Goal: Task Accomplishment & Management: Manage account settings

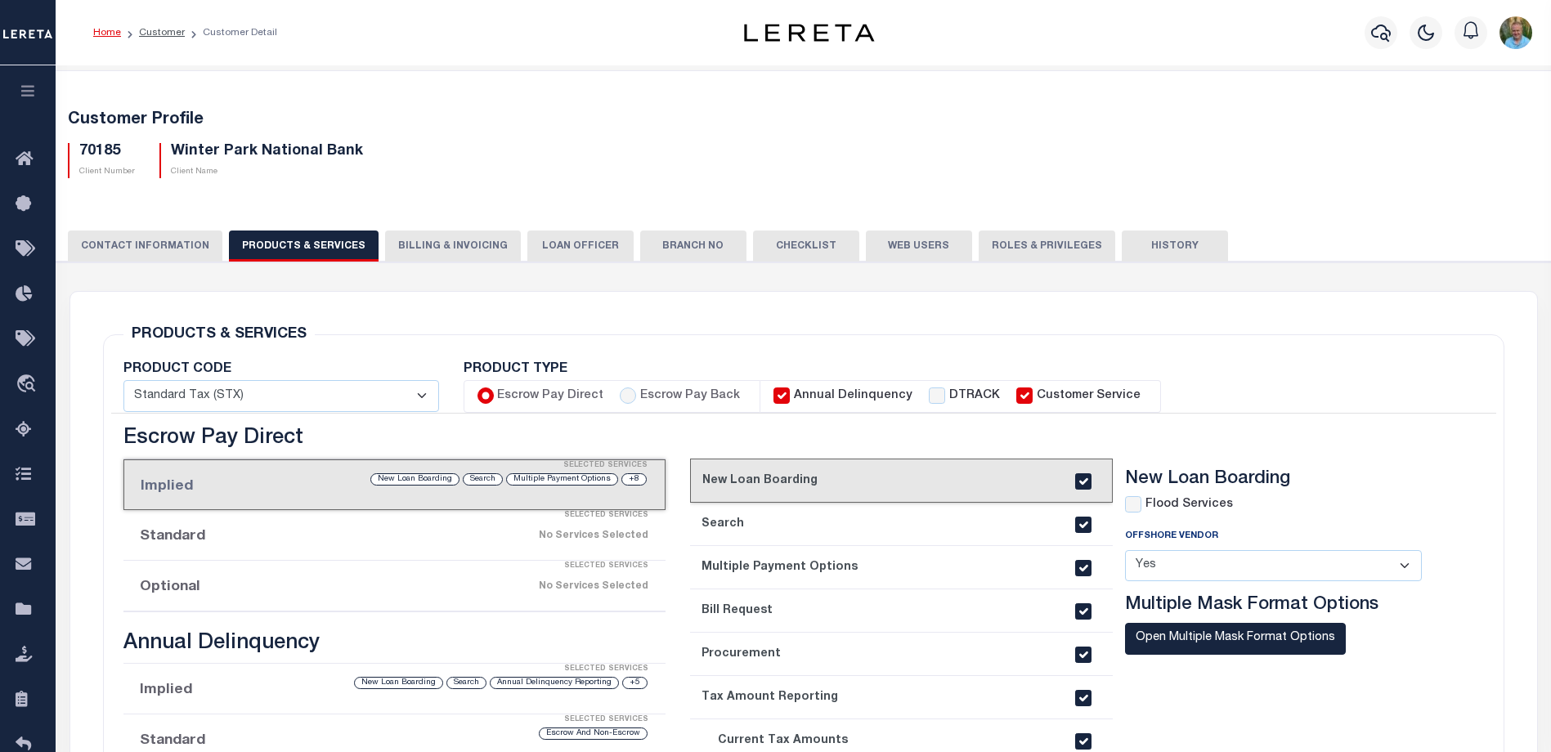
click at [4, 98] on button "button" at bounding box center [28, 93] width 56 height 56
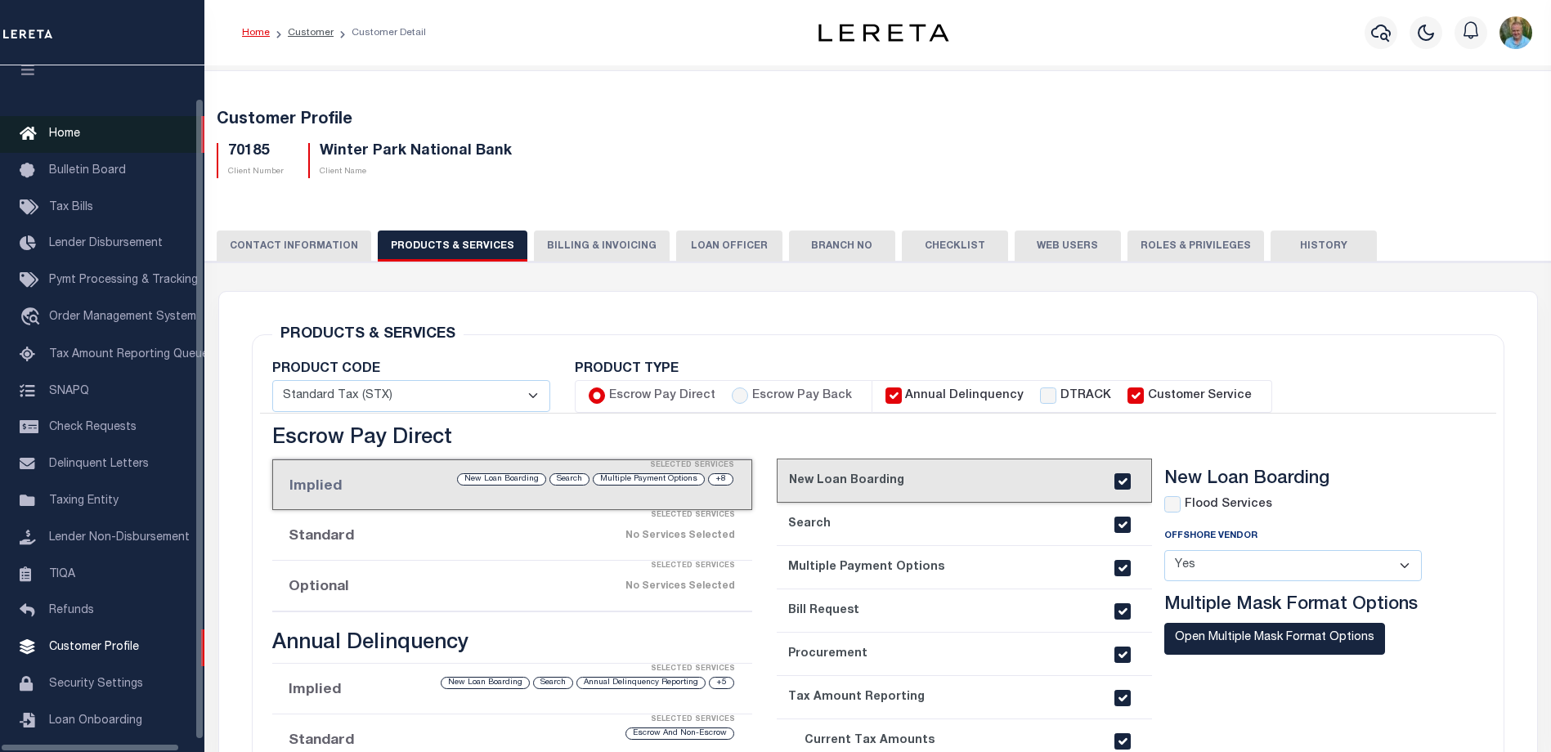
scroll to position [44, 0]
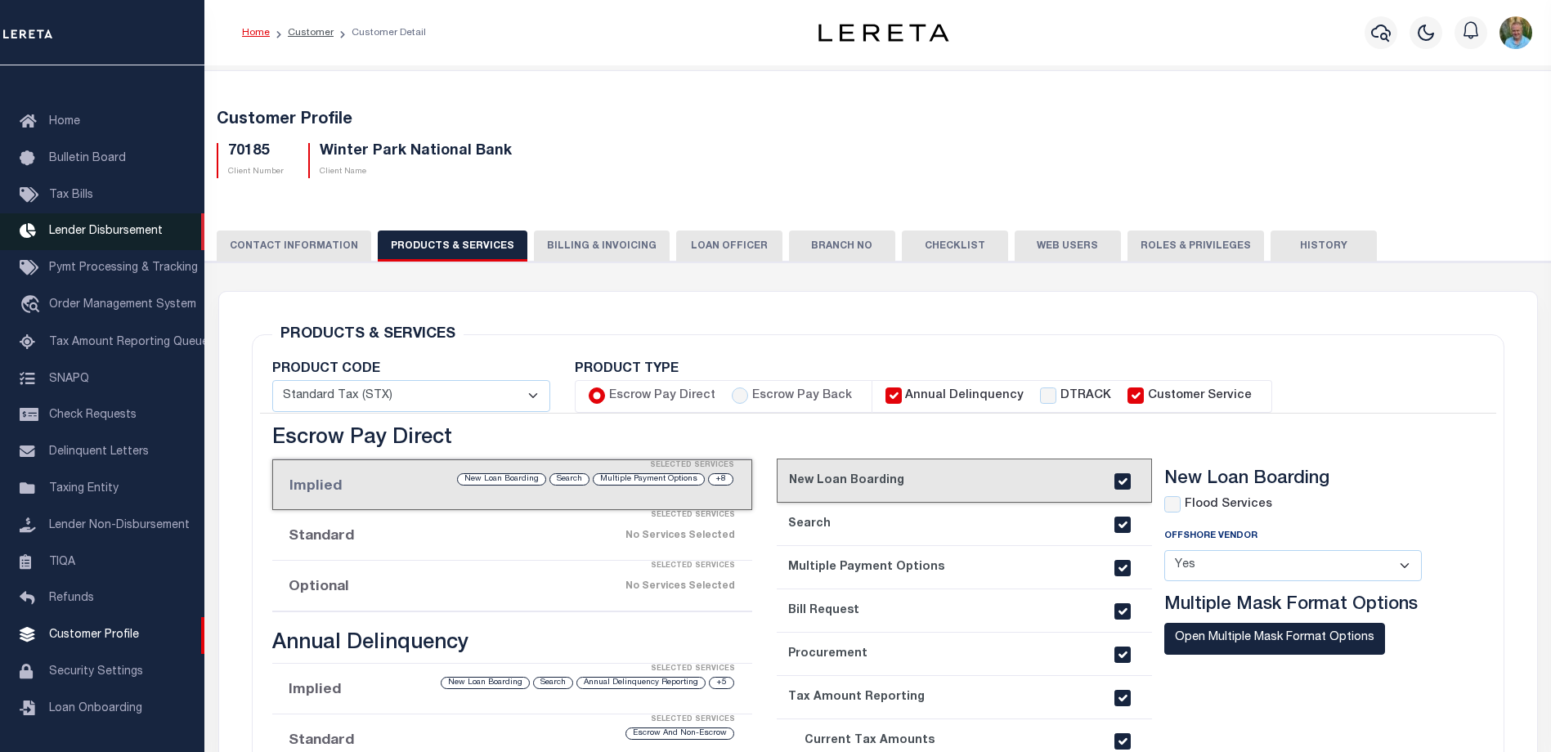
click at [92, 232] on link "Lender Disbursement" at bounding box center [102, 231] width 204 height 37
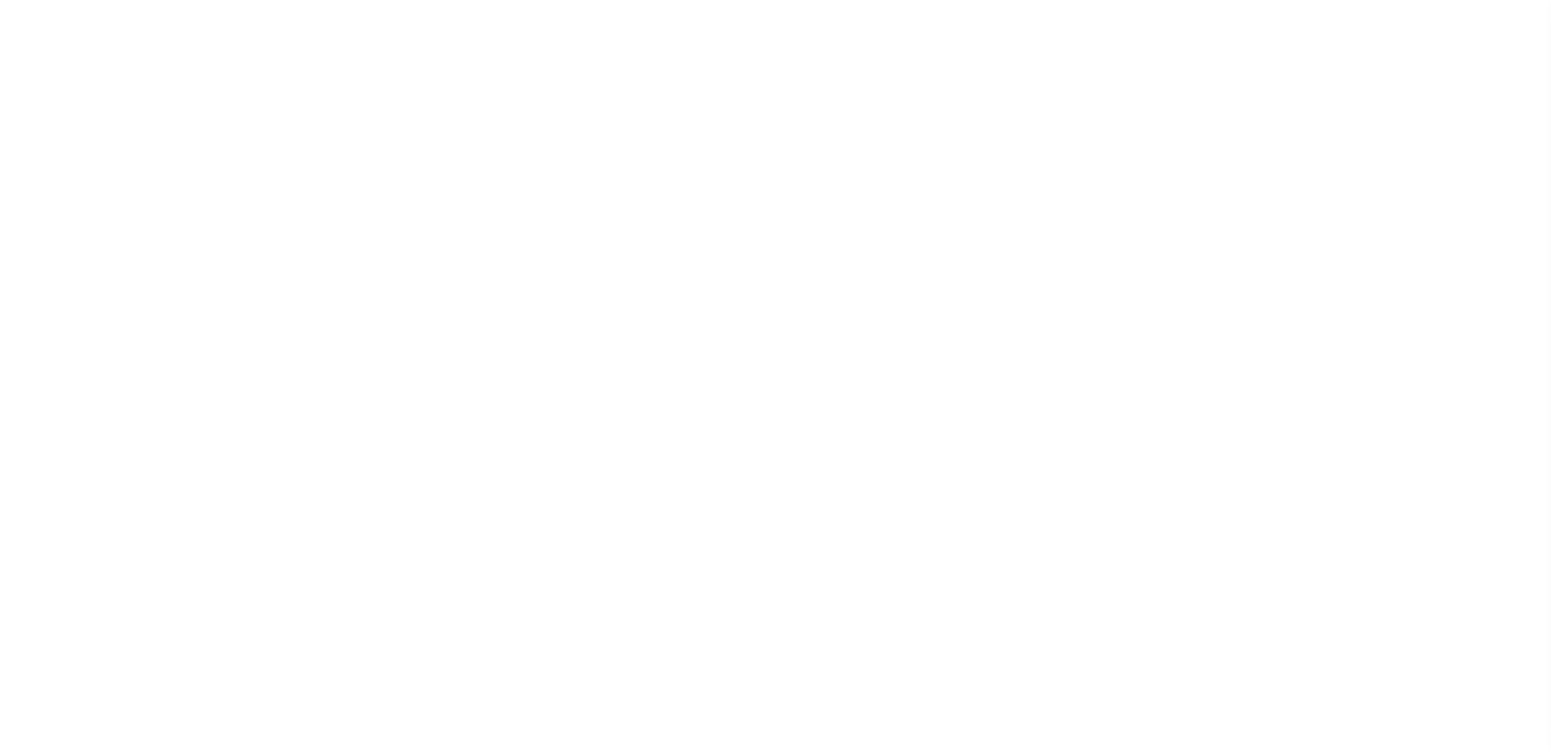
scroll to position [29, 0]
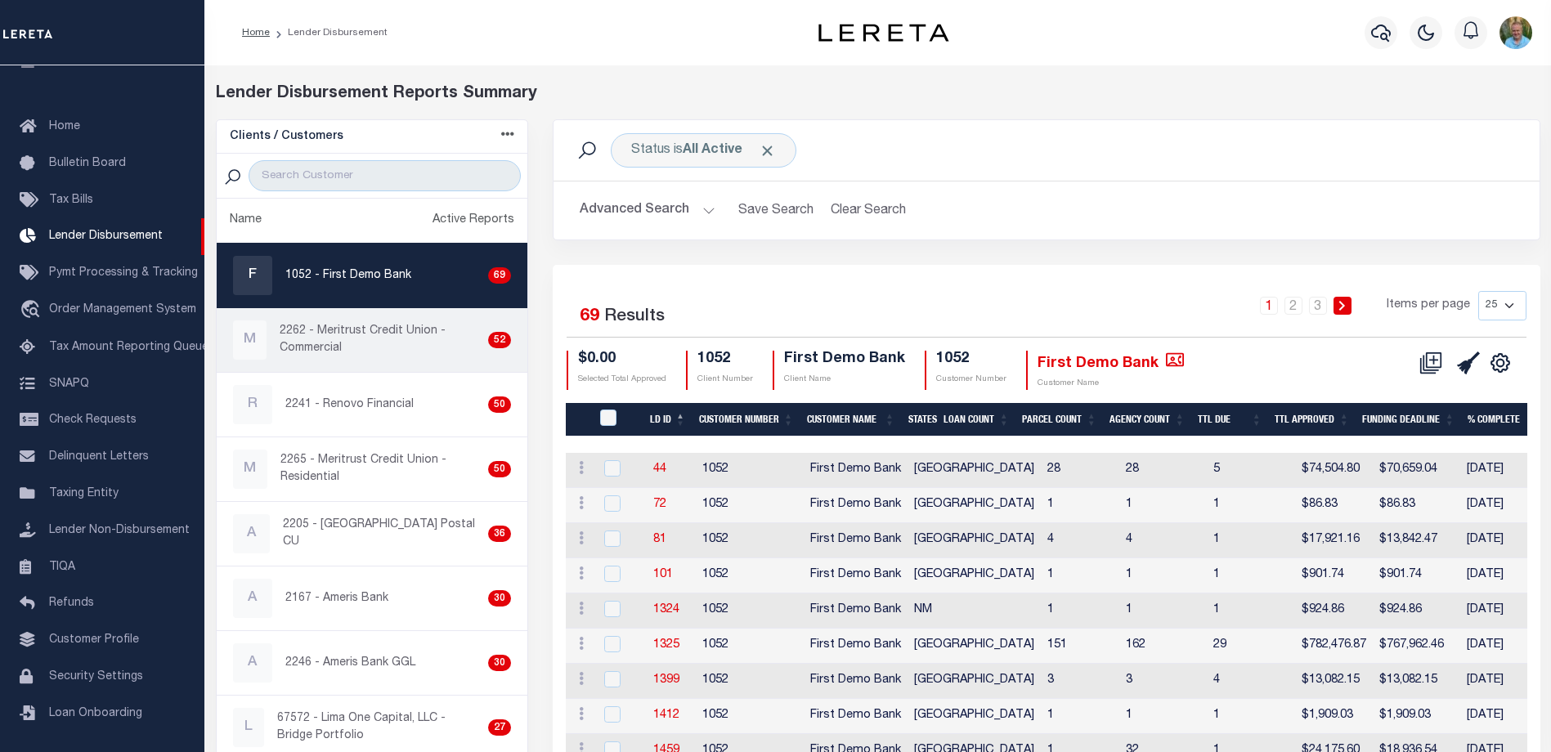
click at [335, 338] on p "2262 - Meritrust Credit Union - Commercial" at bounding box center [380, 340] width 201 height 34
checkbox input "true"
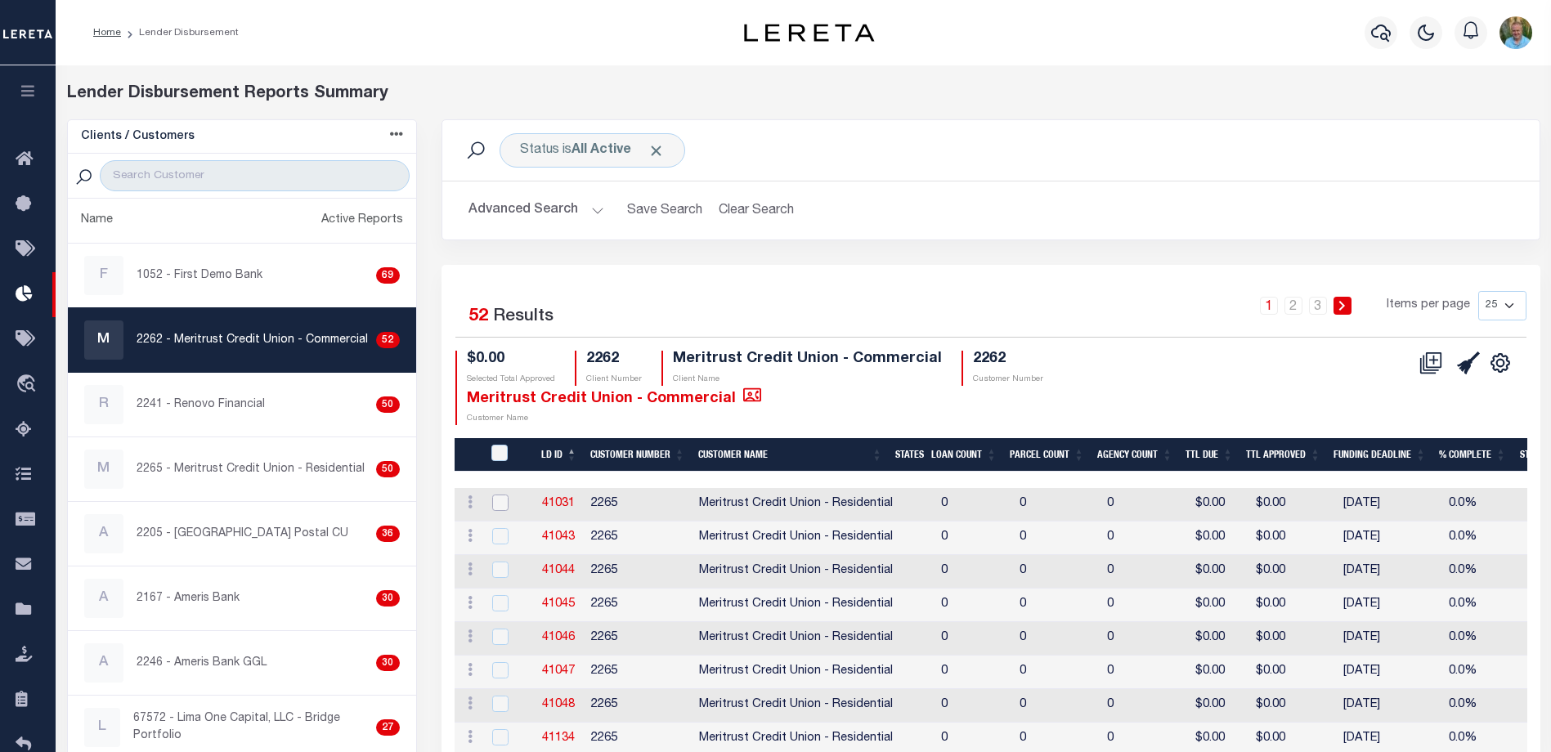
click at [503, 495] on input "checkbox" at bounding box center [500, 503] width 16 height 16
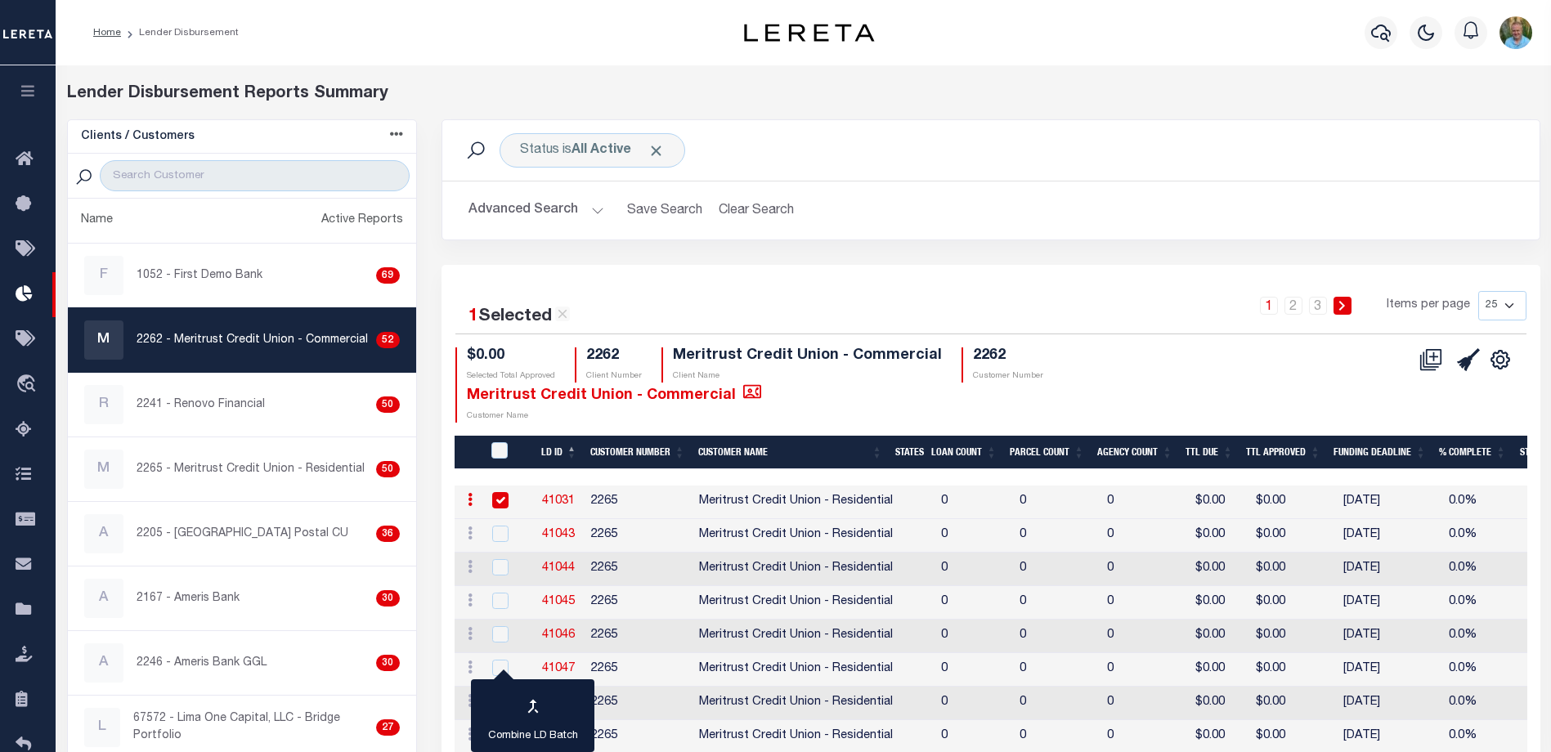
click at [495, 492] on input "checkbox" at bounding box center [500, 500] width 16 height 16
checkbox input "false"
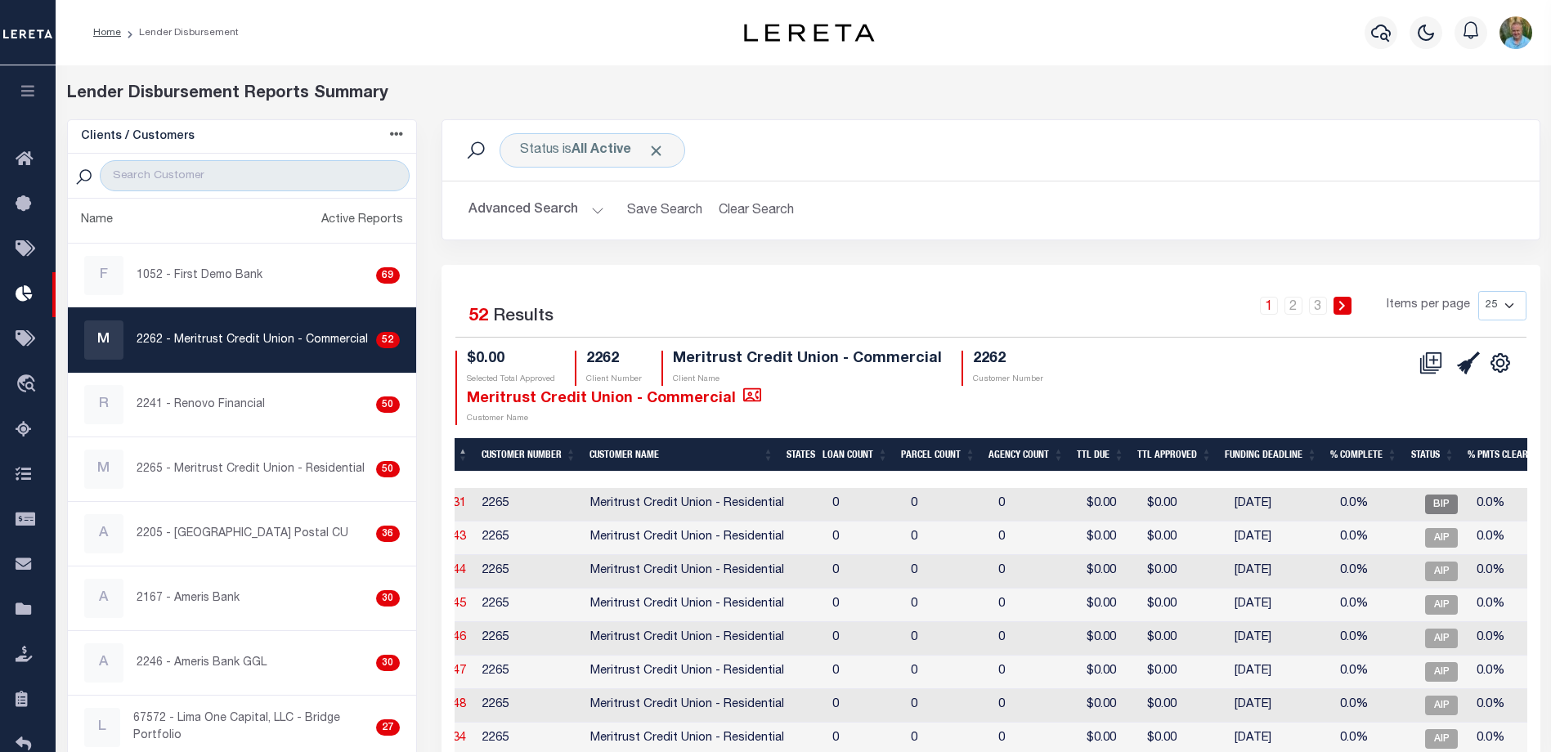
scroll to position [0, 719]
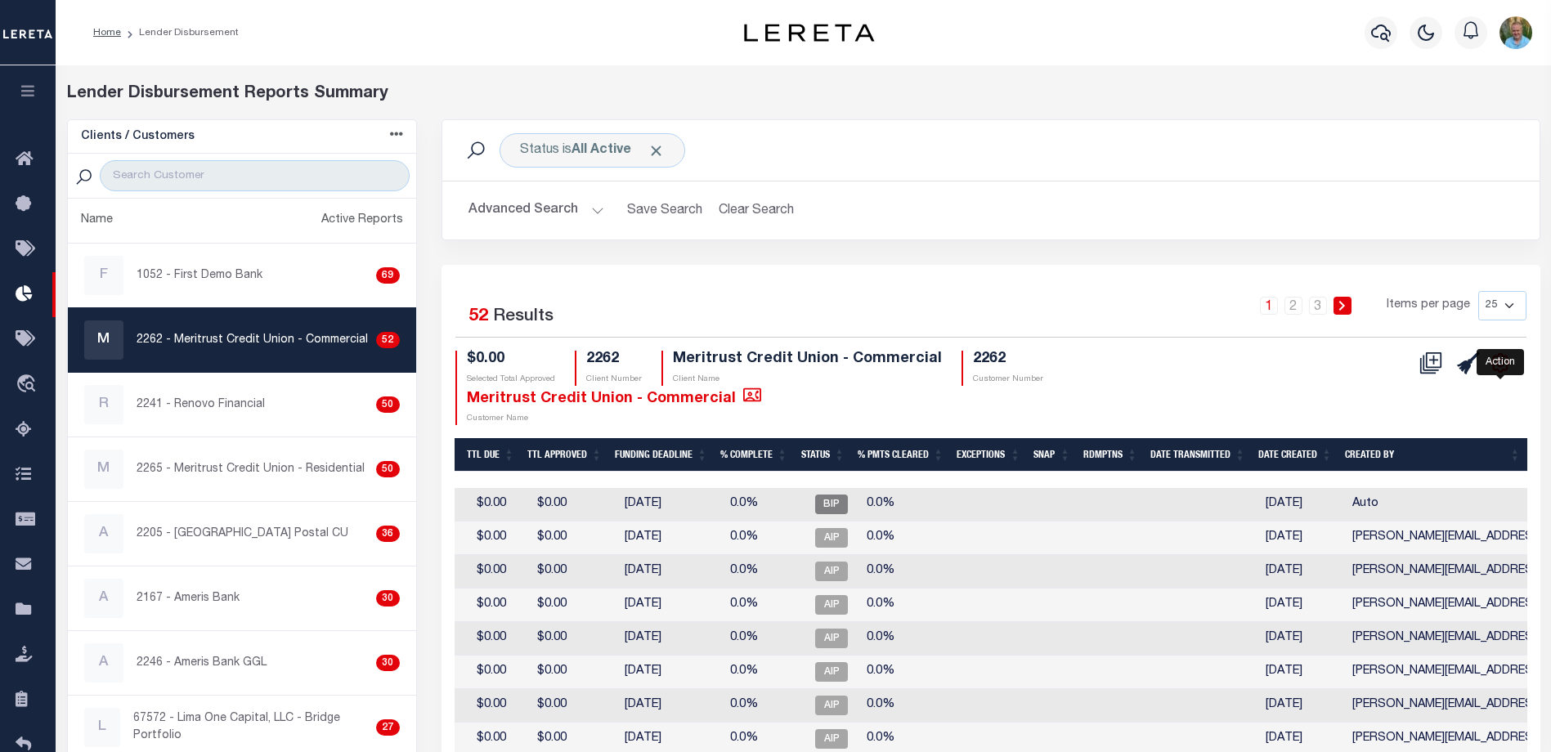
click at [1500, 358] on icon "" at bounding box center [1500, 362] width 21 height 21
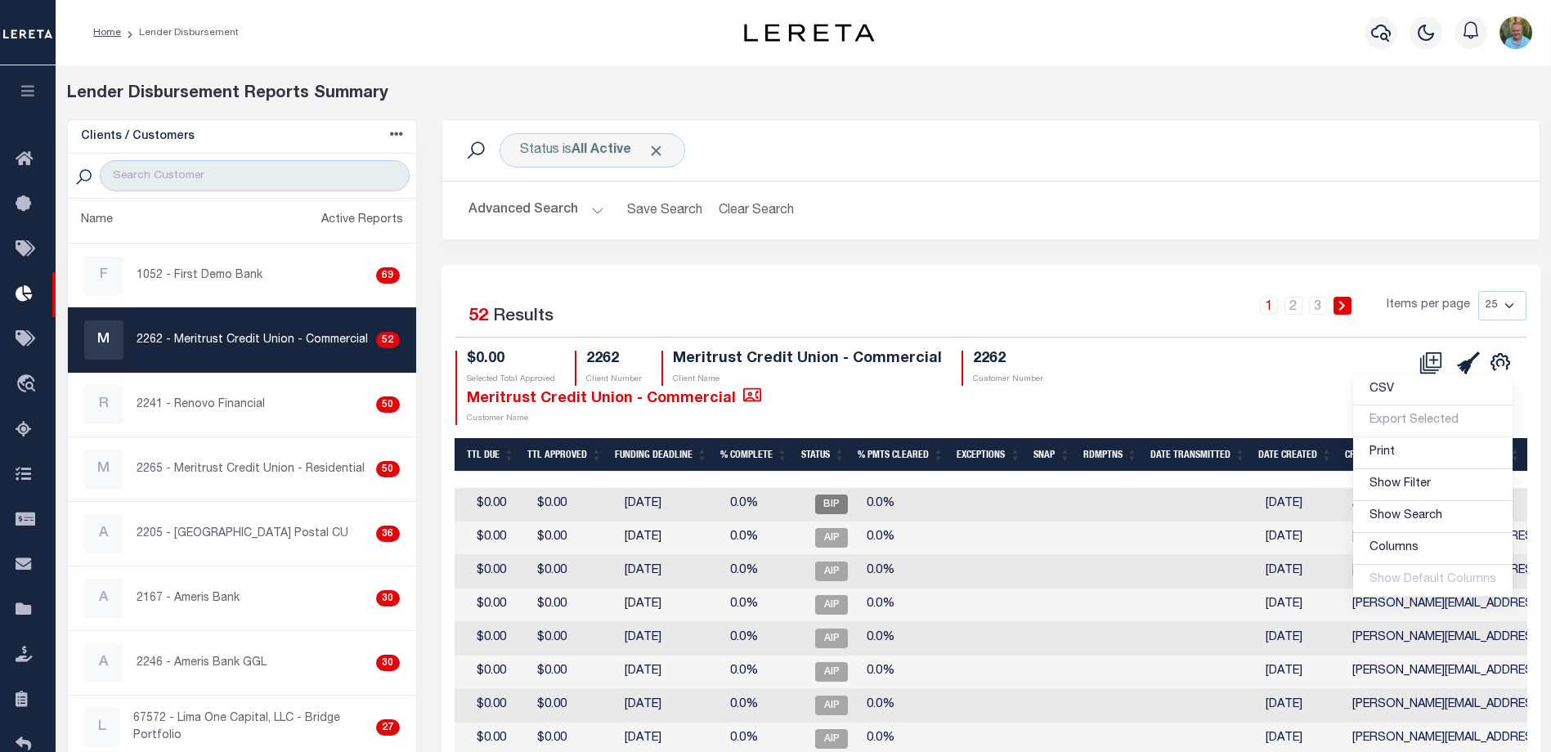
click at [1091, 110] on div "Lender Disbursement Reports Summary" at bounding box center [804, 101] width 1498 height 38
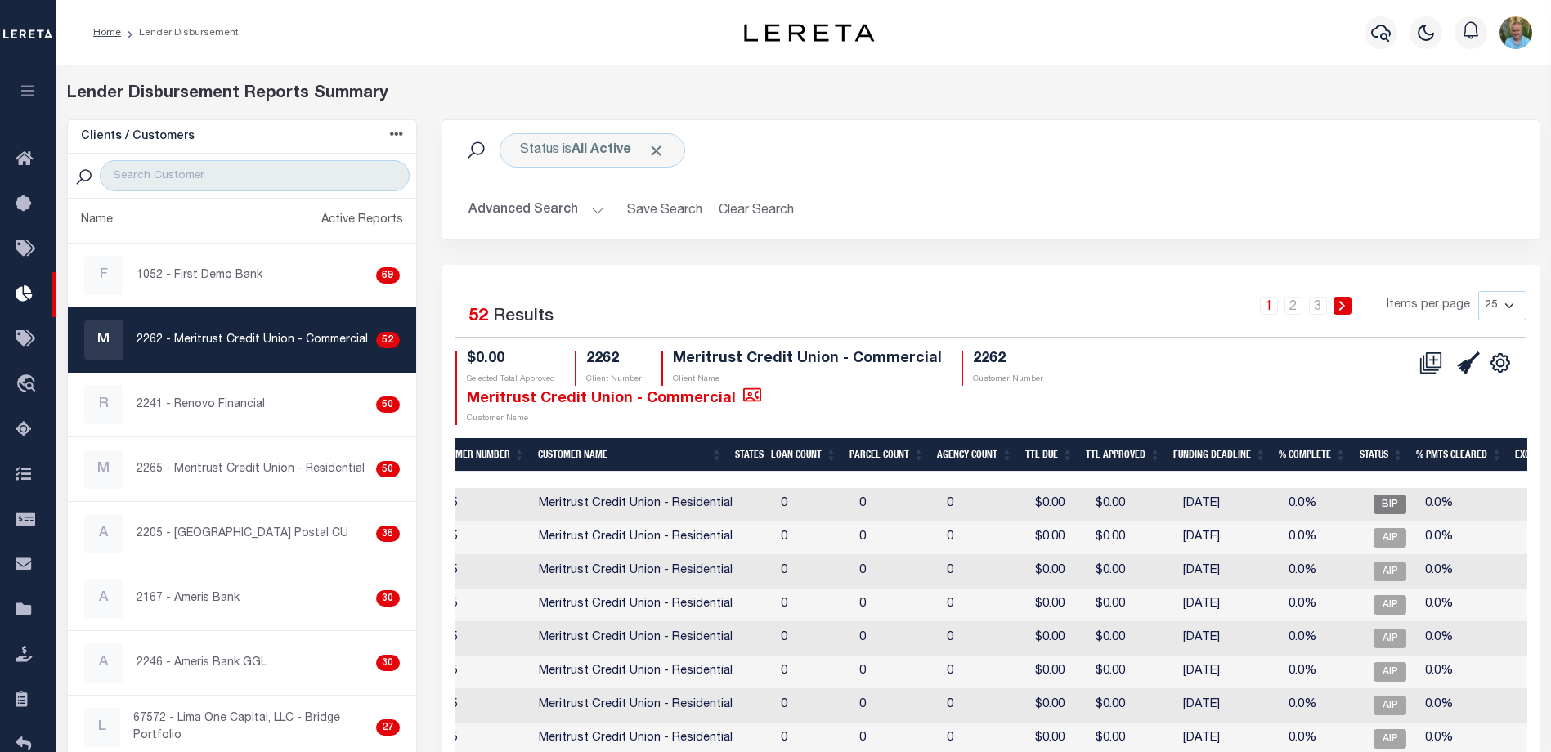
scroll to position [0, 0]
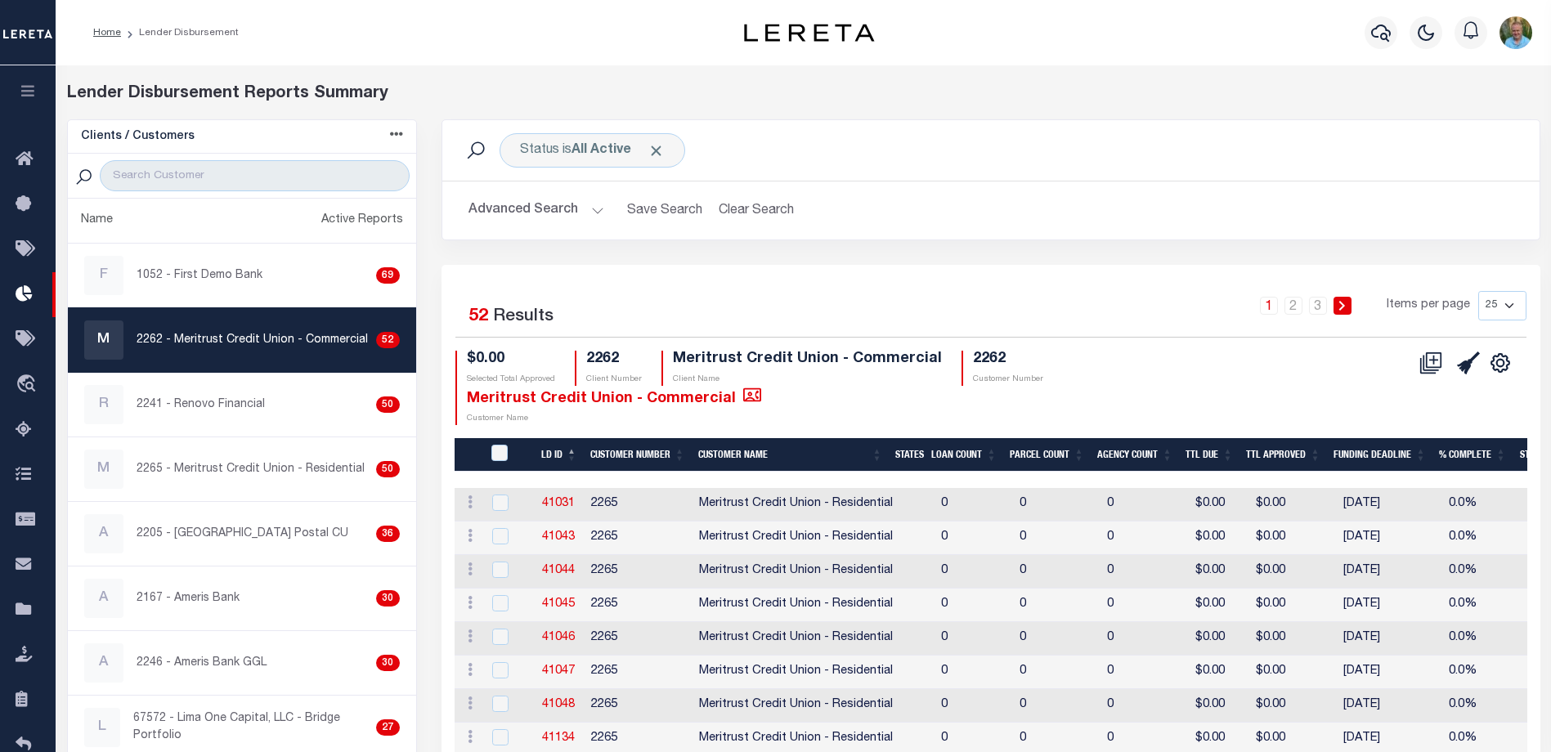
click at [974, 19] on div "Profile Sign out" at bounding box center [1234, 32] width 607 height 57
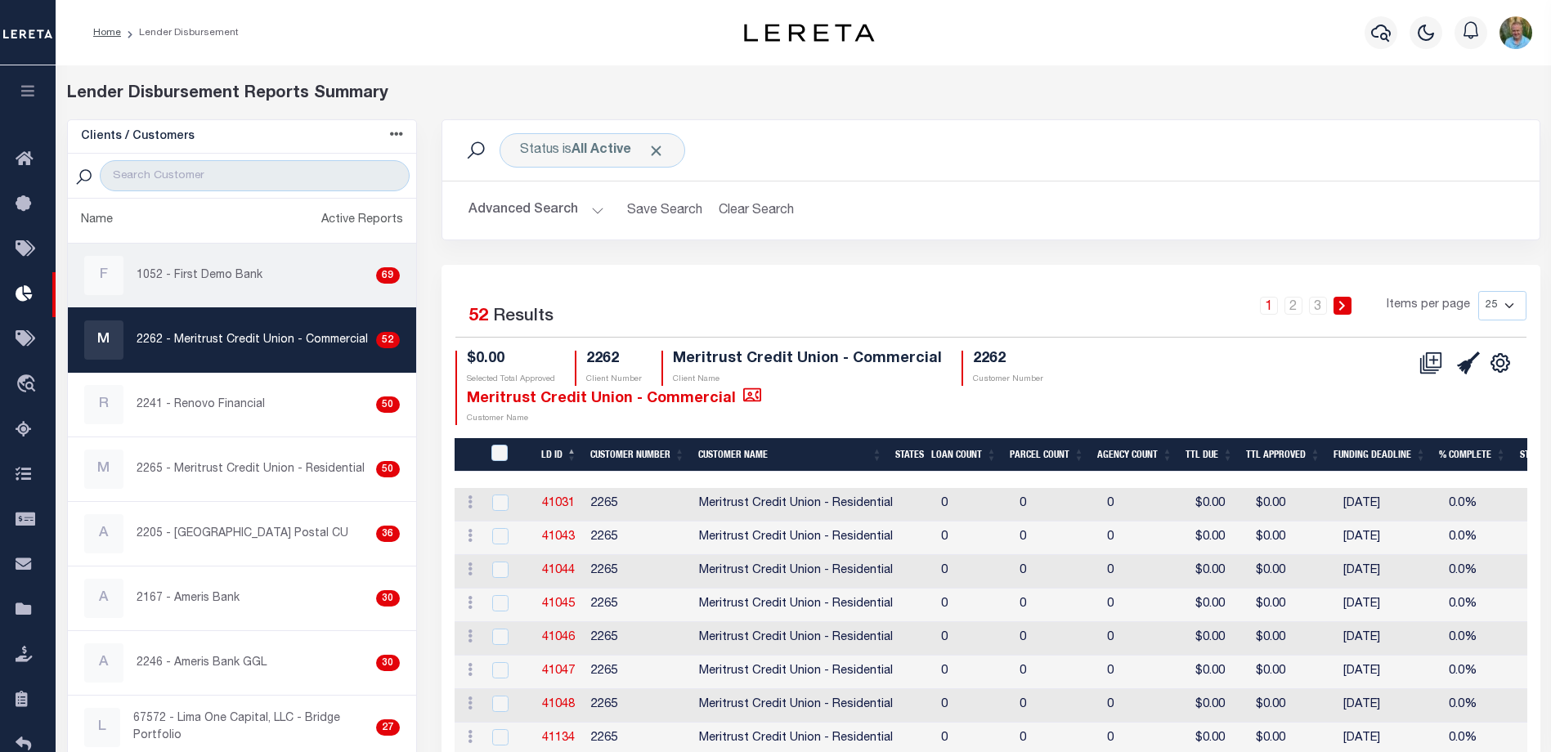
click at [207, 281] on p "1052 - First Demo Bank" at bounding box center [200, 275] width 126 height 17
checkbox input "true"
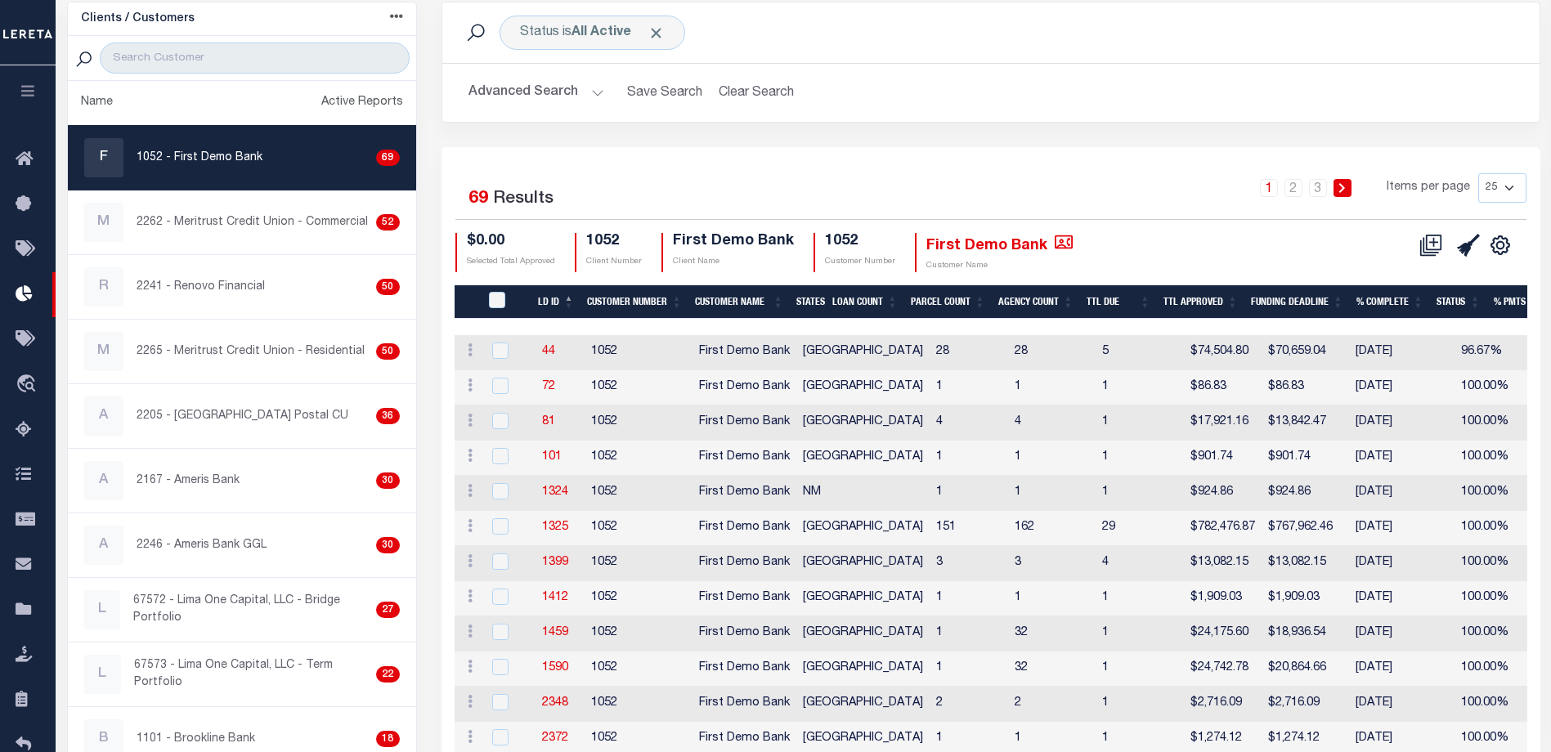
scroll to position [327, 0]
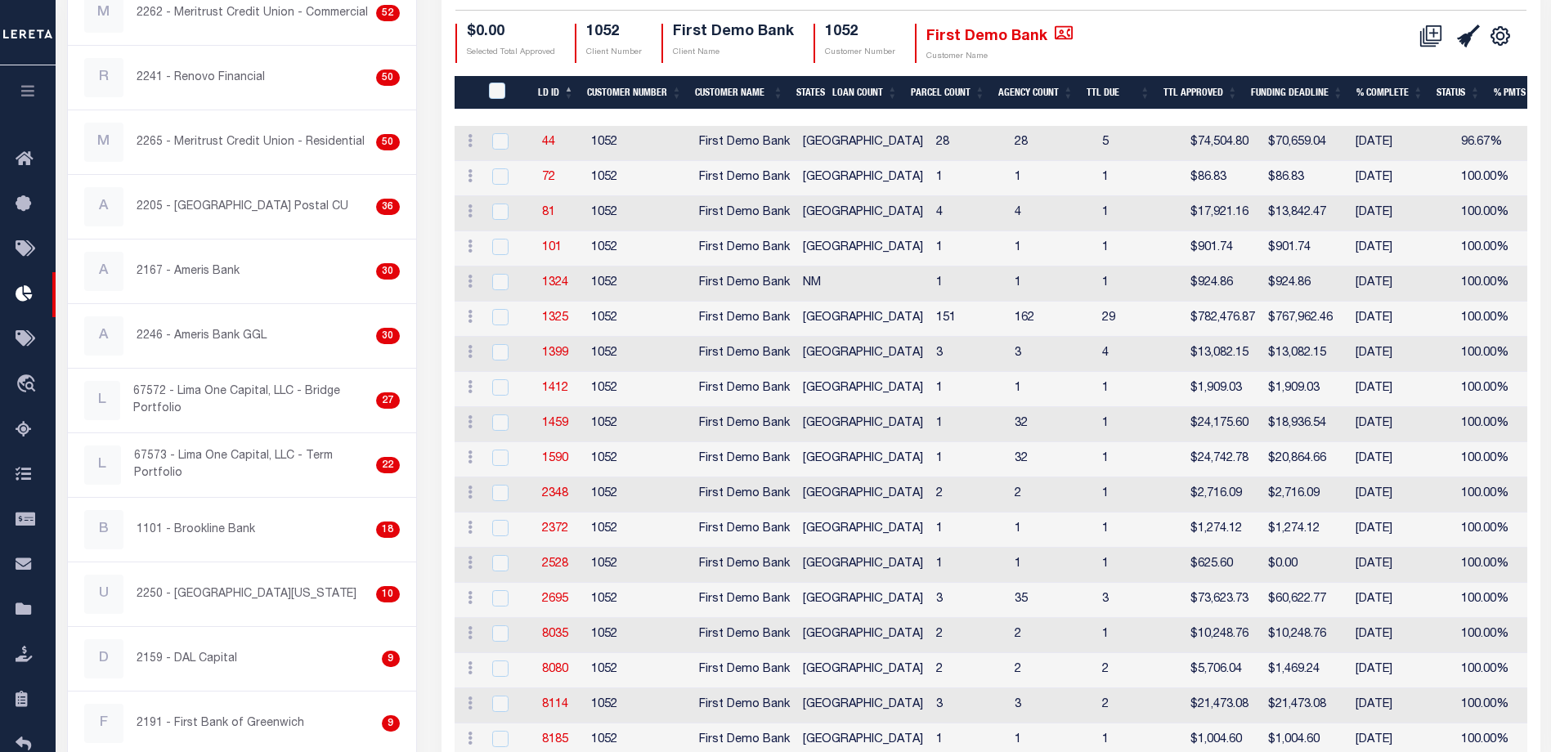
click at [1331, 21] on div "Selected 69 Results 1 2 3 Items per page 25 50 100 200 $0.00 Selected Total App…" at bounding box center [990, 13] width 1097 height 99
click at [28, 162] on icon at bounding box center [29, 160] width 26 height 20
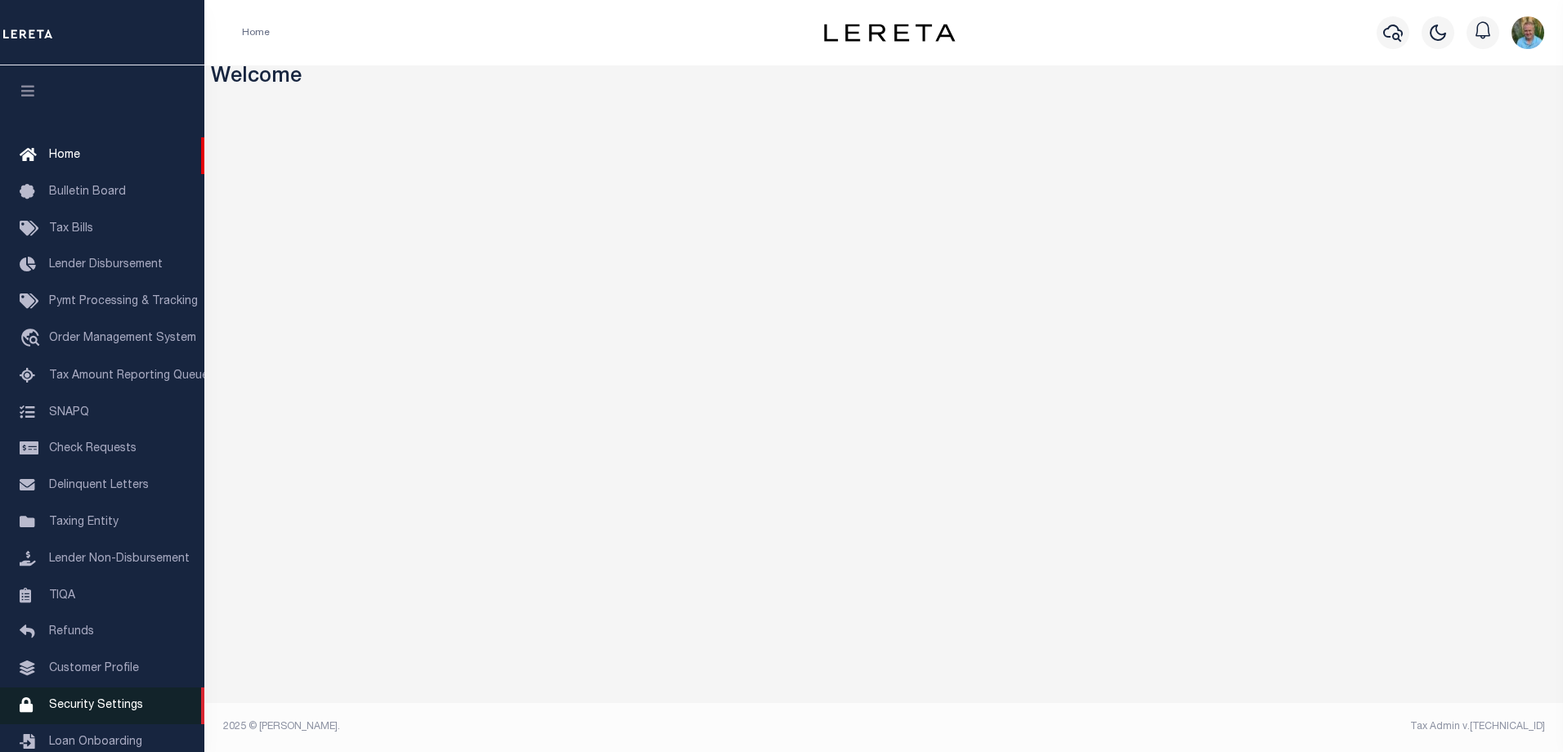
click at [87, 711] on span "Security Settings" at bounding box center [96, 705] width 94 height 11
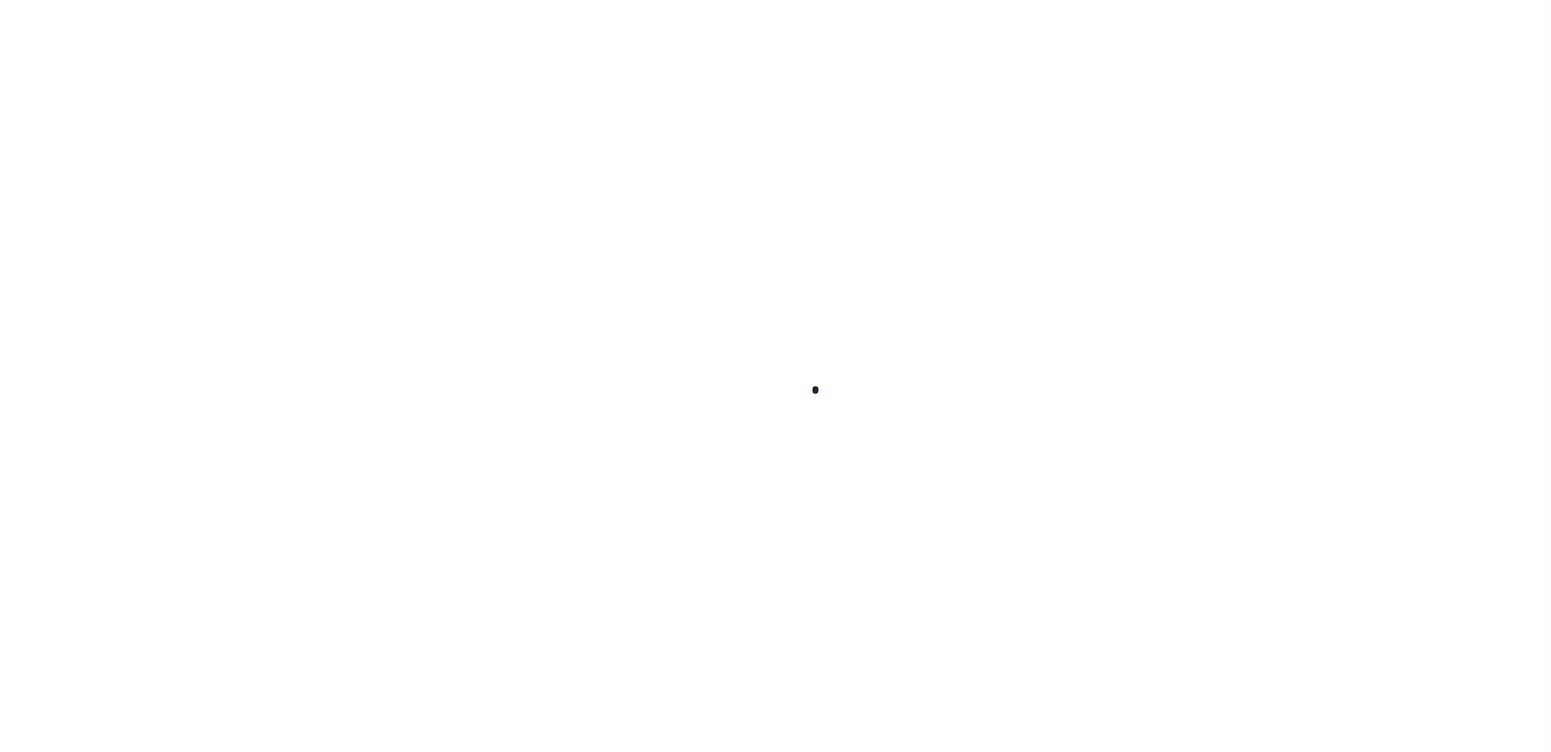
select select "100"
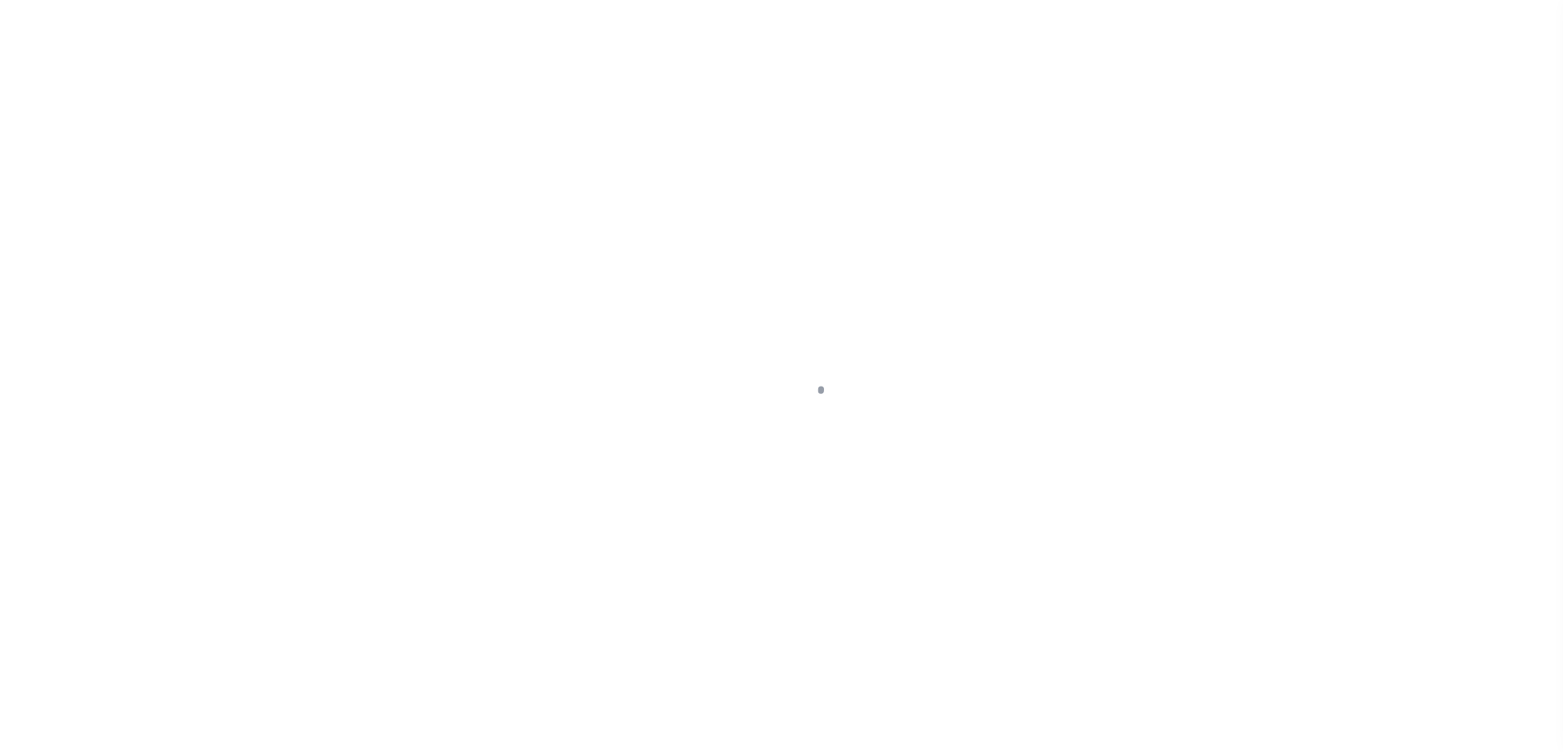
select select "100"
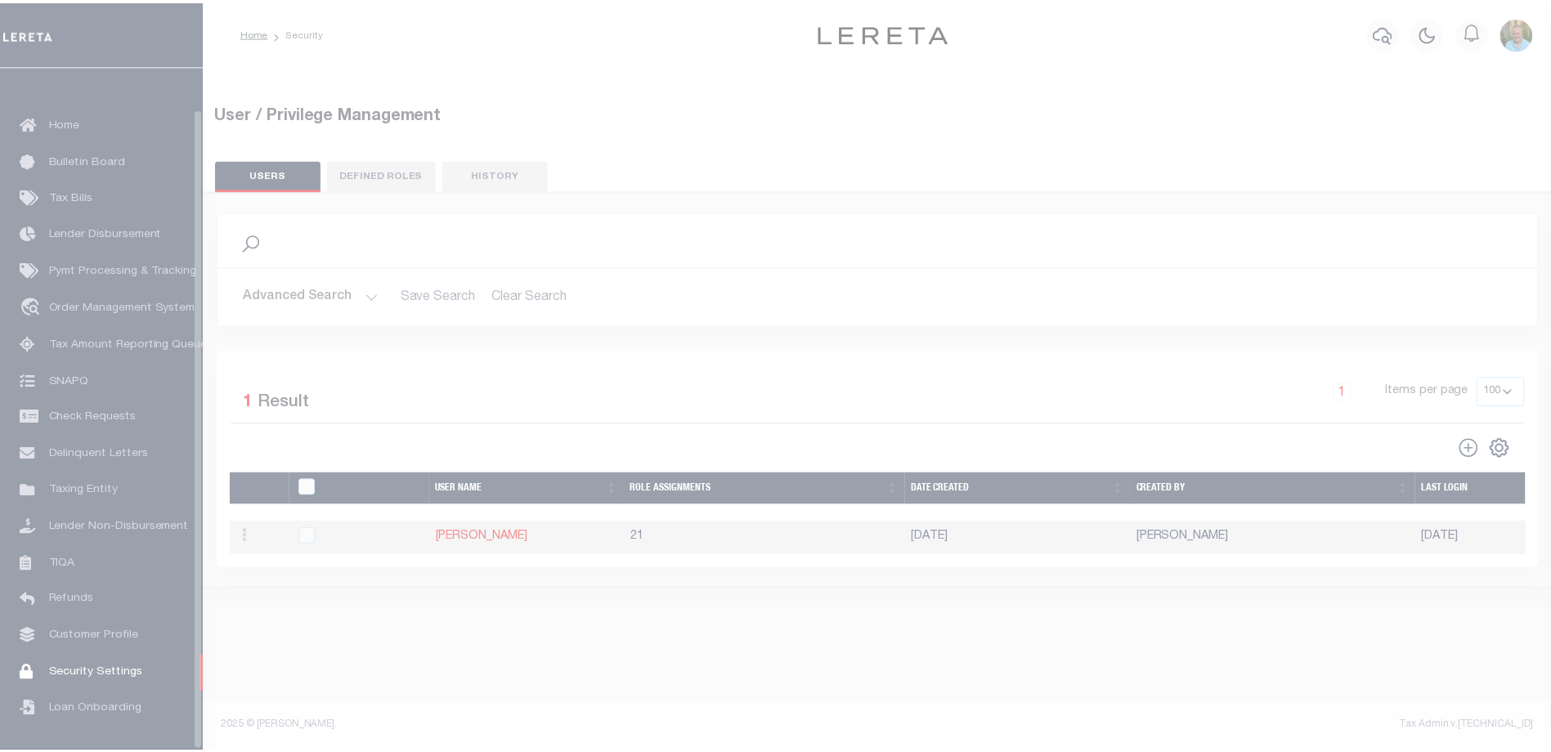
scroll to position [44, 0]
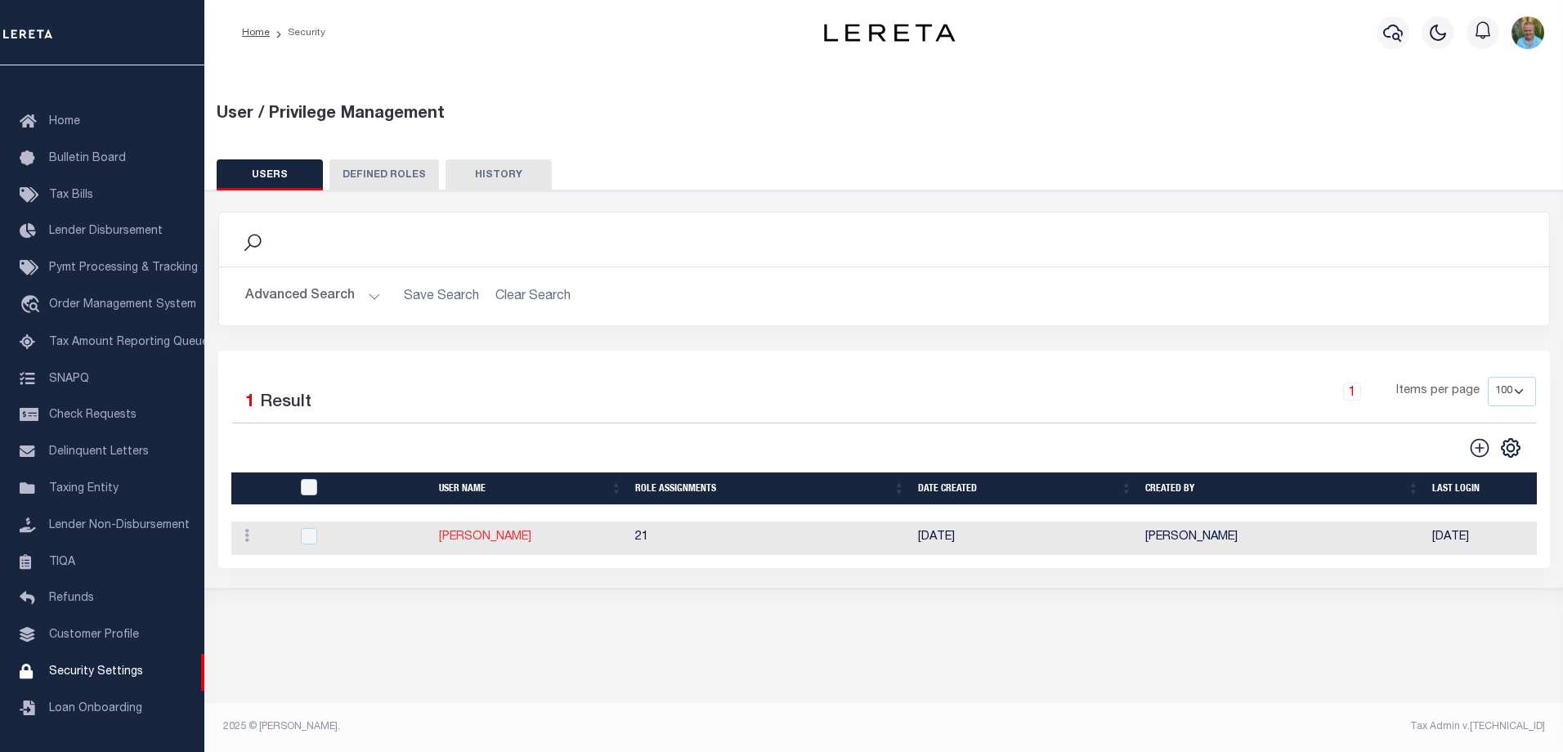
click at [467, 535] on link "Allen, Mark" at bounding box center [485, 536] width 92 height 11
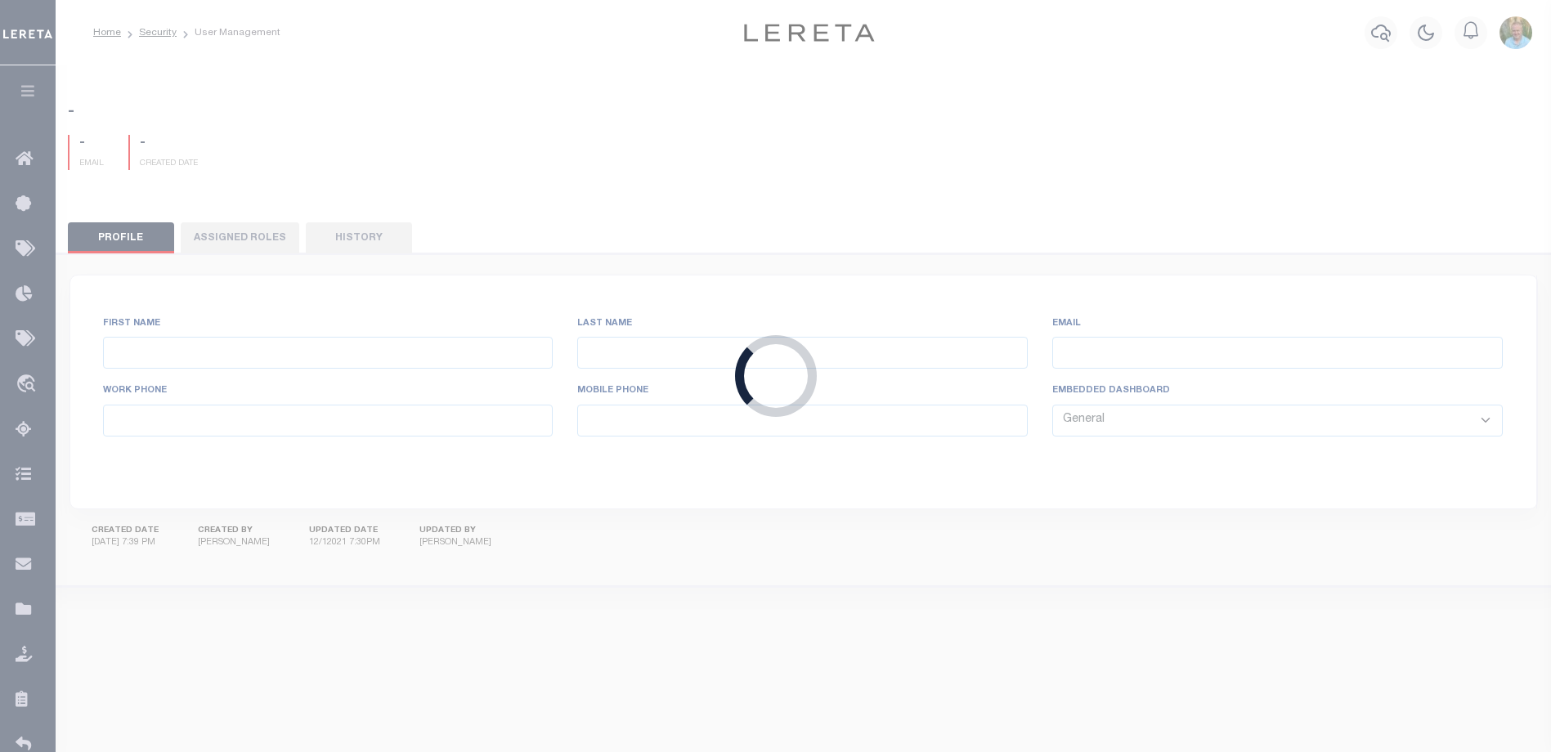
type input "Allen,"
type input "Mark"
type input "MAllen@lereta.net"
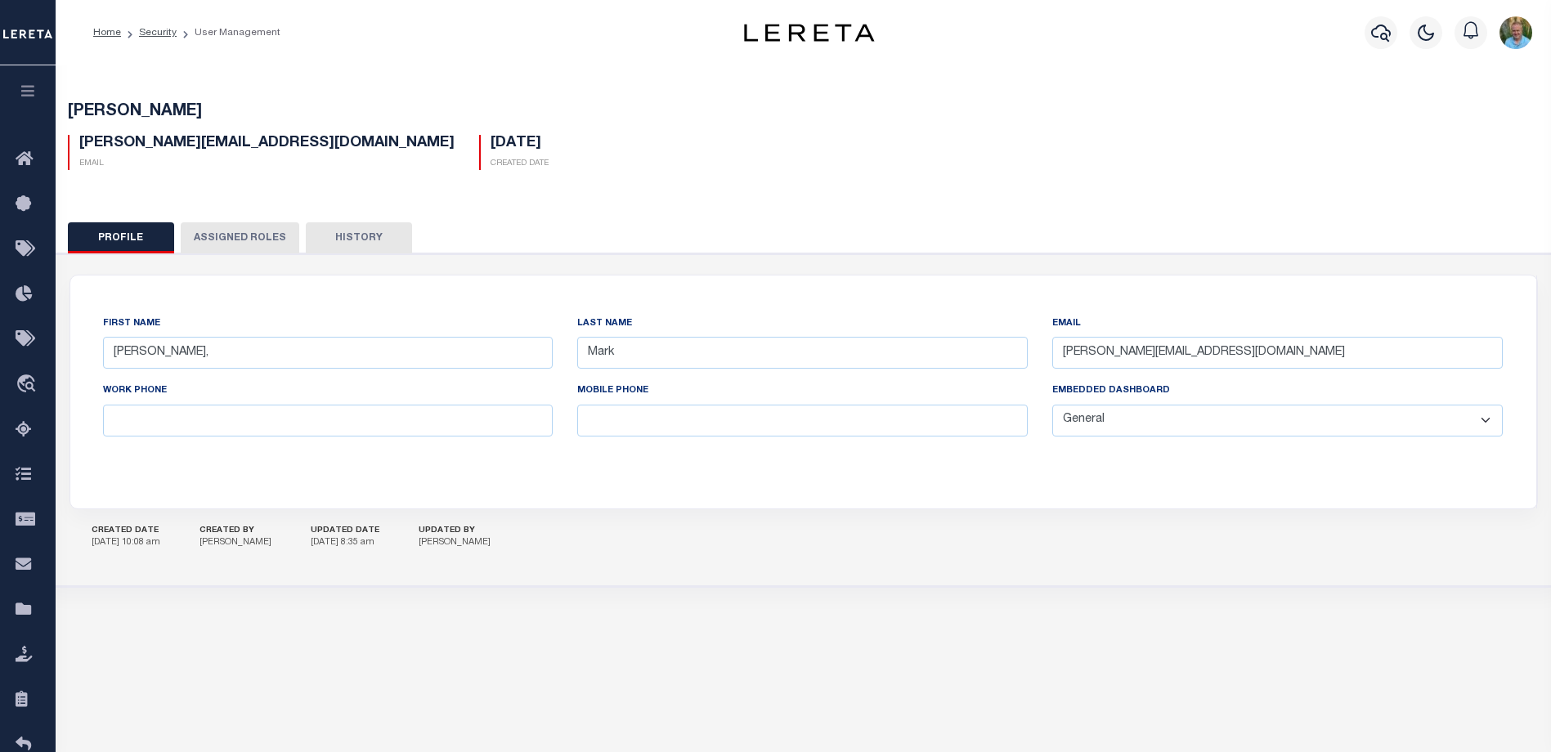
click at [1201, 412] on select "General Locate Escrow Services AI Payment Verification Customer Service" at bounding box center [1277, 421] width 450 height 32
select select "PVQ"
click at [1052, 406] on select "General Locate Escrow Services AI Payment Verification Customer Service" at bounding box center [1277, 421] width 450 height 32
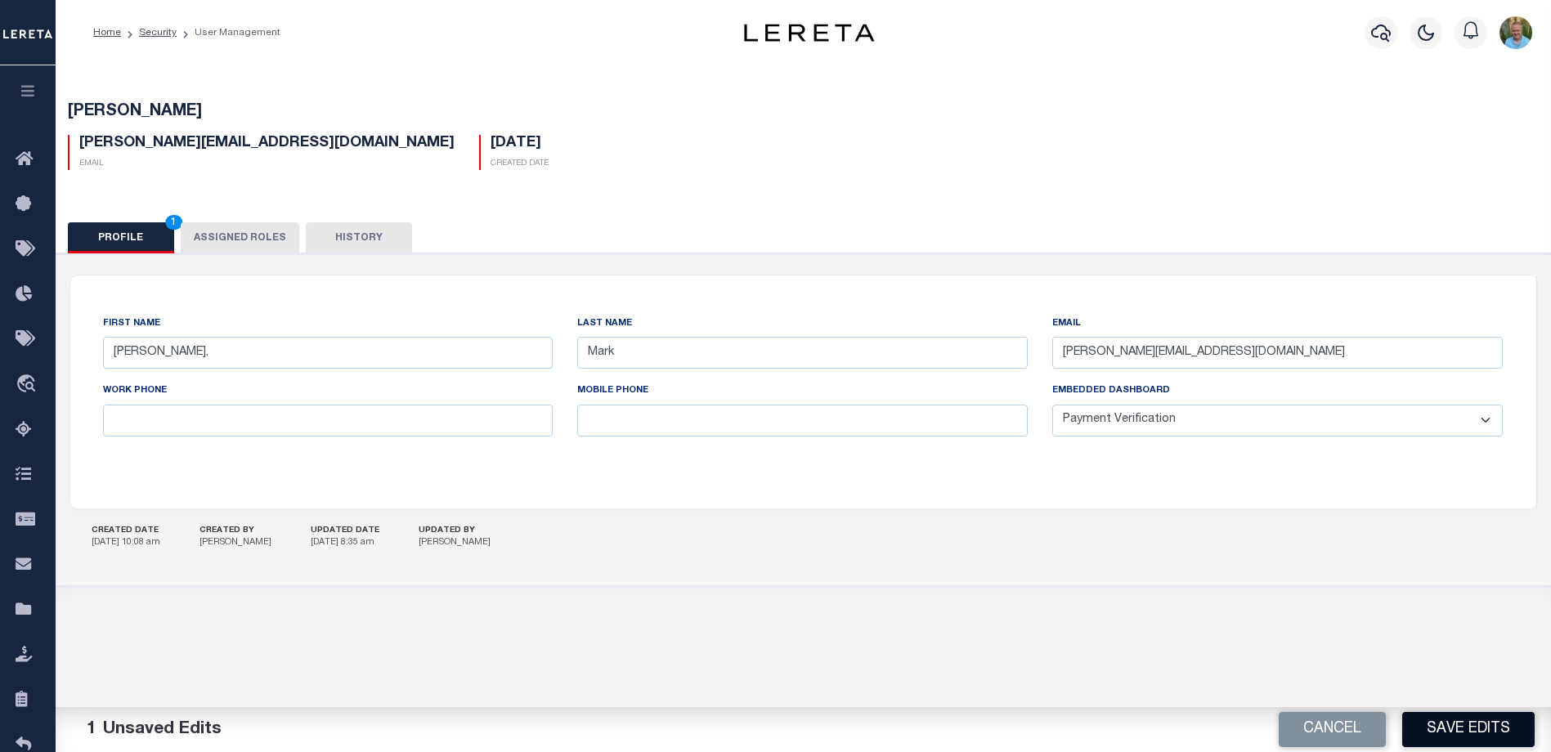
click at [1465, 725] on button "Save Edits" at bounding box center [1468, 729] width 132 height 35
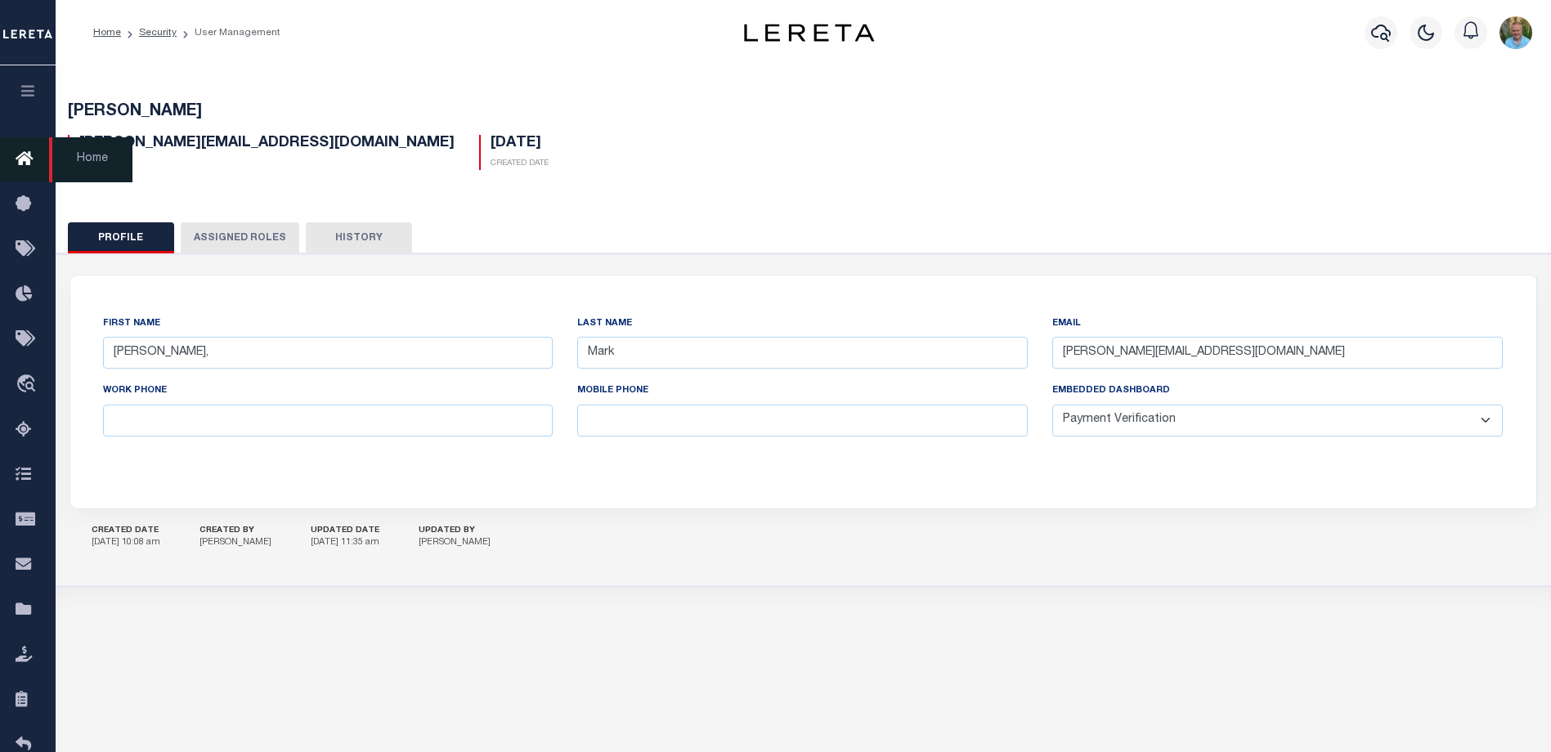
click at [19, 159] on icon at bounding box center [29, 160] width 26 height 20
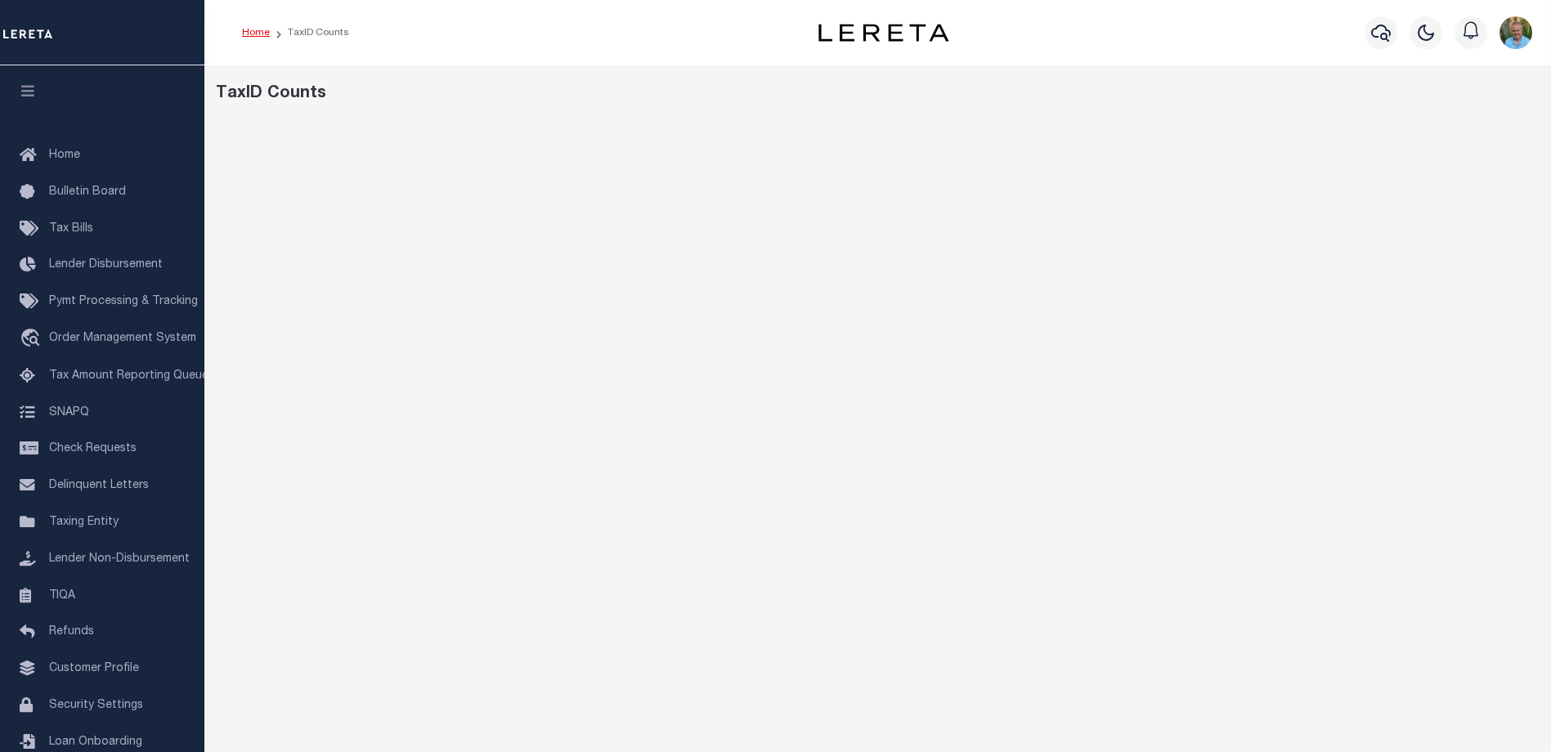
click at [245, 30] on link "Home" at bounding box center [256, 33] width 28 height 10
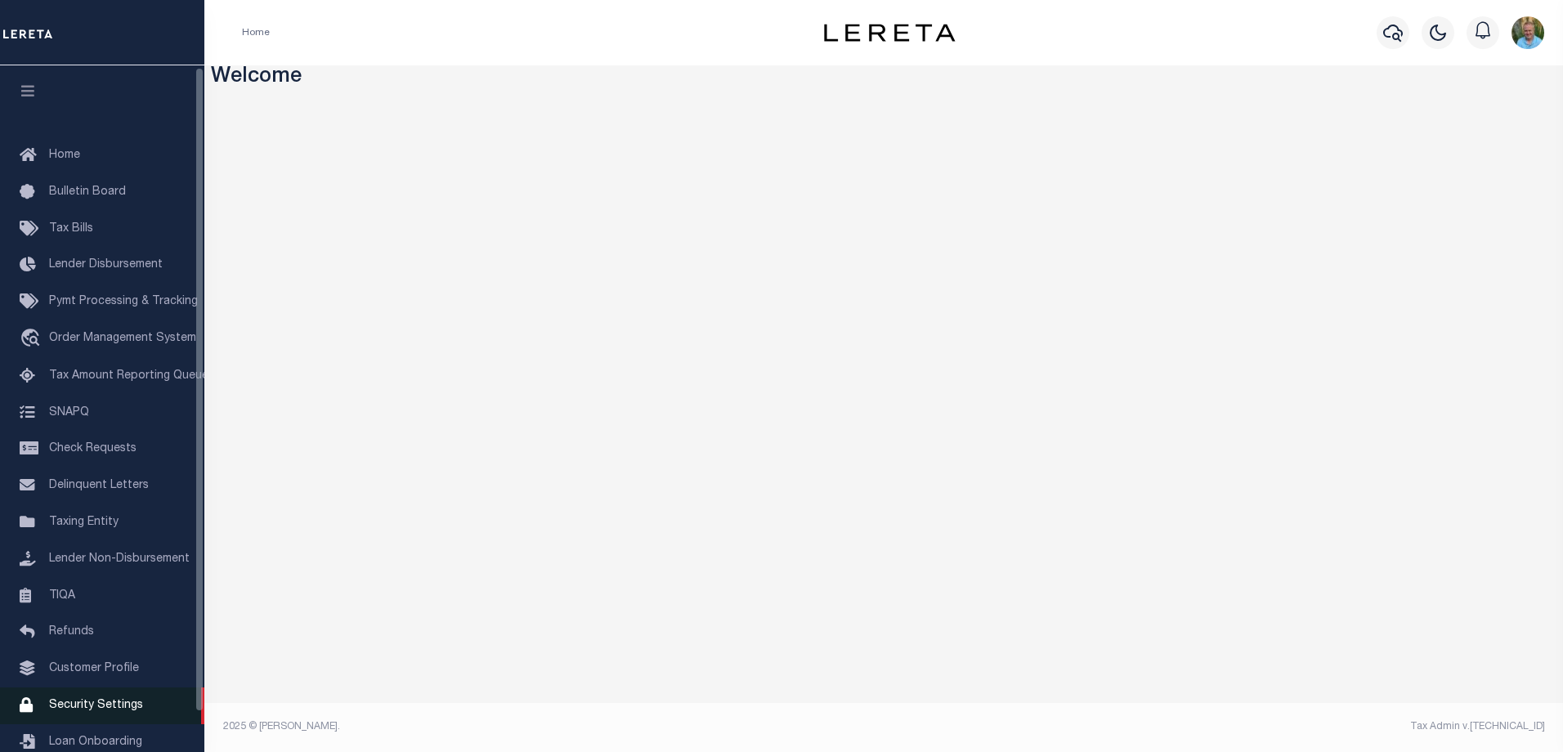
scroll to position [44, 0]
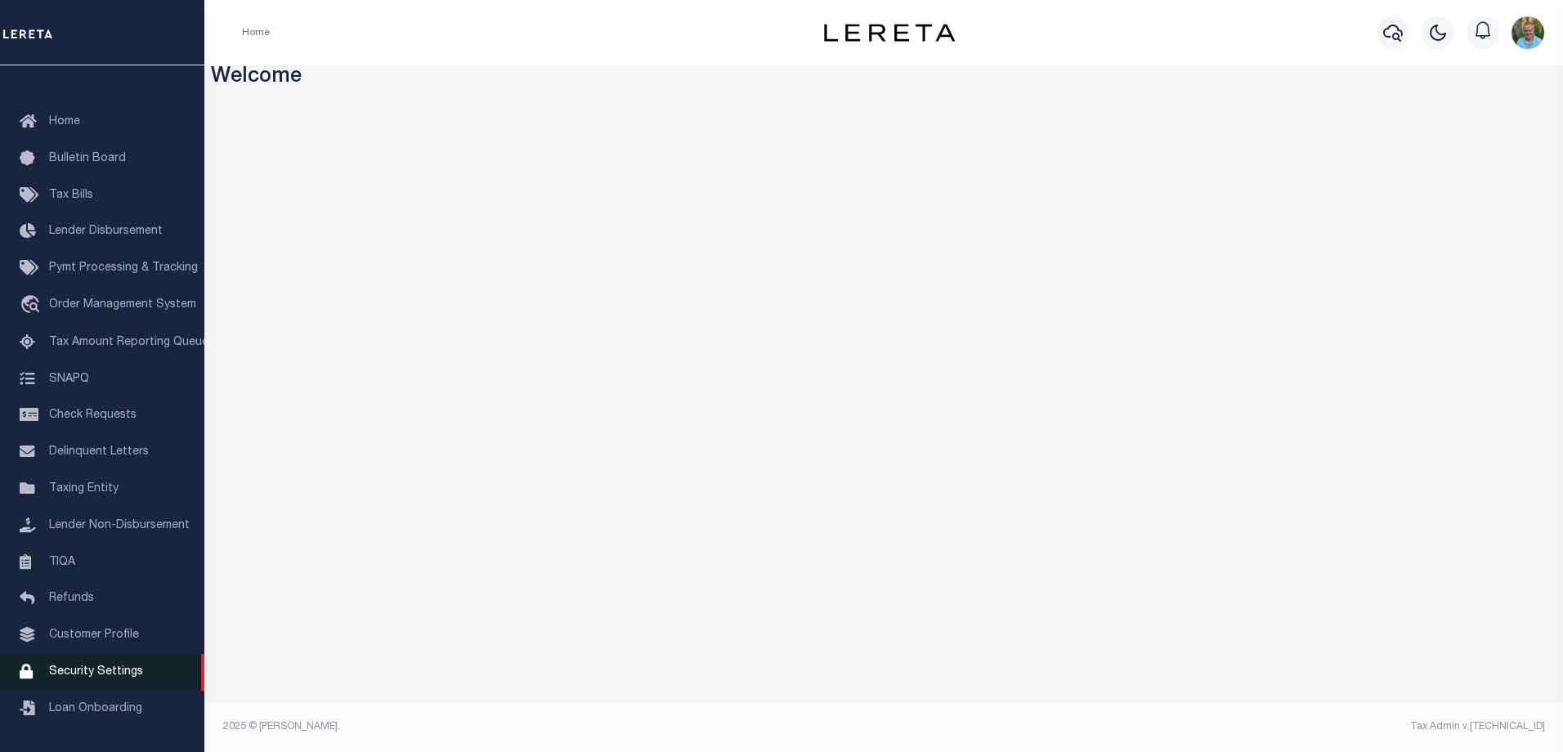
click at [91, 673] on span "Security Settings" at bounding box center [96, 671] width 94 height 11
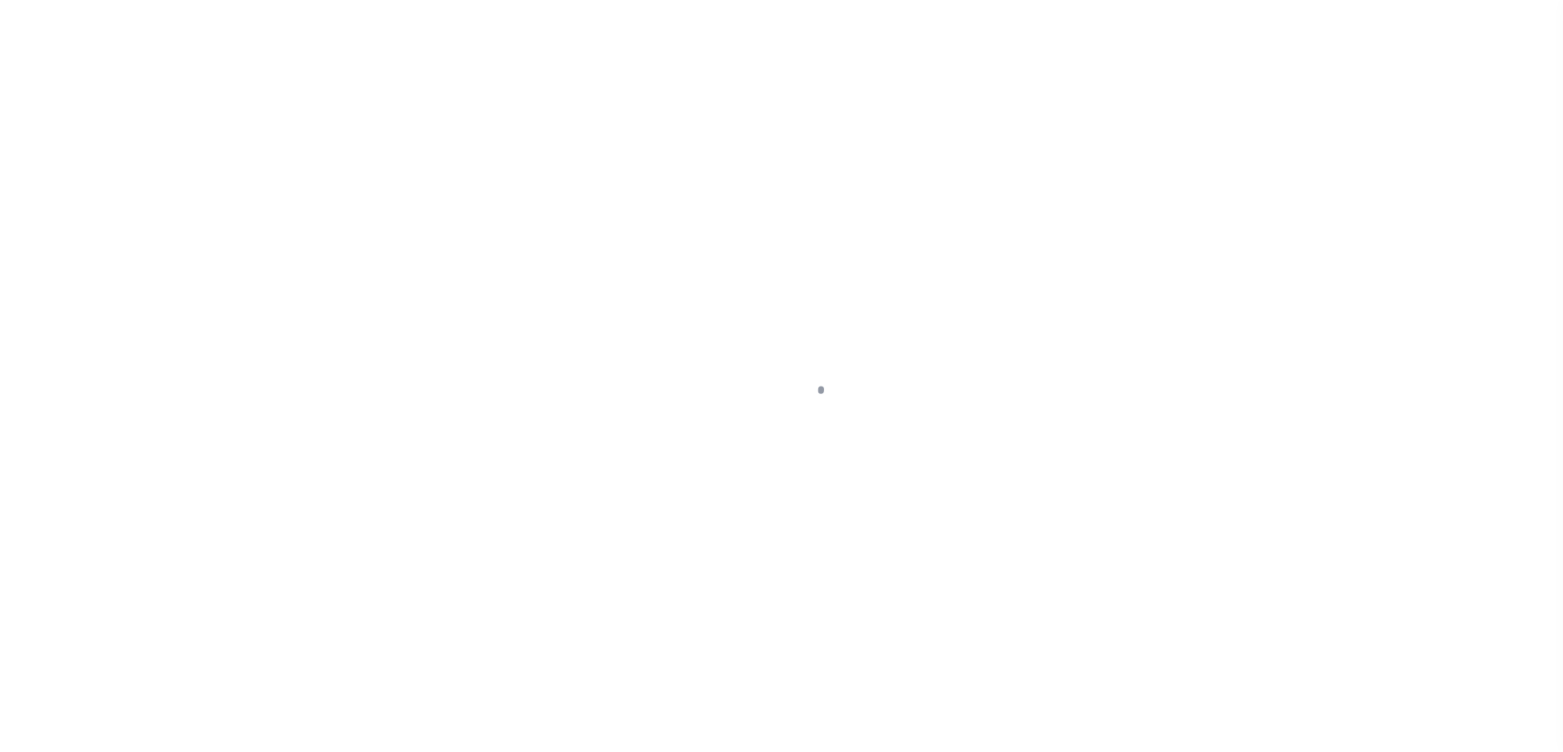
select select "100"
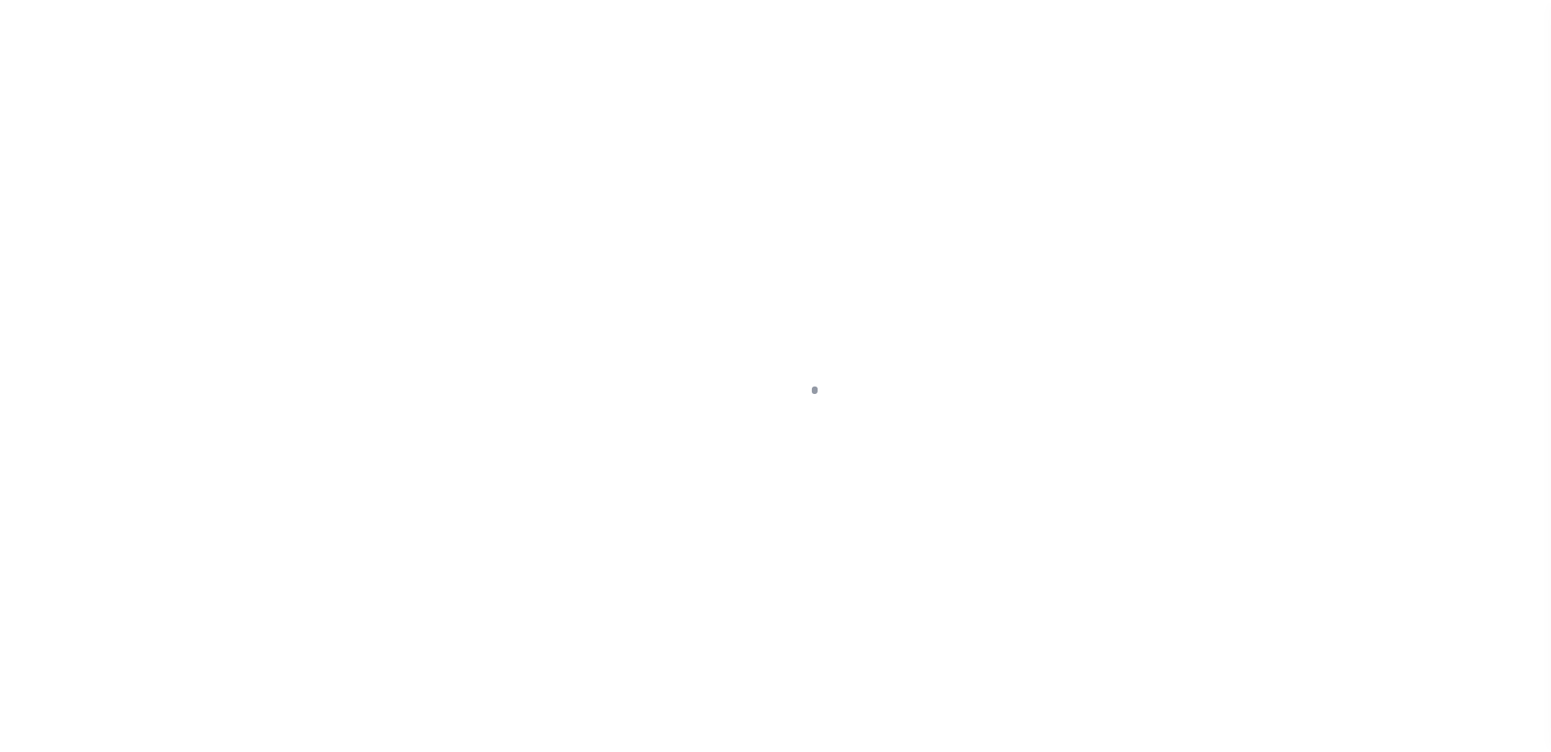
scroll to position [44, 0]
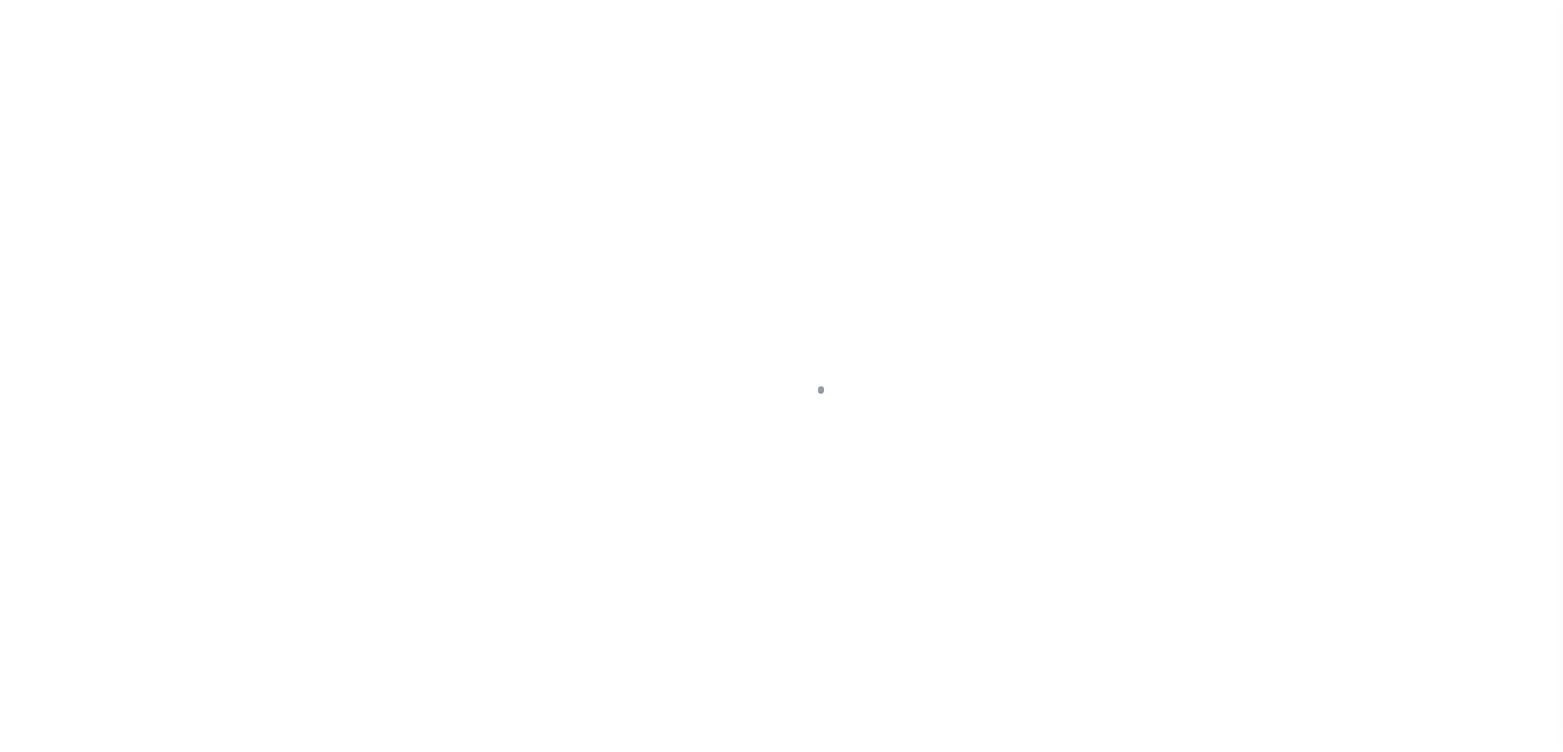
select select "100"
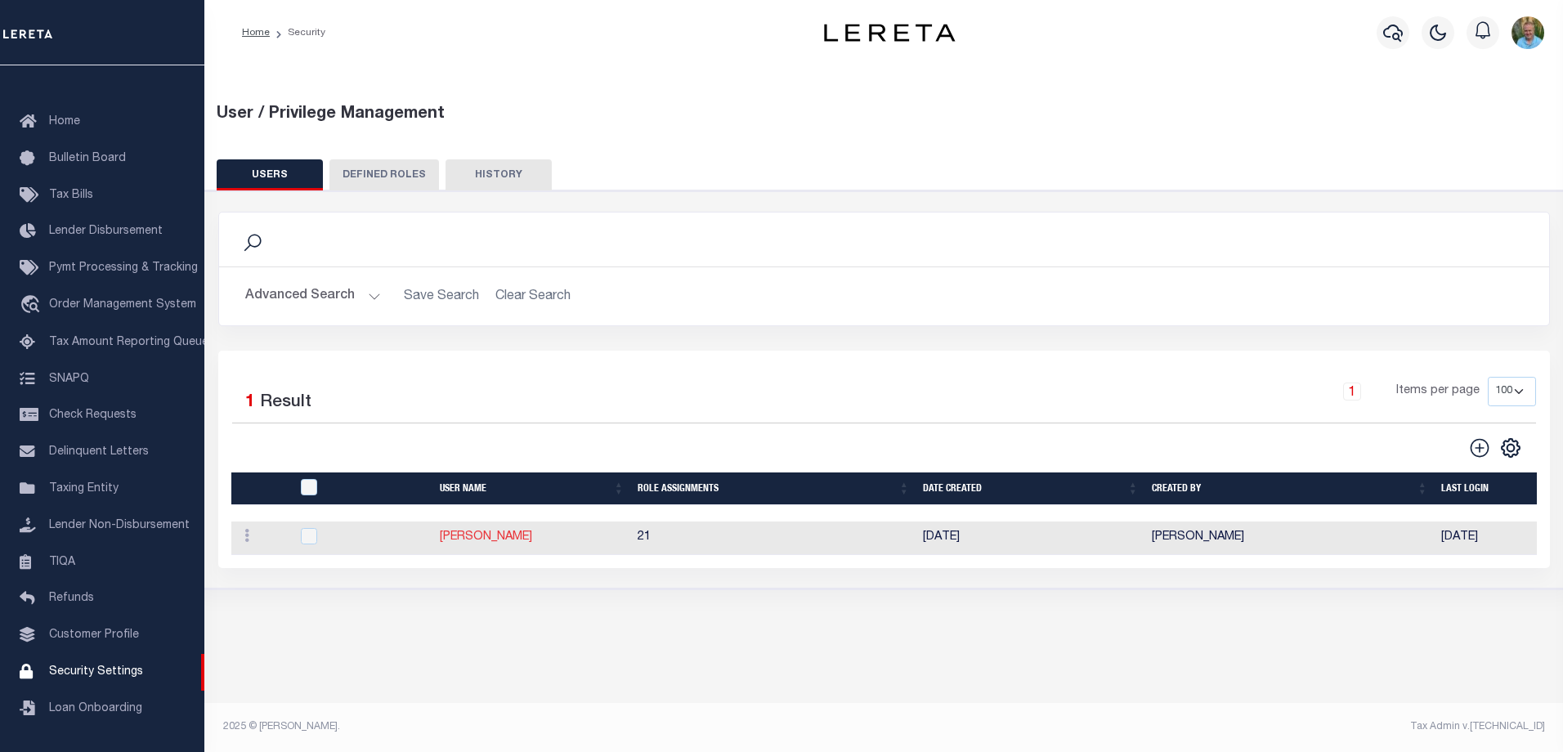
click at [473, 538] on link "[PERSON_NAME]" at bounding box center [486, 536] width 92 height 11
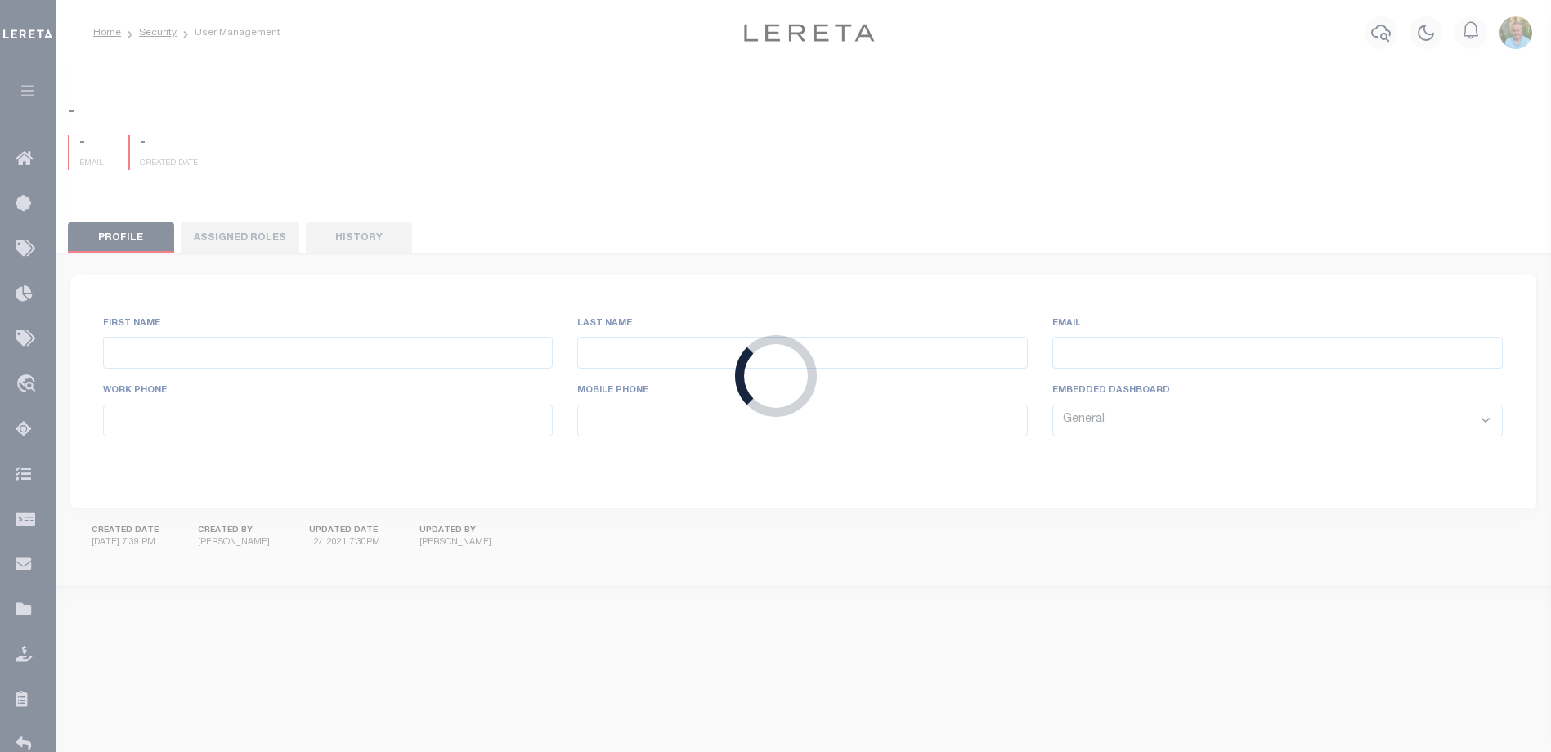
type input "Allen,"
type input "Mark"
type input "MAllen@lereta.net"
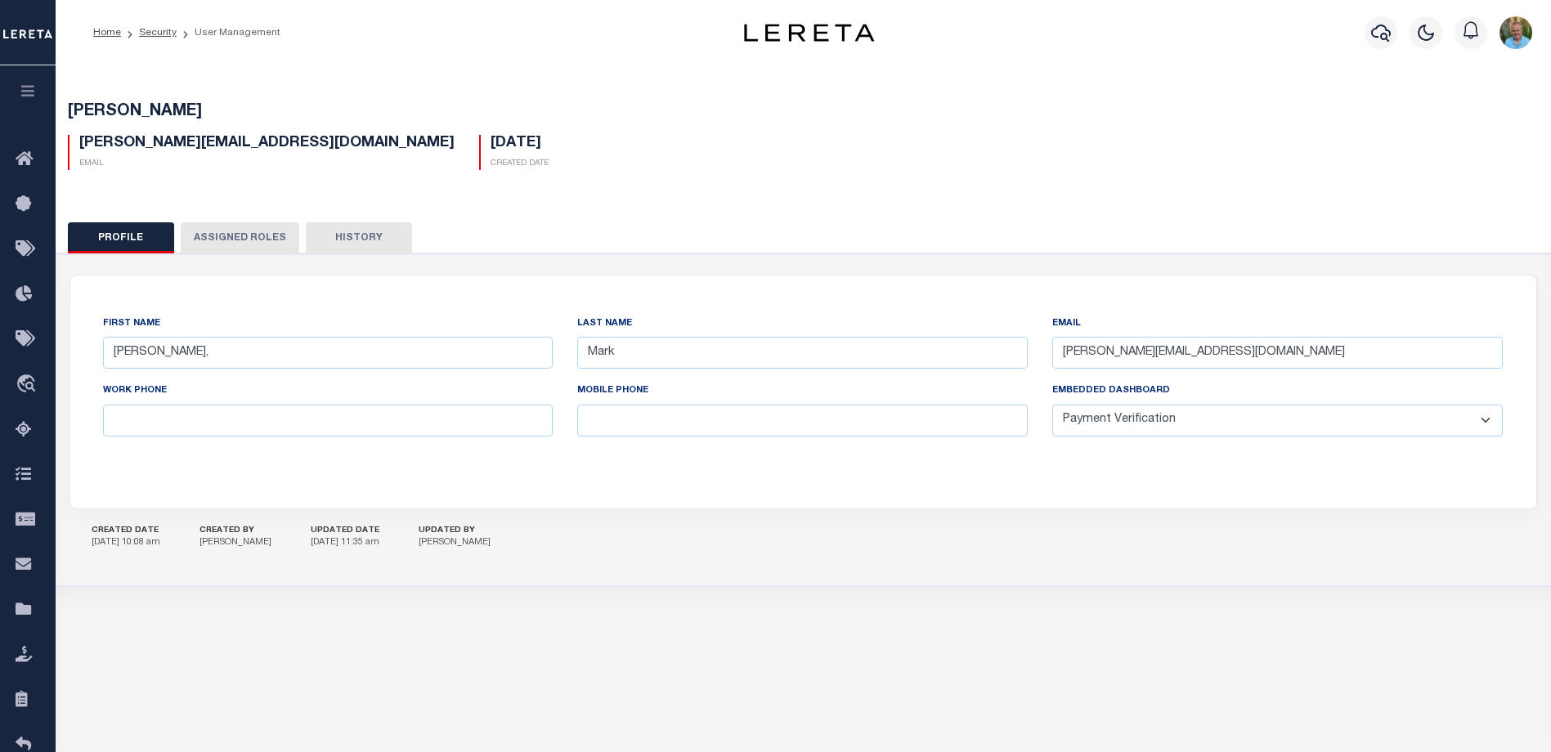
click at [1207, 417] on select "General Locate Escrow Services AI Payment Verification Customer Service" at bounding box center [1277, 421] width 450 height 32
select select "GEN"
click at [1052, 406] on select "General Locate Escrow Services AI Payment Verification Customer Service" at bounding box center [1277, 421] width 450 height 32
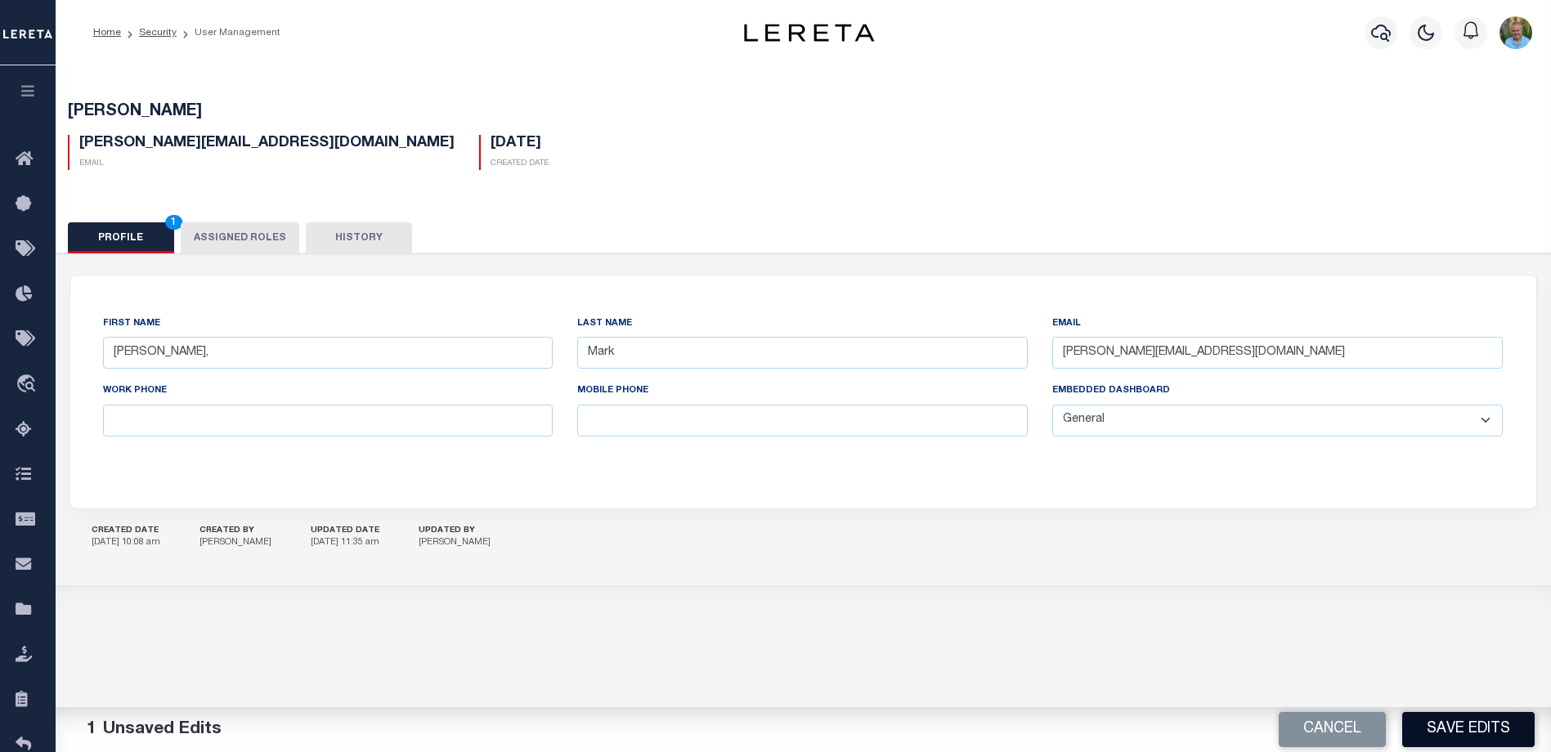
click at [1476, 723] on button "Save Edits" at bounding box center [1468, 729] width 132 height 35
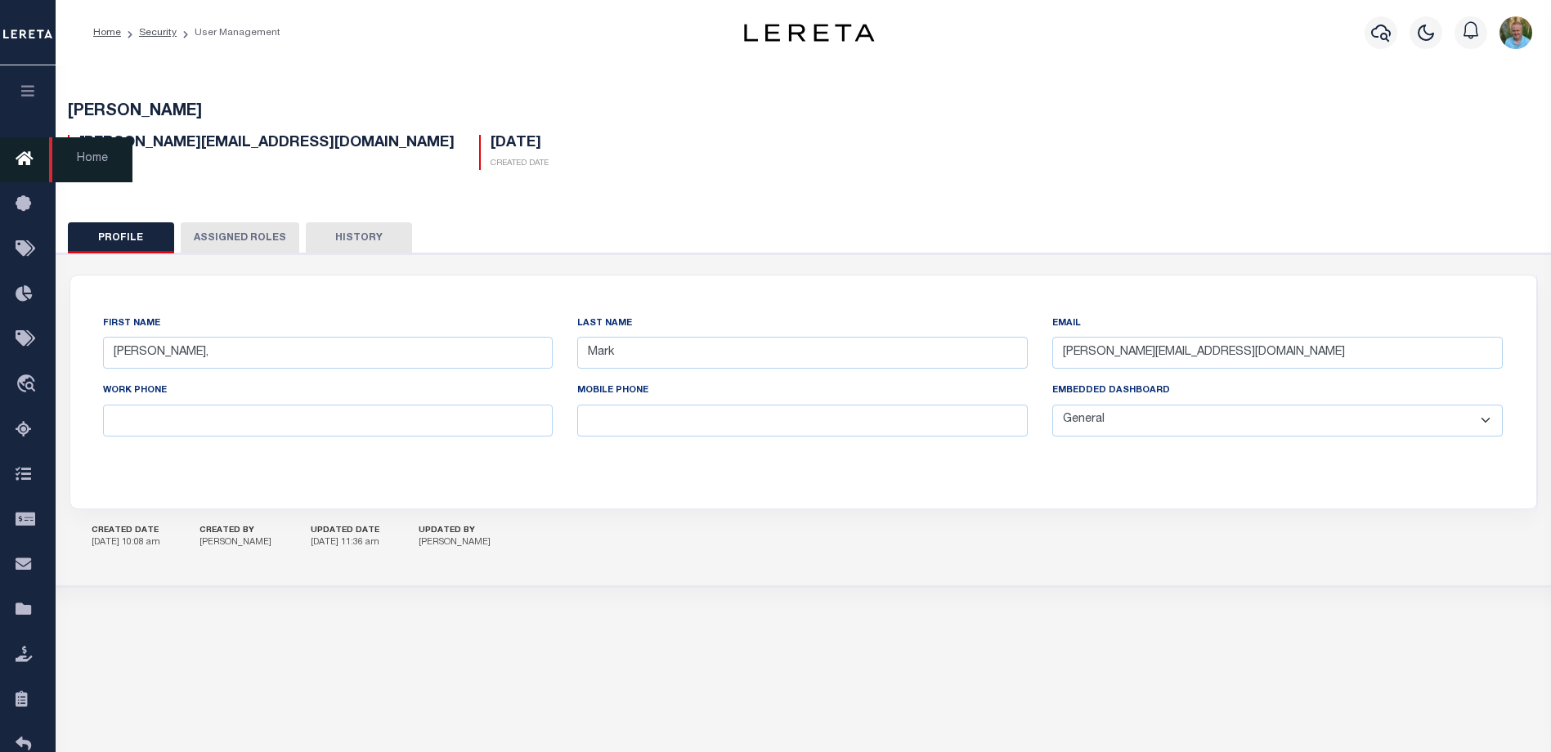
click at [16, 153] on icon at bounding box center [29, 160] width 26 height 20
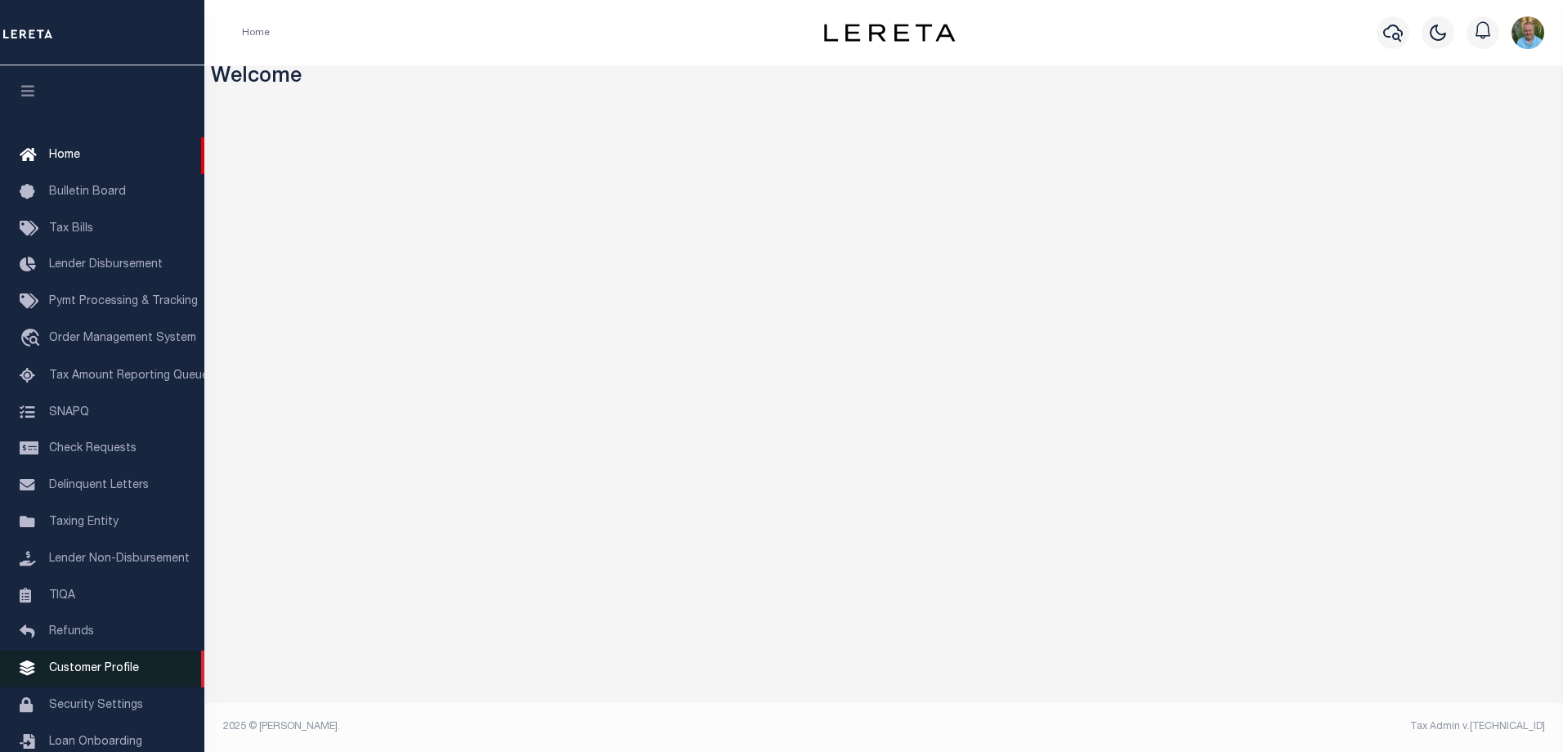
click at [69, 670] on link "Customer Profile" at bounding box center [102, 669] width 204 height 37
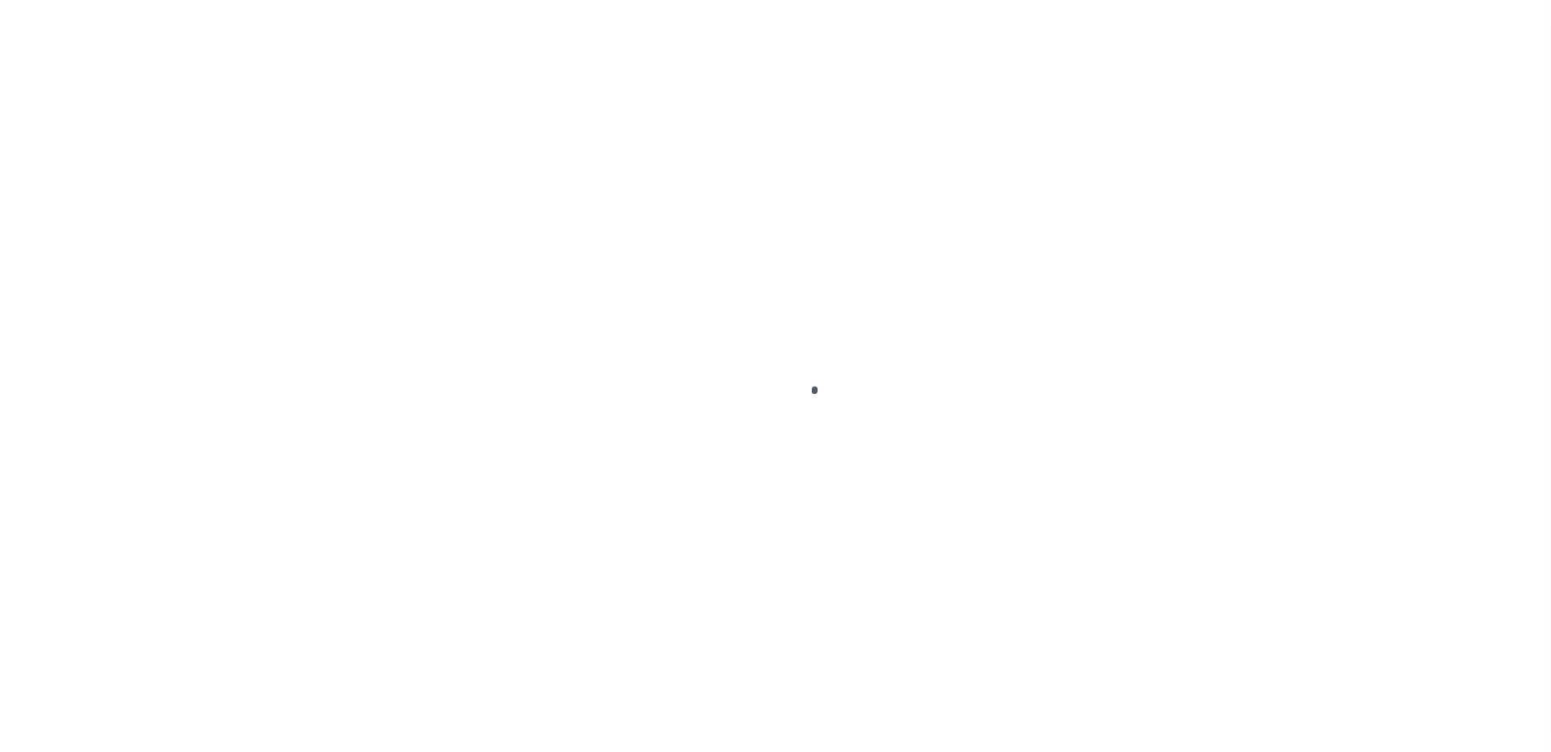
scroll to position [44, 0]
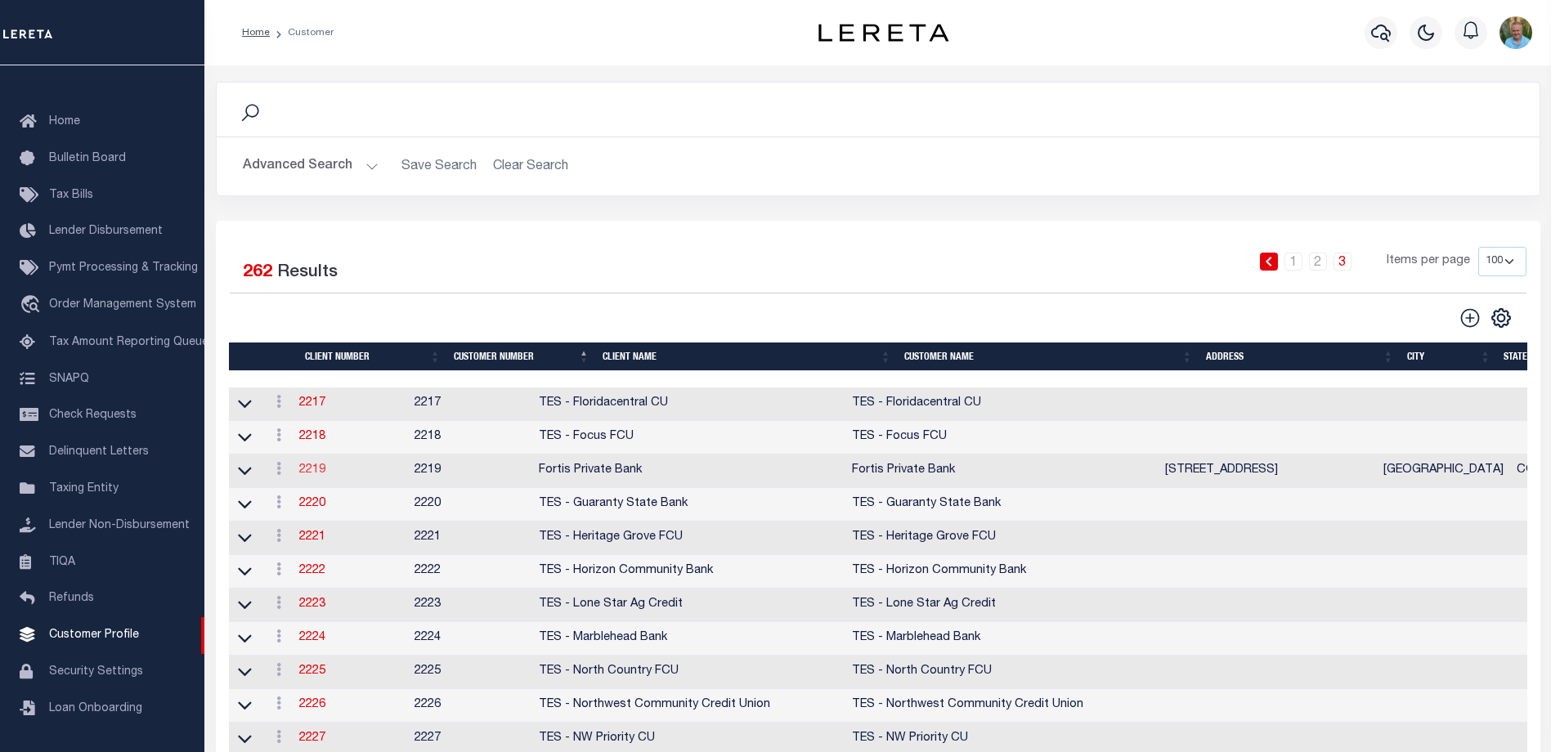
click at [317, 473] on link "2219" at bounding box center [312, 469] width 26 height 11
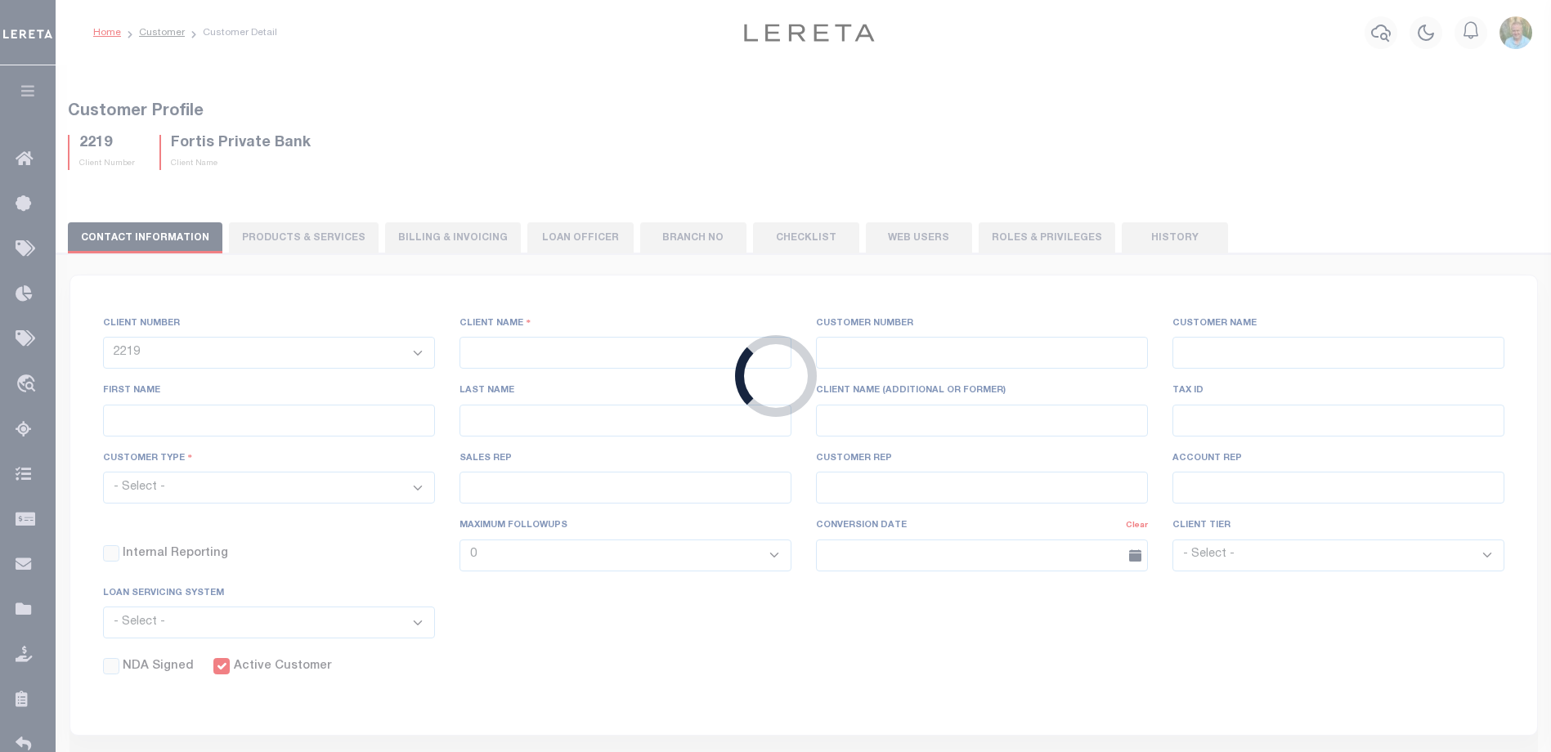
select select
type input "Fortis Private Bank"
type input "2219"
type input "Fortis Private Bank"
type input "[PERSON_NAME]"
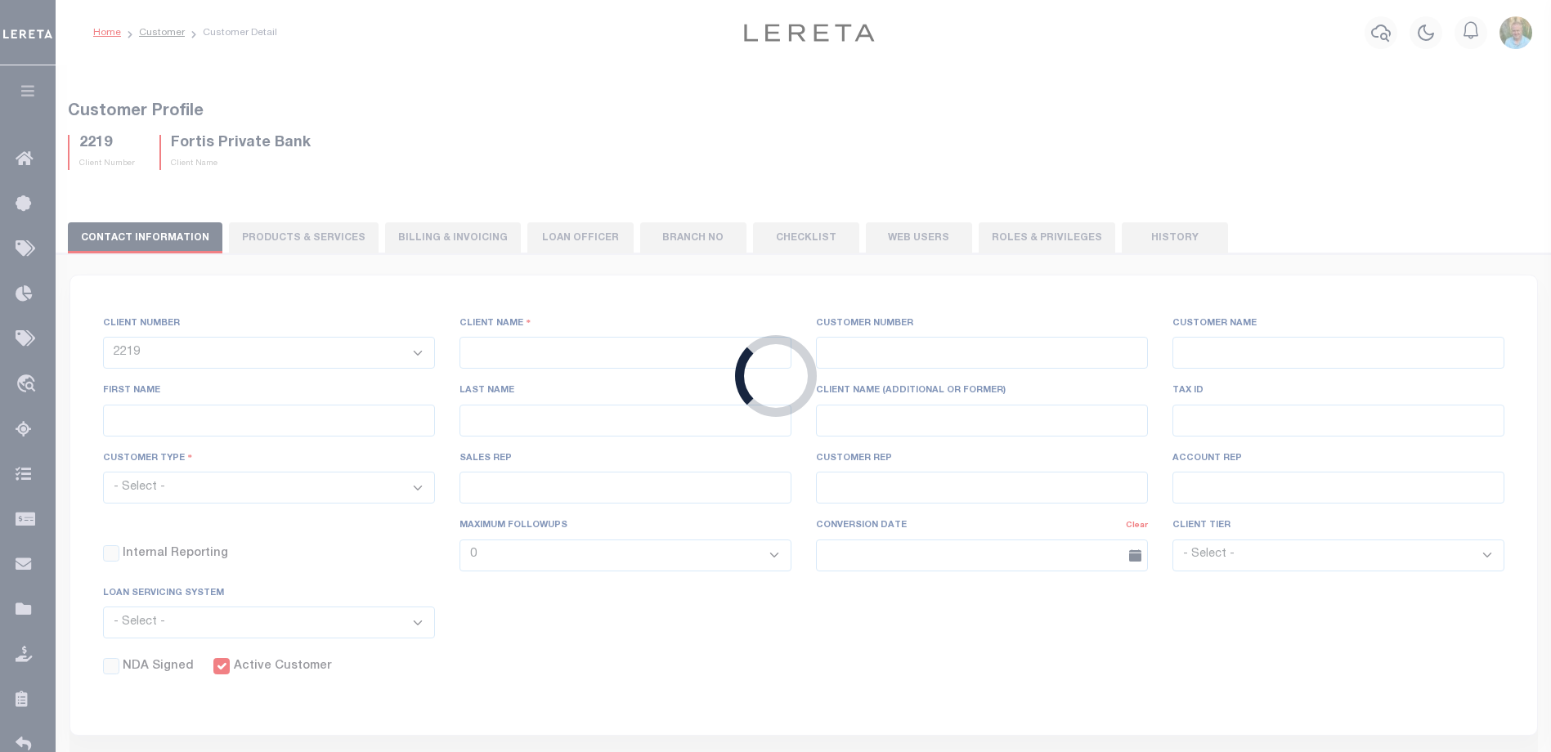
type input "[PERSON_NAME]"
select select "Mixed Portfolio"
type input "TES"
type input "[PERSON_NAME]"
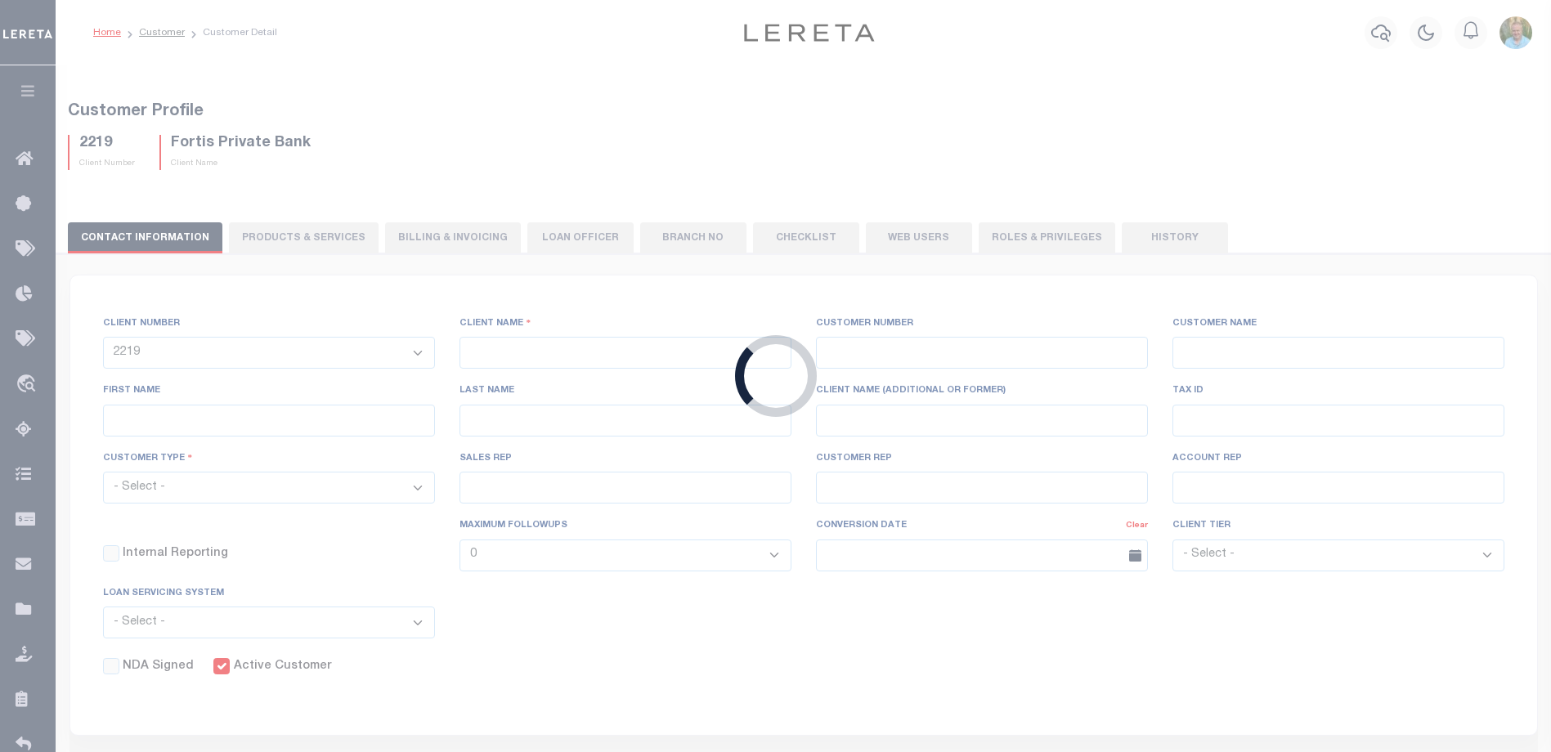
checkbox input "true"
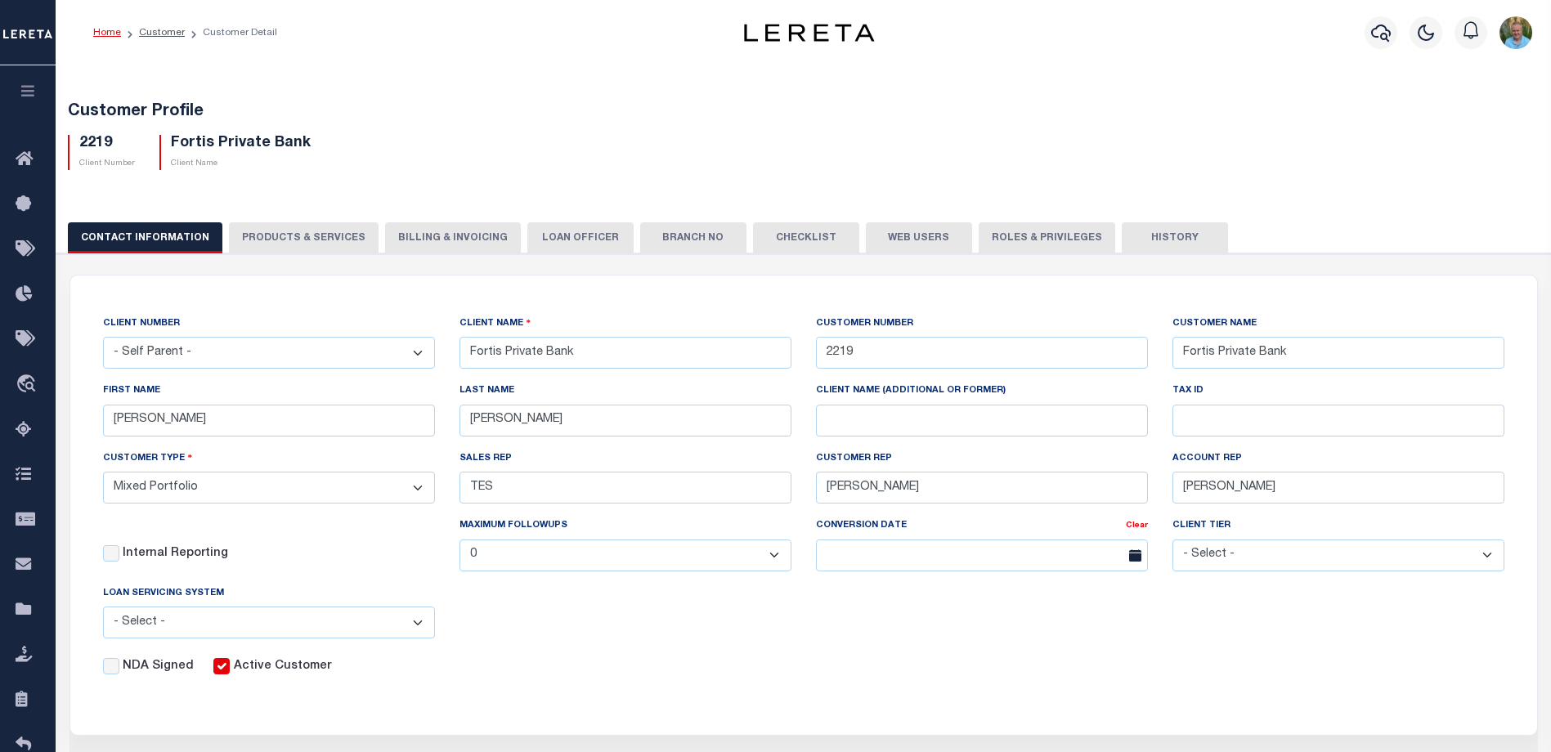
click at [436, 243] on button "Billing & Invoicing" at bounding box center [453, 237] width 136 height 31
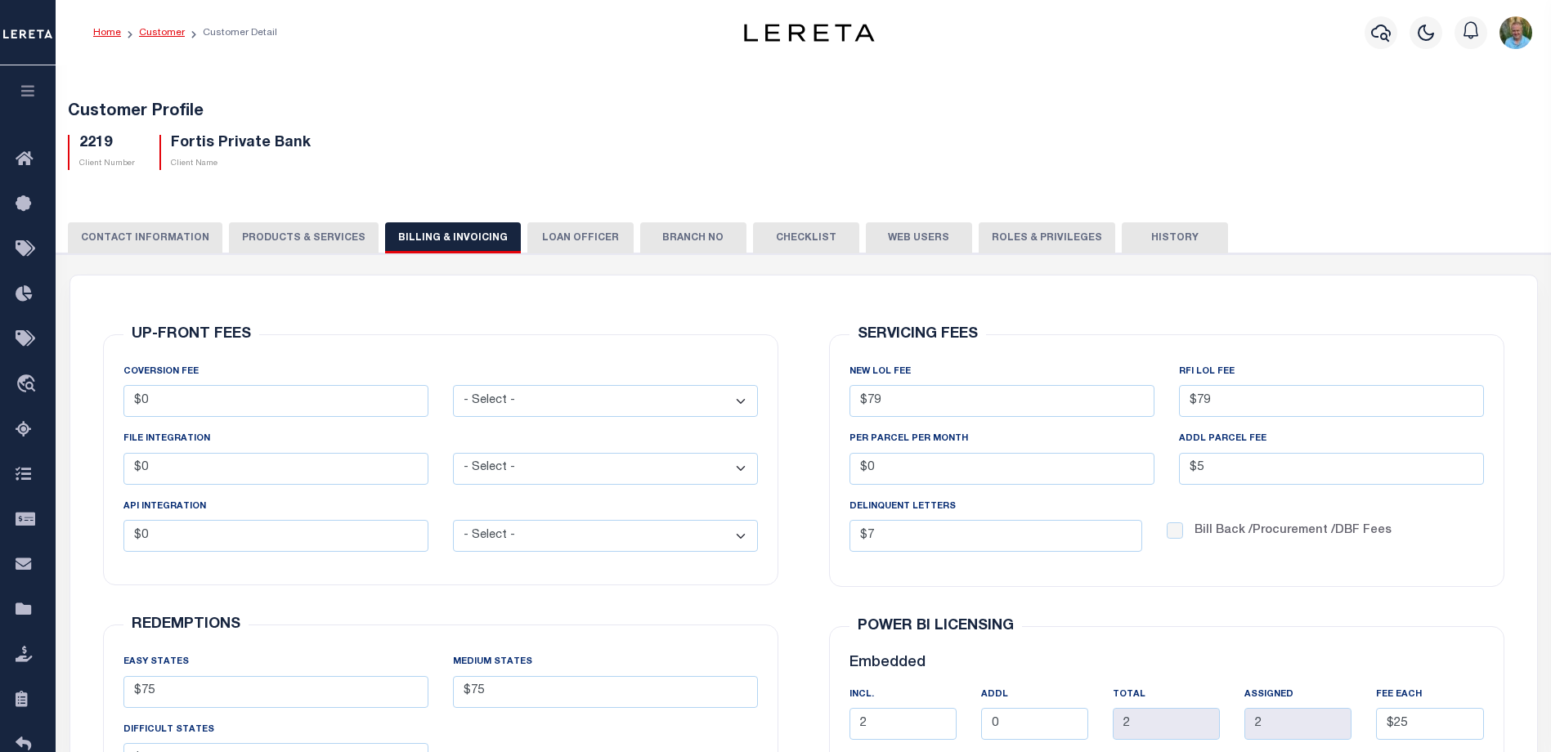
click at [169, 31] on link "Customer" at bounding box center [162, 33] width 46 height 10
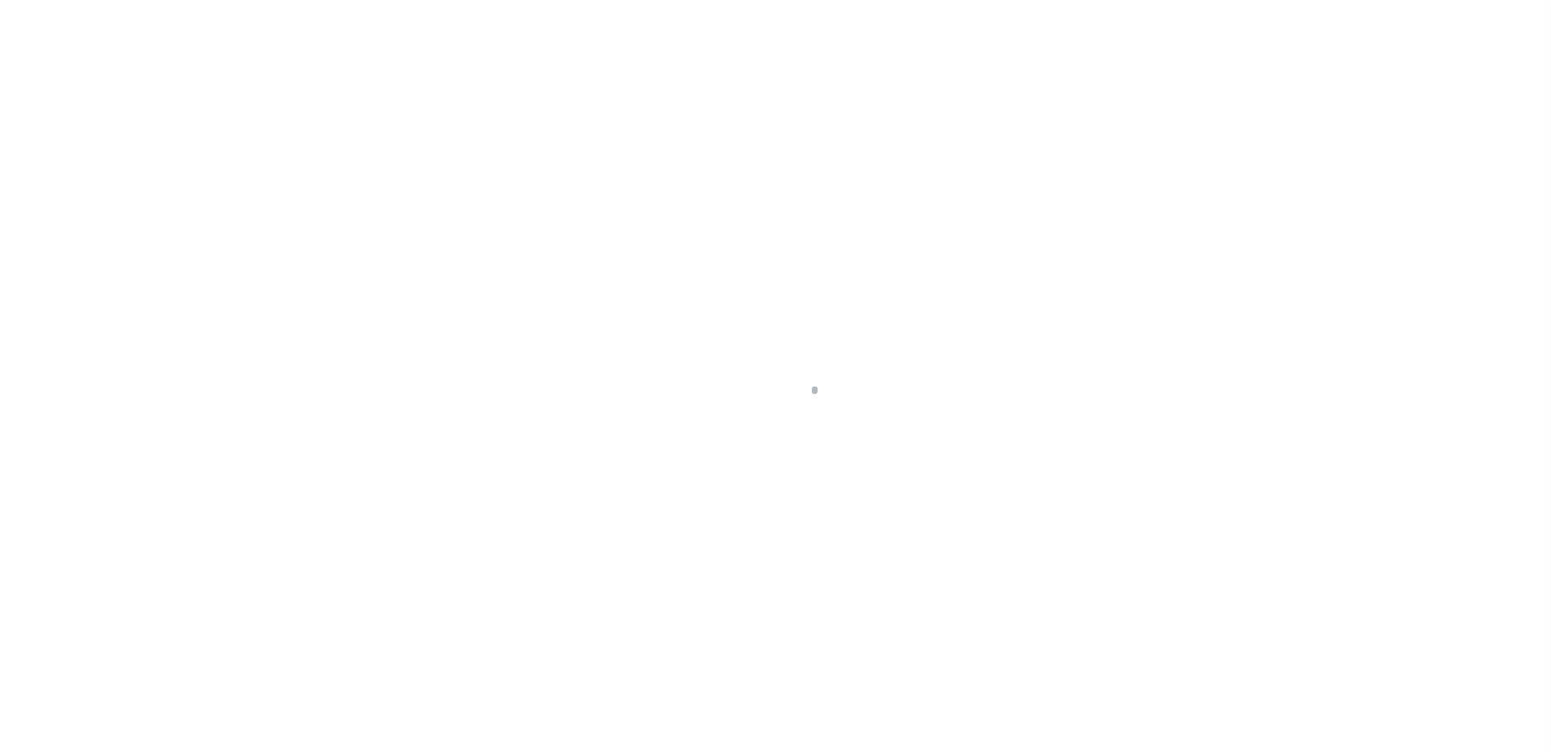
scroll to position [44, 0]
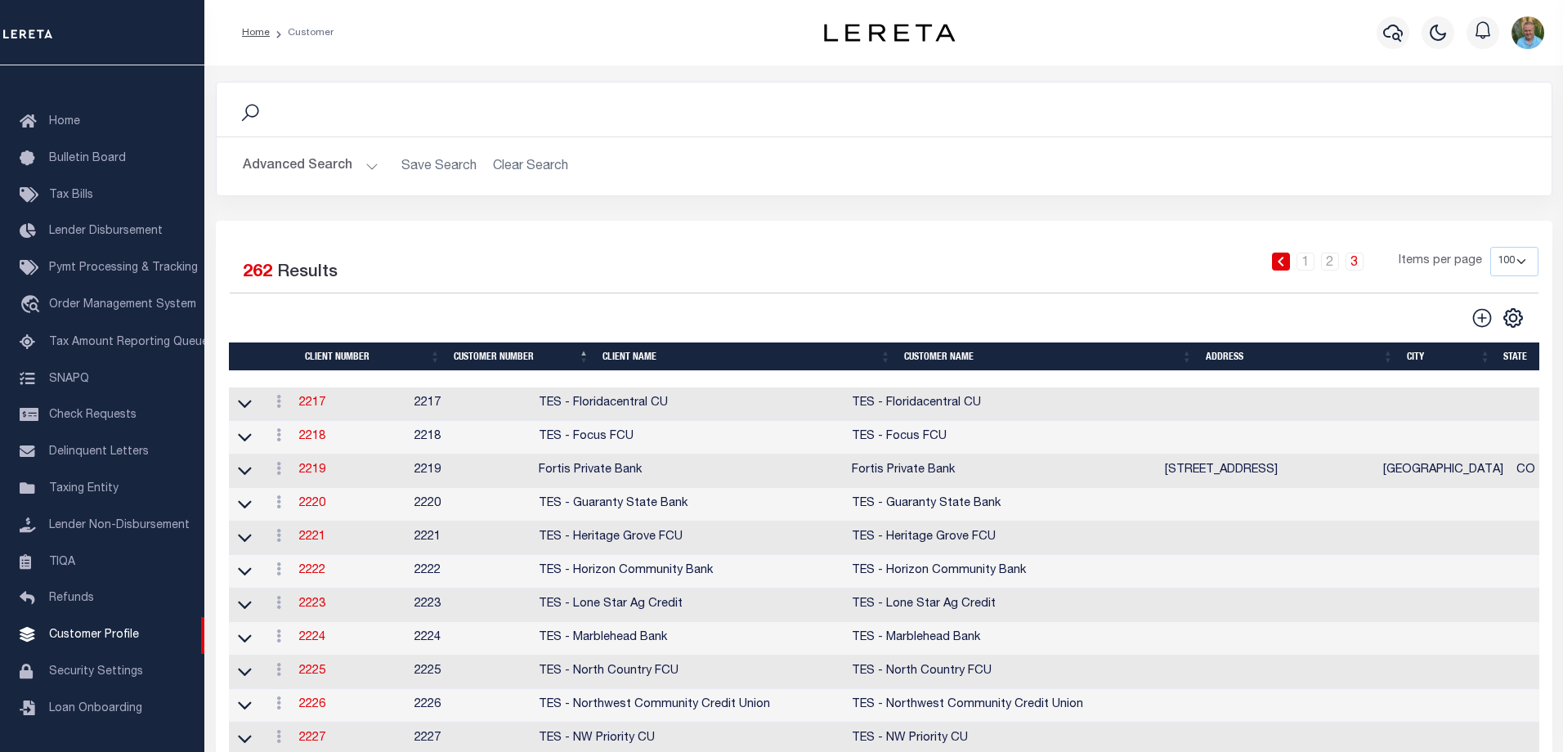
click at [300, 157] on button "Advanced Search" at bounding box center [311, 166] width 136 height 32
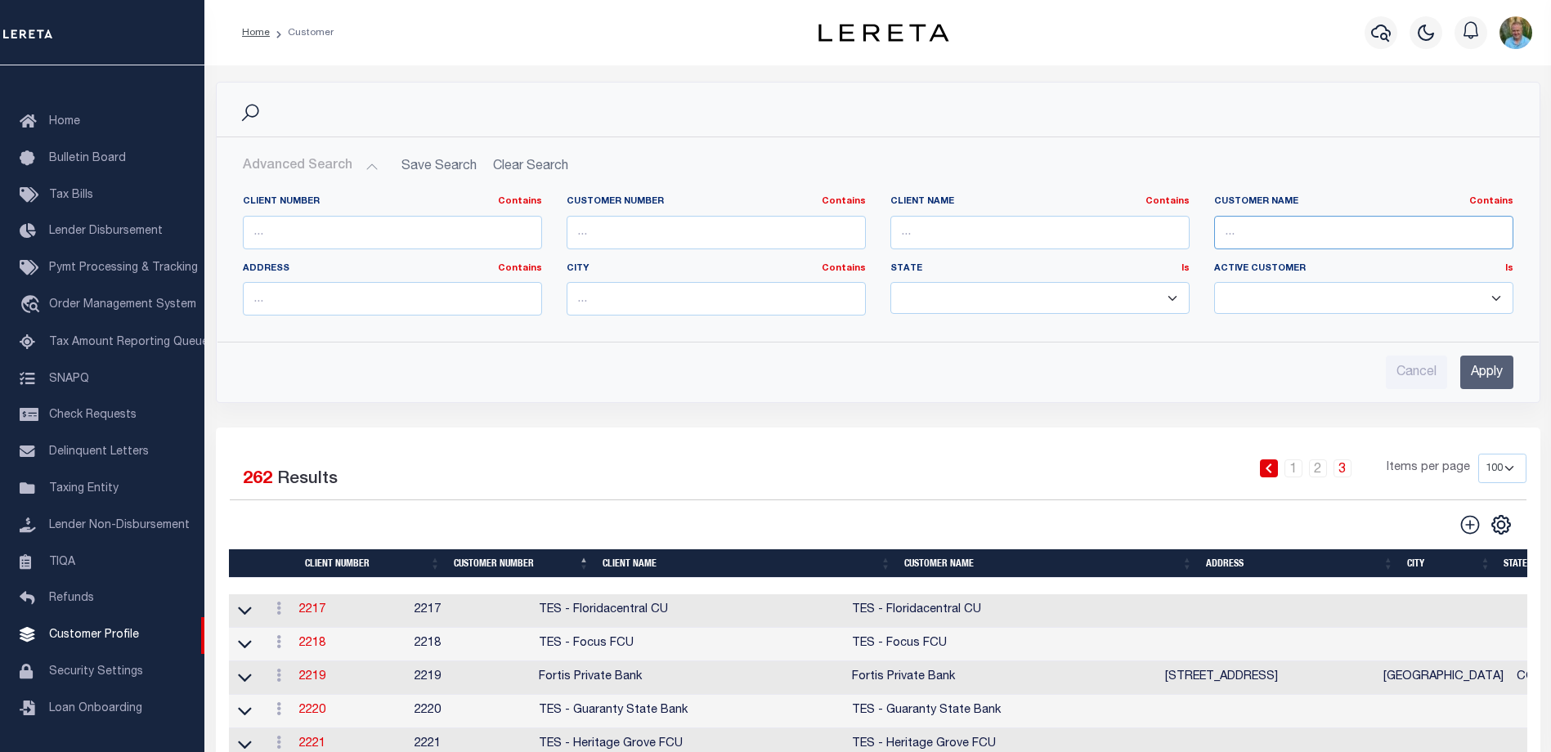
click at [1293, 234] on input "text" at bounding box center [1363, 233] width 299 height 34
type input "illia"
click at [1484, 373] on input "Apply" at bounding box center [1486, 373] width 53 height 34
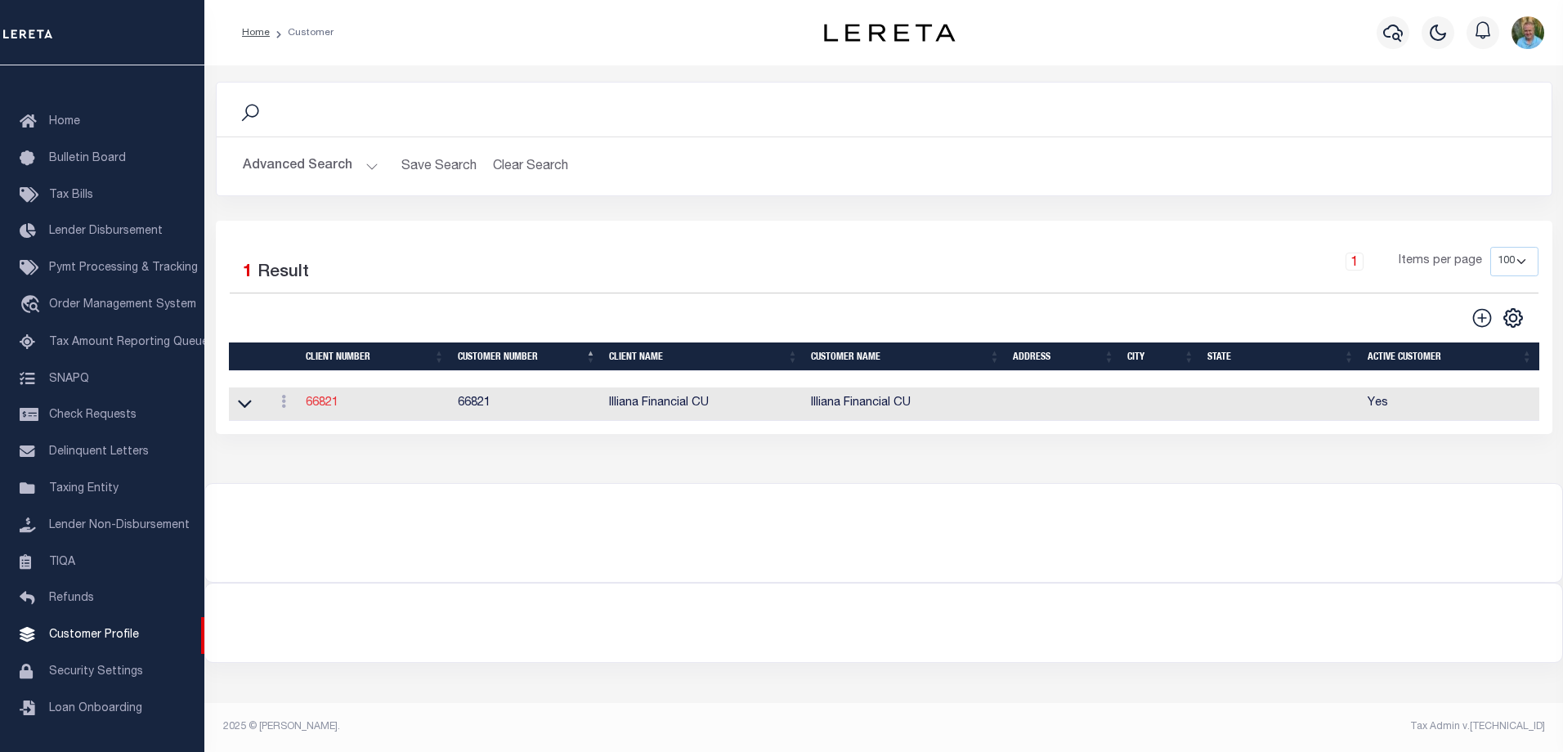
click at [326, 407] on link "66821" at bounding box center [322, 402] width 33 height 11
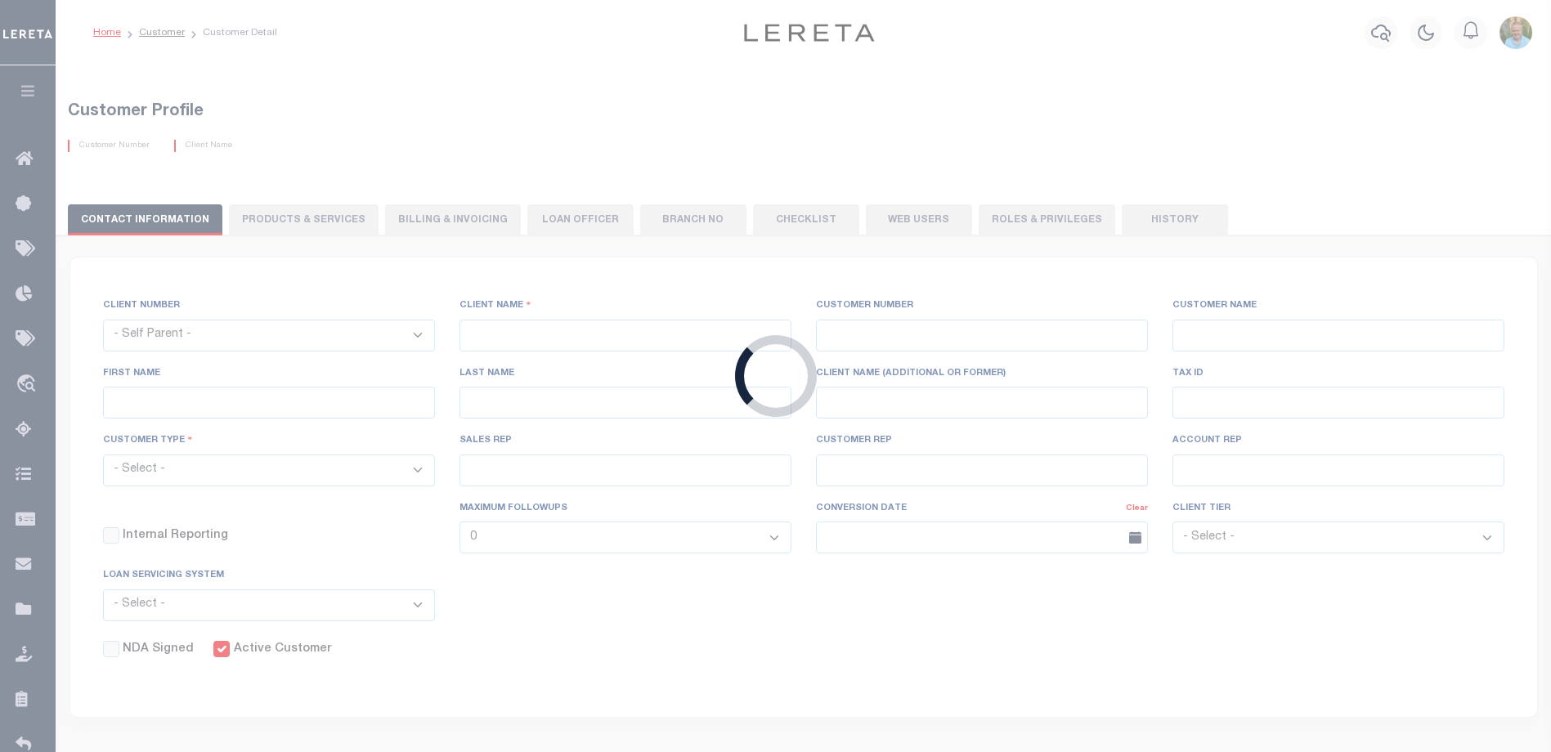
select select
type input "Illiana Financial CU"
type input "66821"
type input "Illiana Financial CU"
type input "Aliska J"
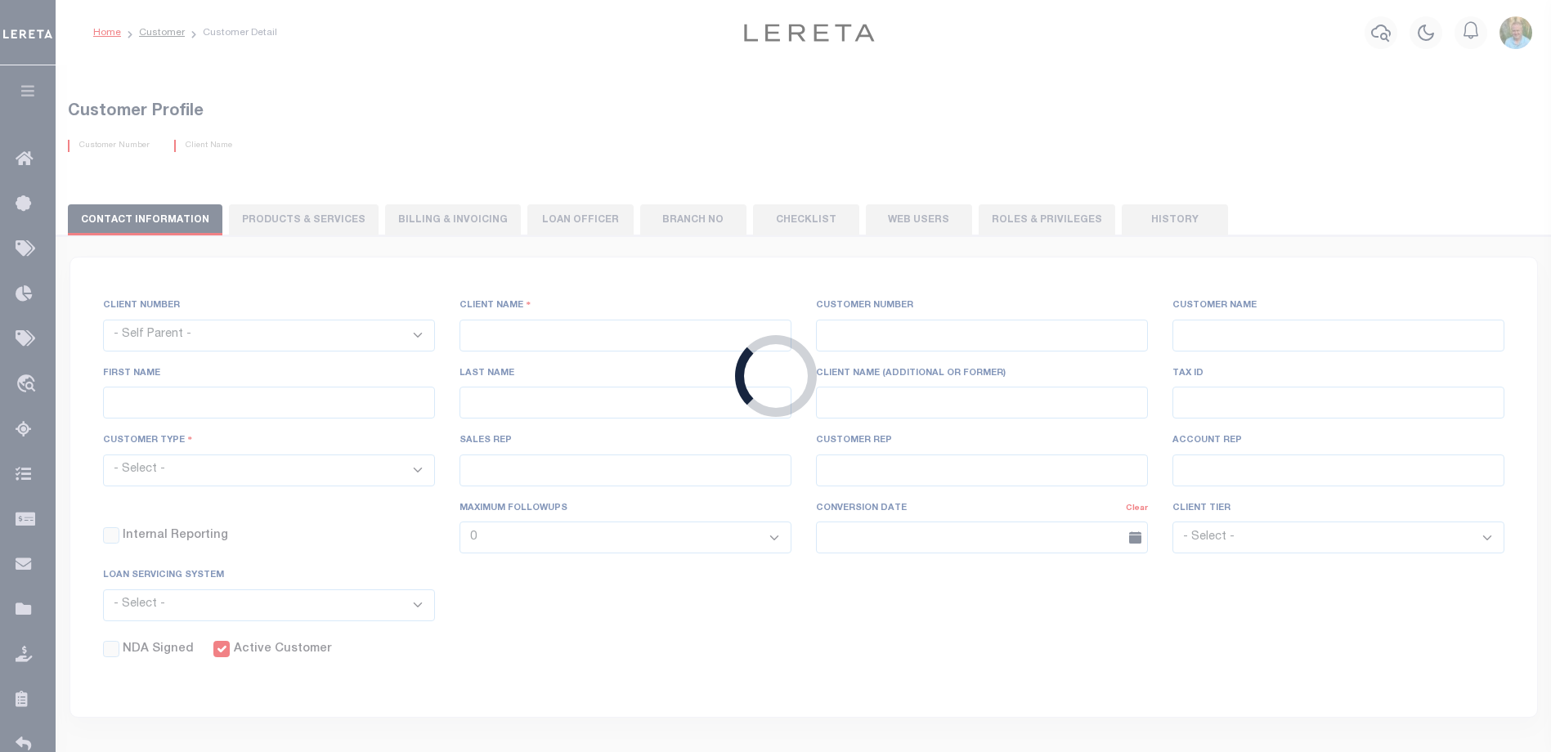
type input "Rice"
select select "Mixed Portfolio"
type input "[PERSON_NAME]"
type input "Customer Service"
select select "Tier 3"
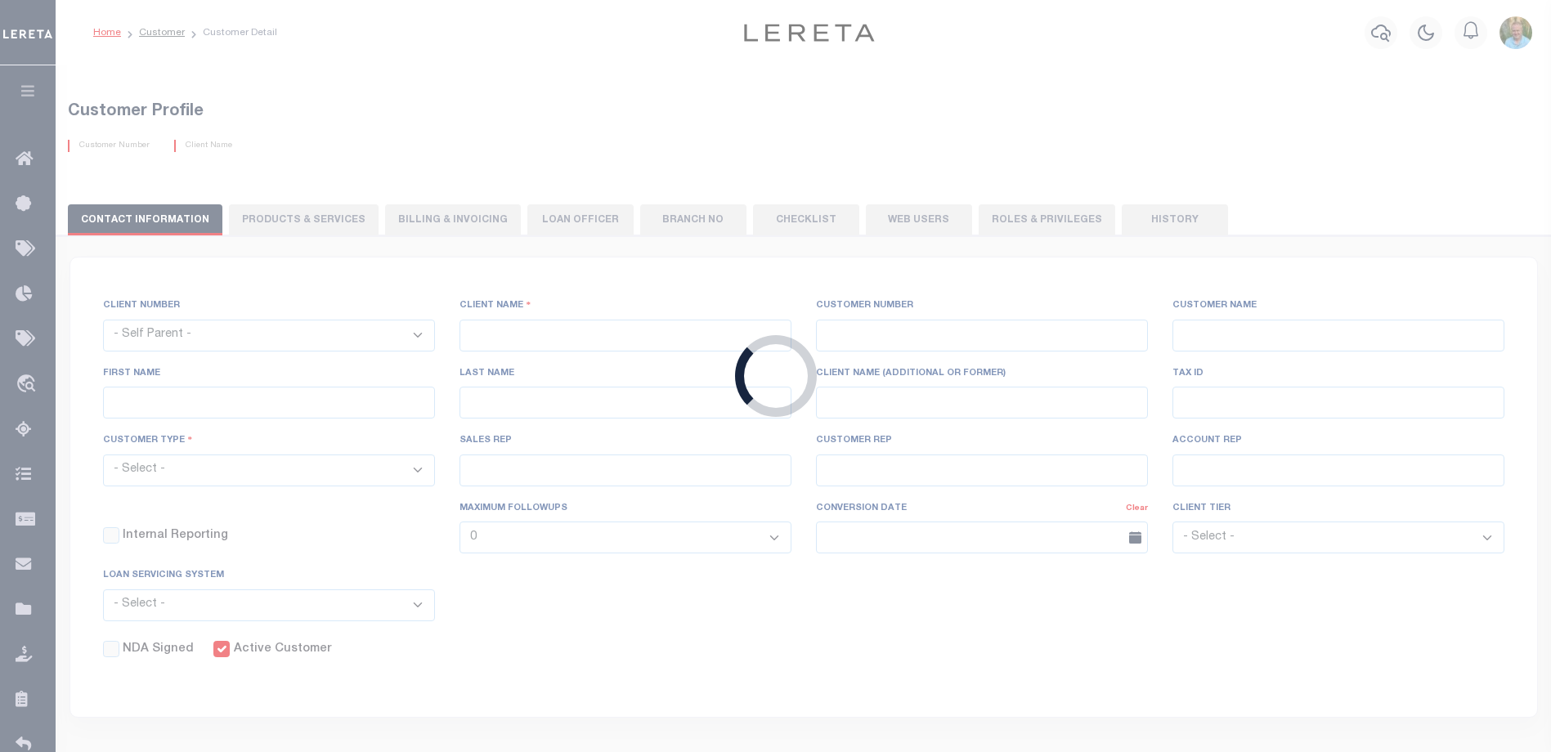
checkbox input "true"
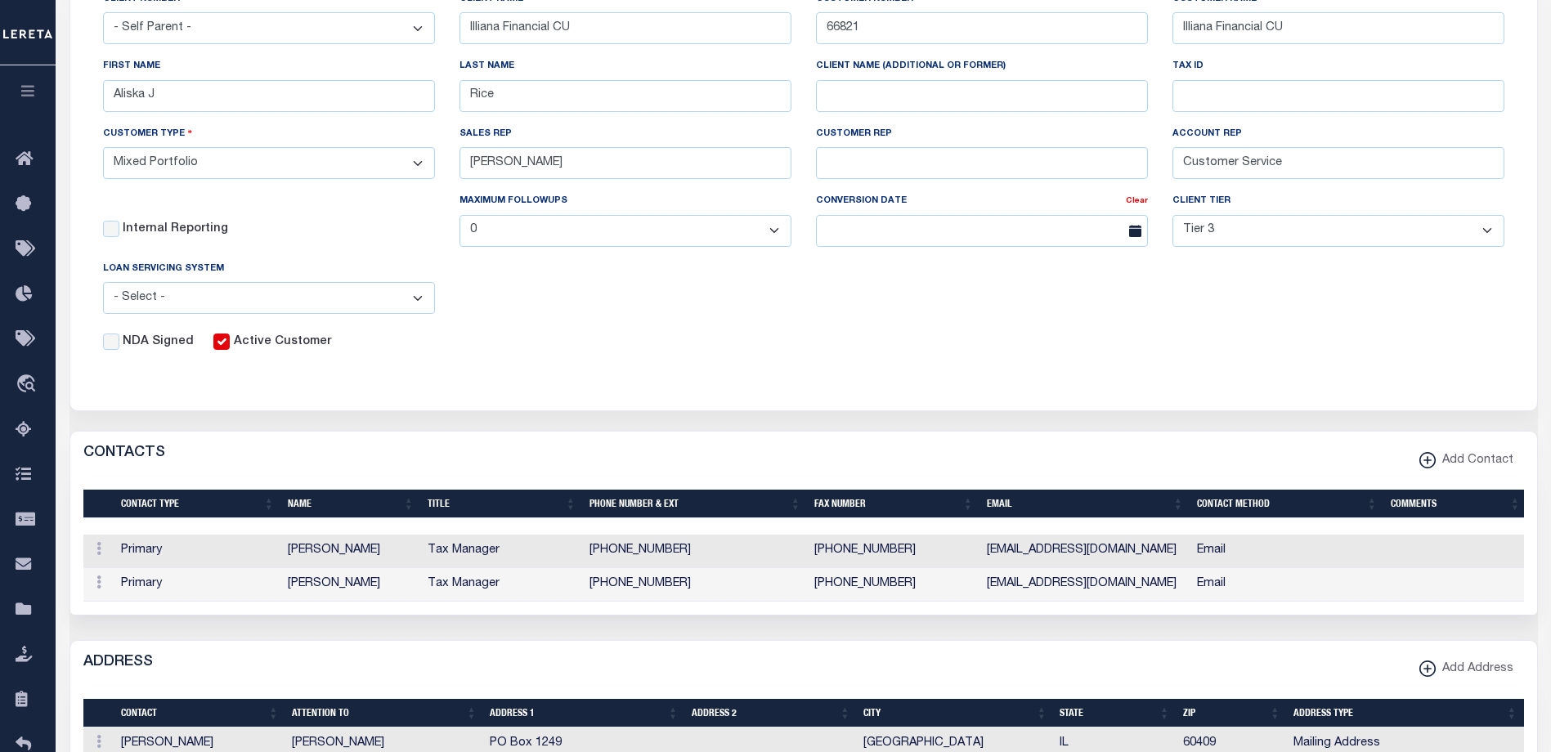
scroll to position [327, 0]
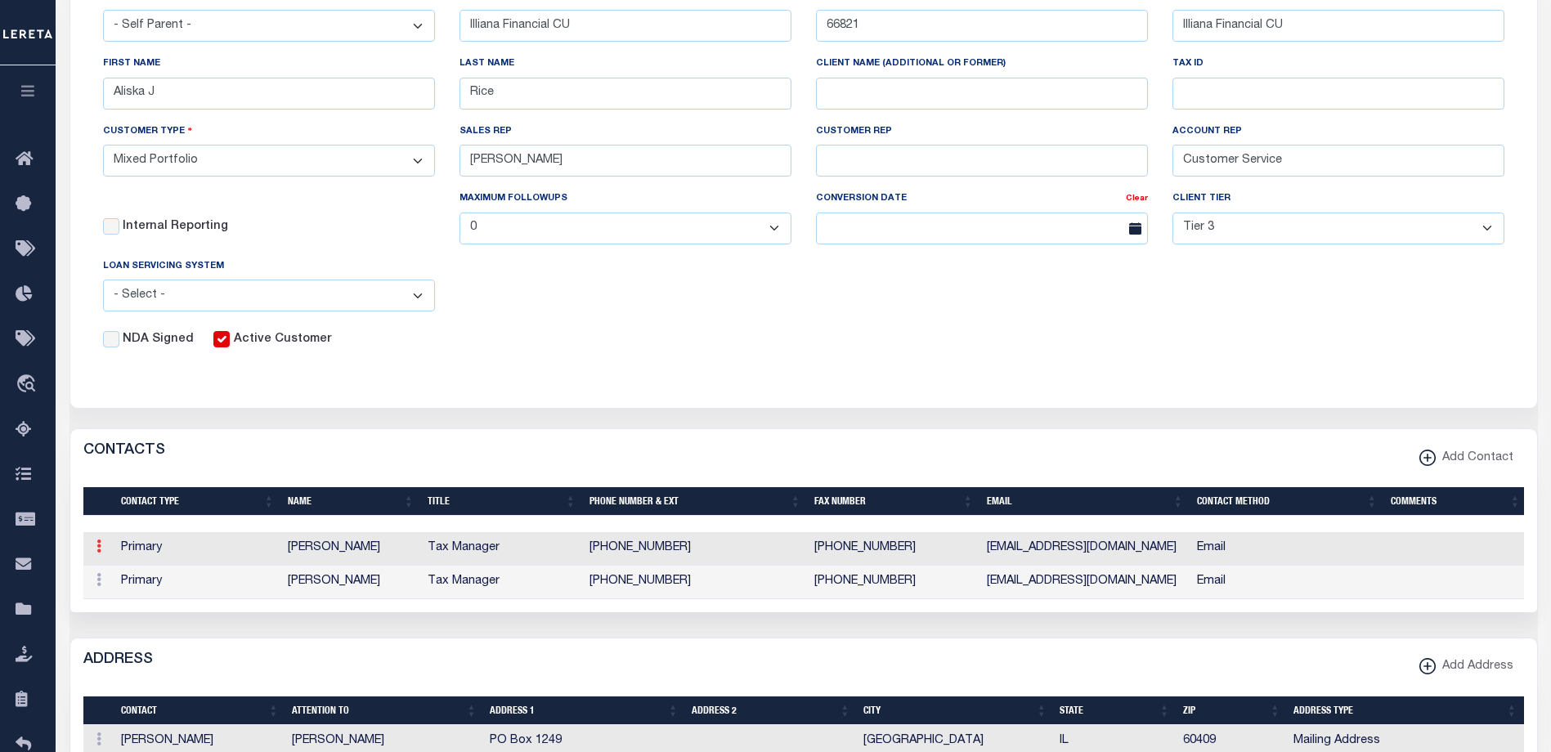
click at [99, 549] on icon at bounding box center [98, 546] width 5 height 13
click at [126, 602] on link "Edit" at bounding box center [128, 598] width 74 height 27
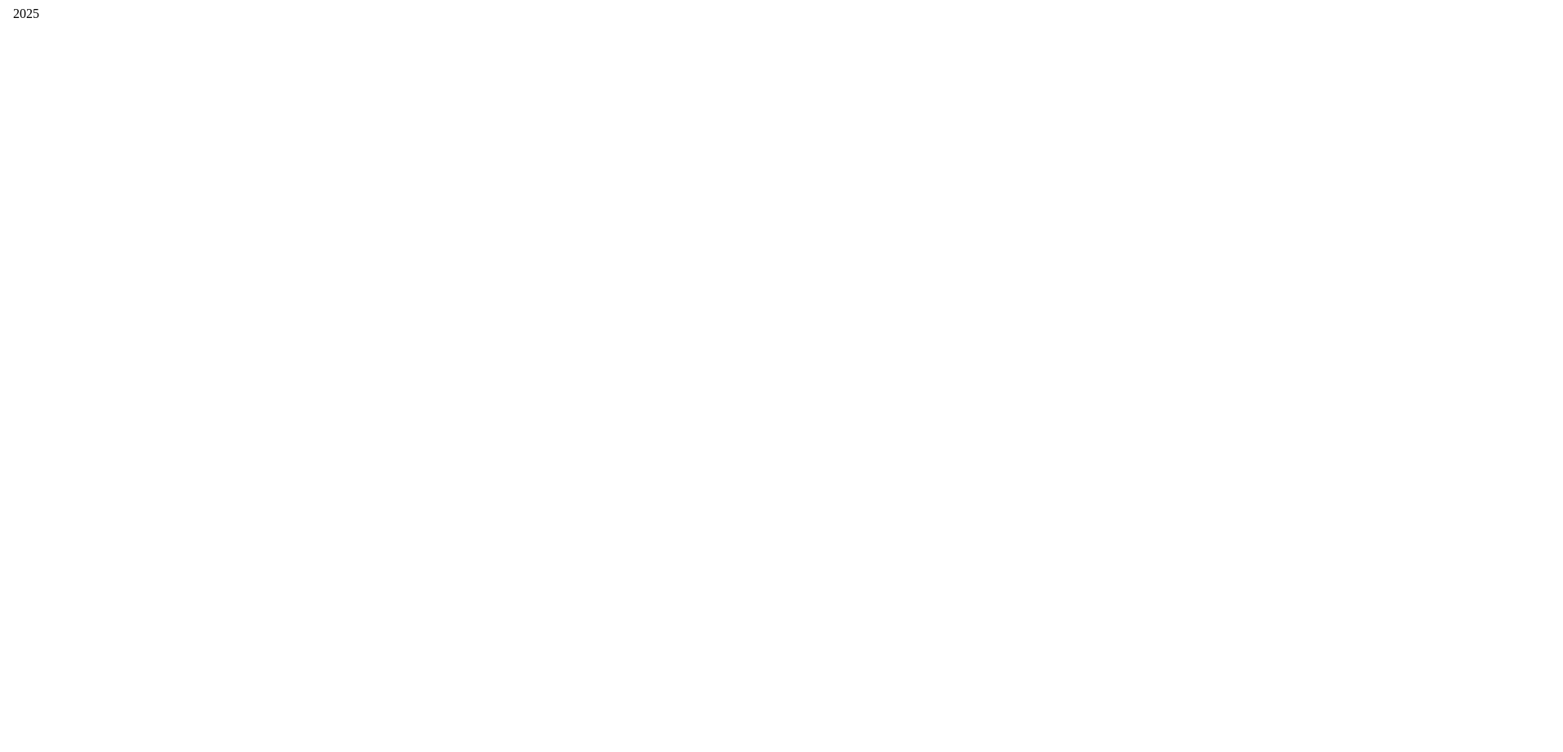
scroll to position [0, 0]
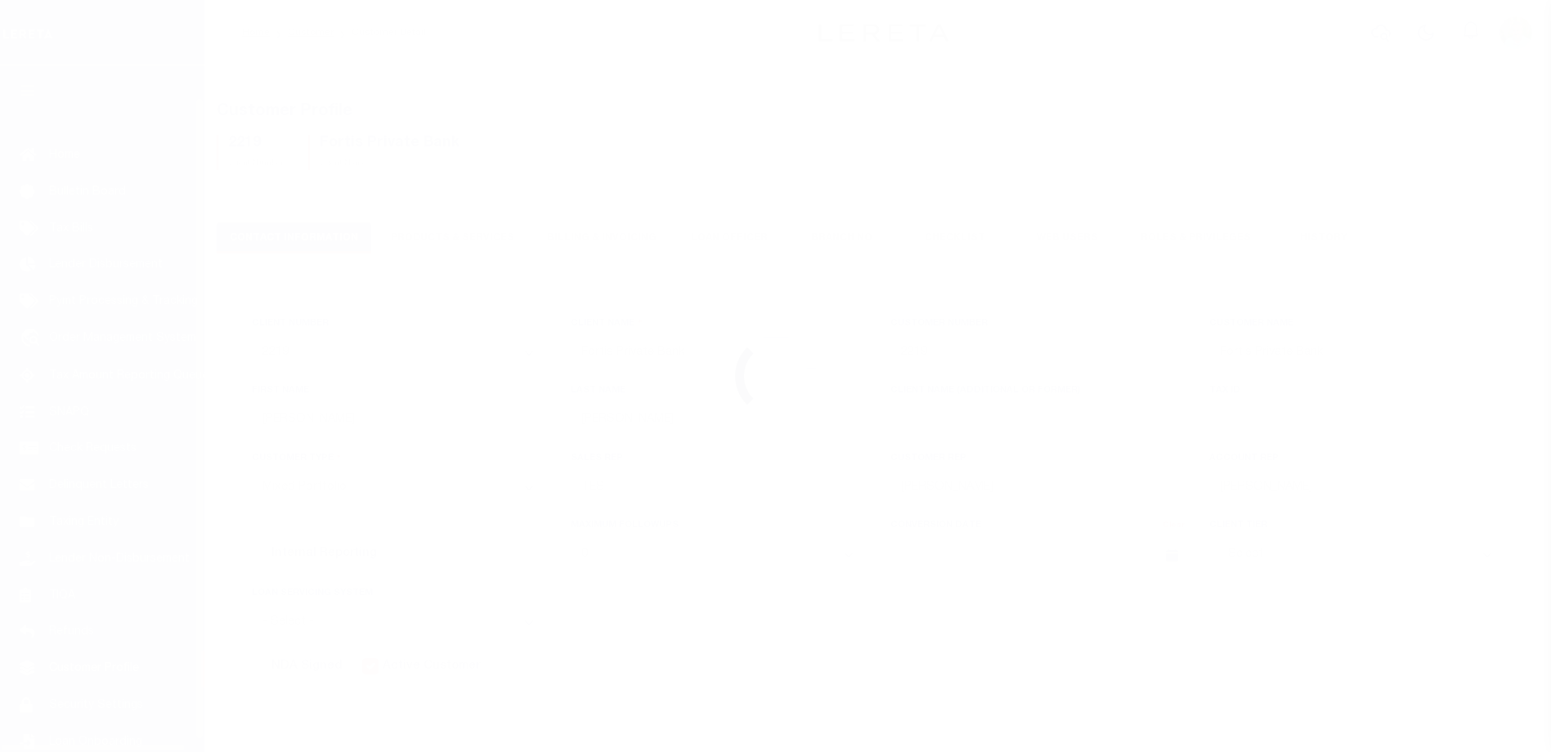
select select "2219"
select select "Mixed Portfolio"
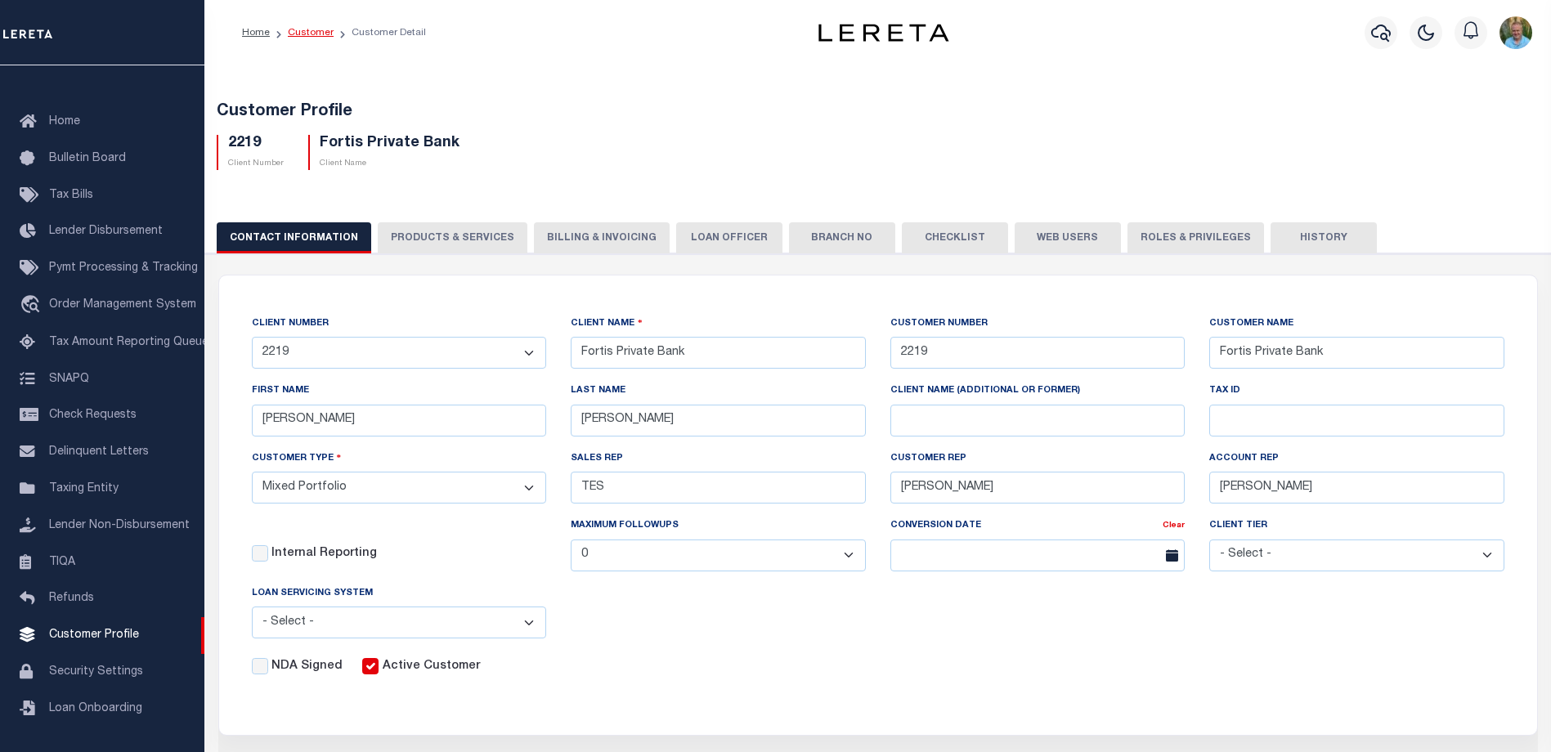
click at [302, 32] on link "Customer" at bounding box center [311, 33] width 46 height 10
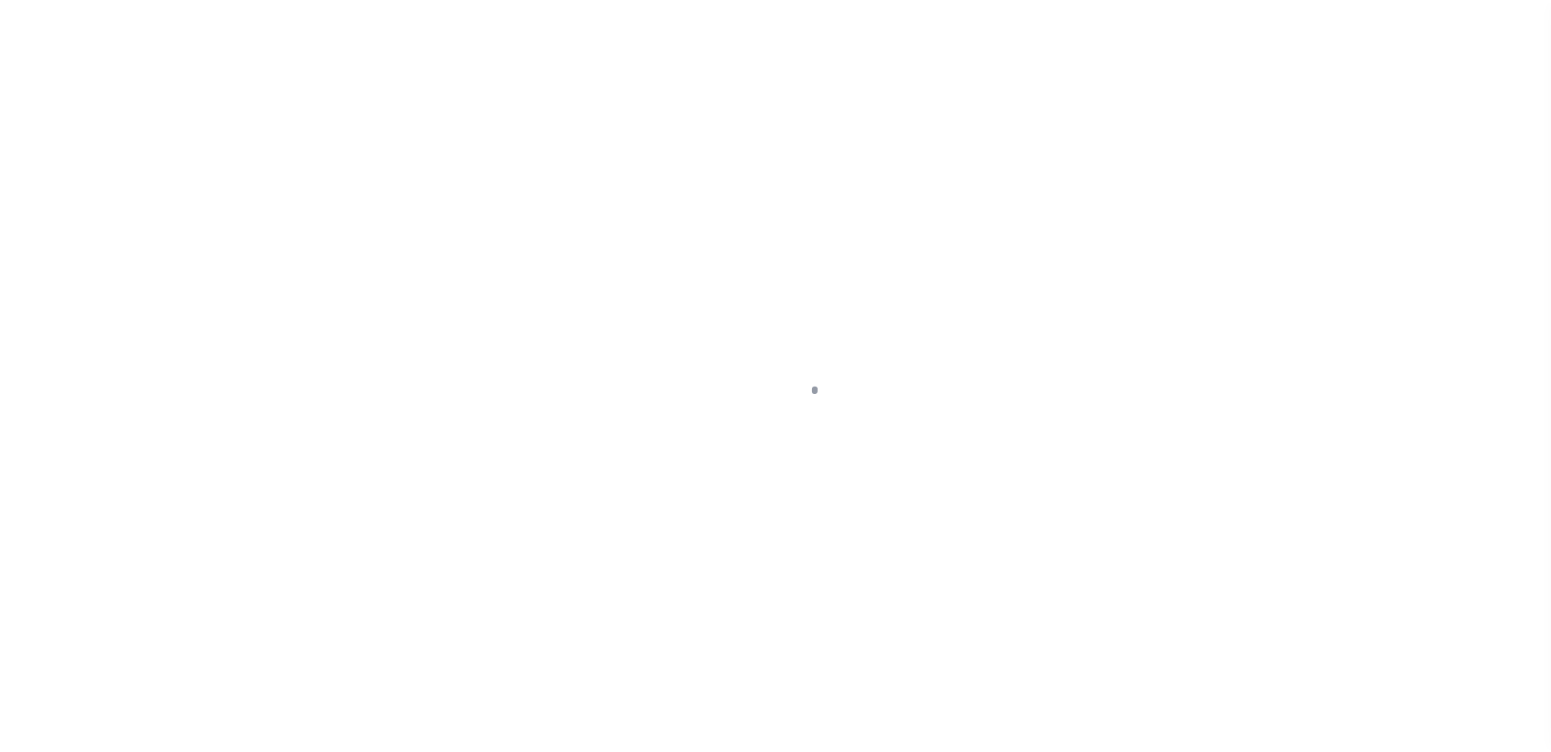
scroll to position [44, 0]
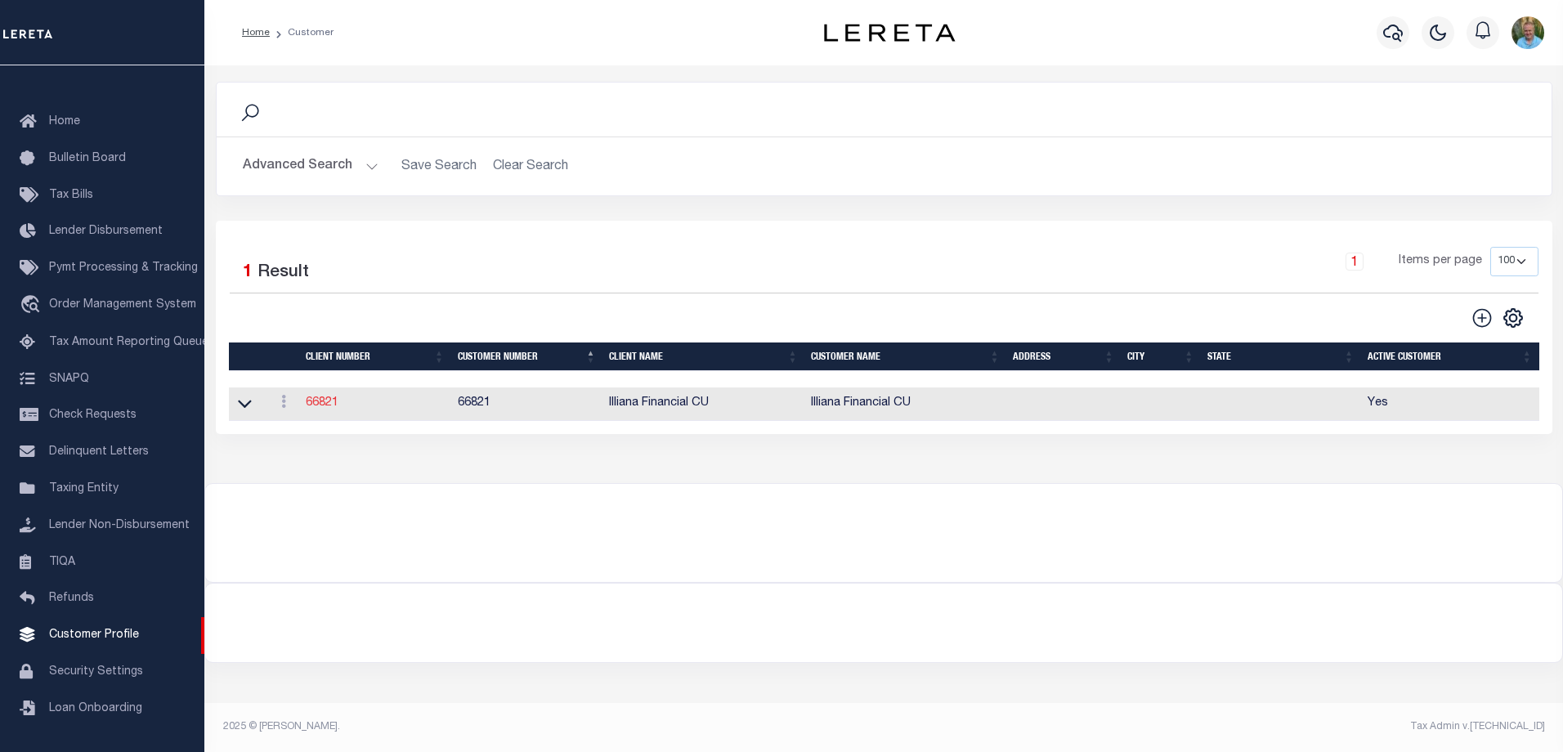
click at [320, 405] on link "66821" at bounding box center [322, 402] width 33 height 11
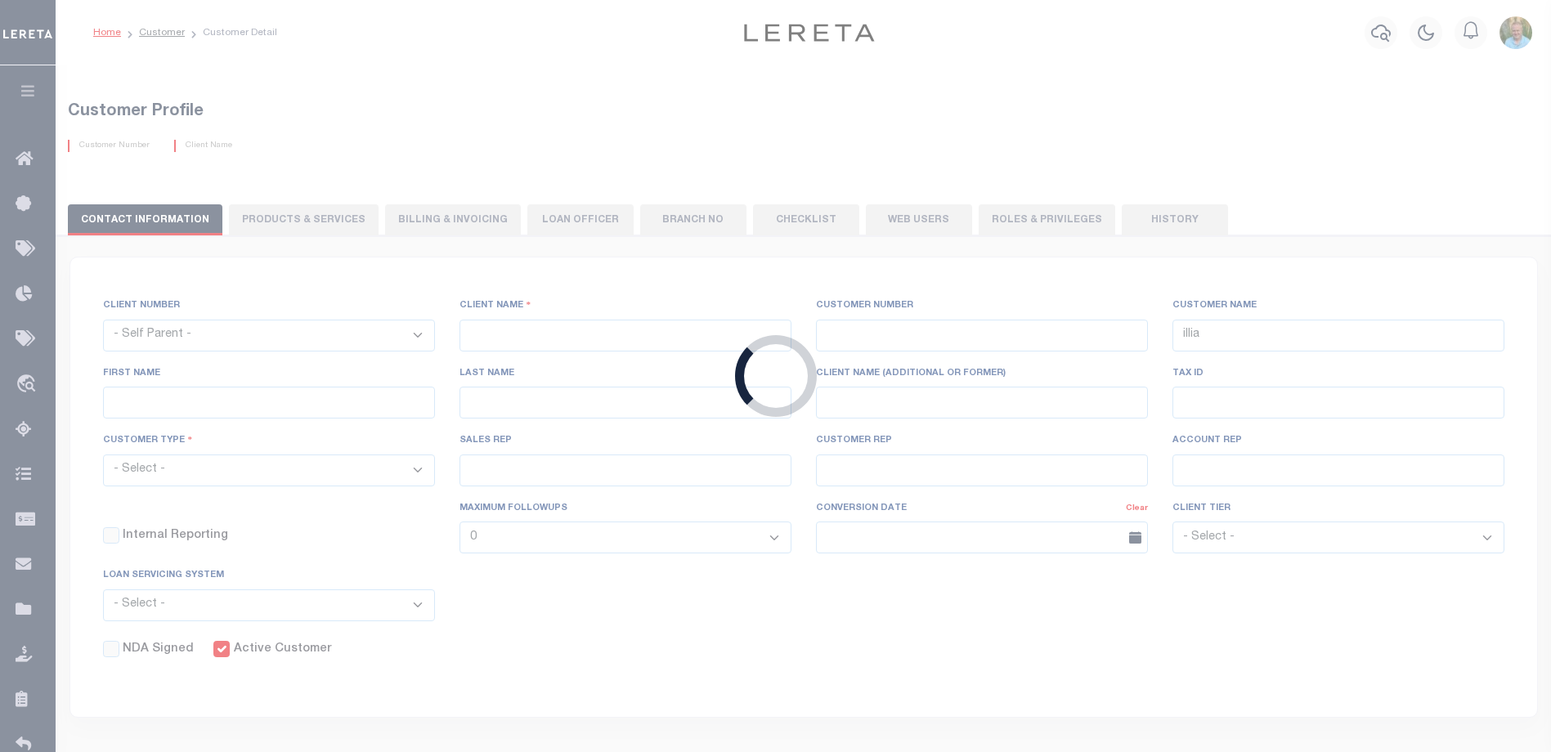
select select
type input "Illiana Financial CU"
type input "66821"
type input "Illiana Financial CU"
type input "Aliska J"
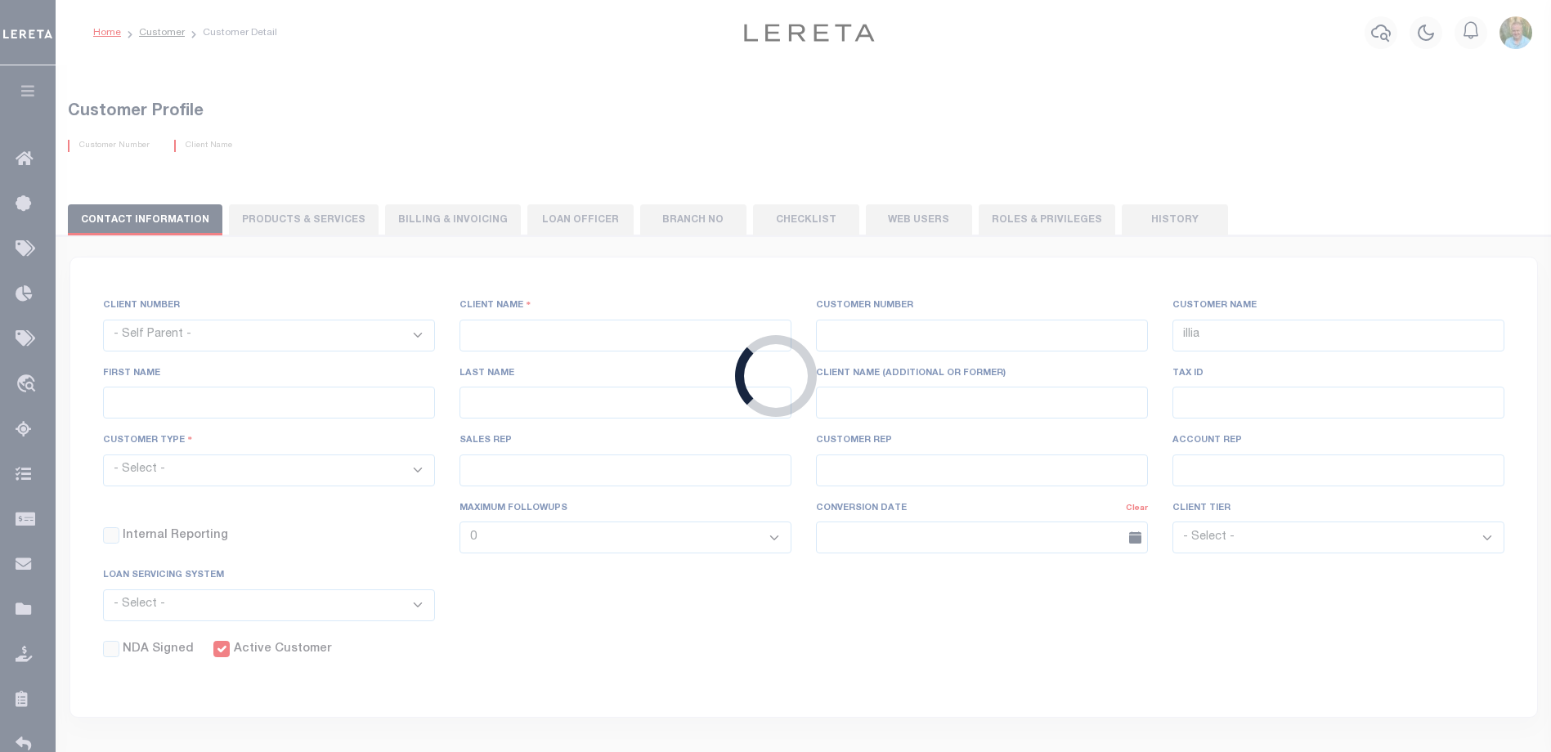
type input "Rice"
select select "Mixed Portfolio"
type input "[PERSON_NAME]"
type input "Customer Service"
select select "Tier 3"
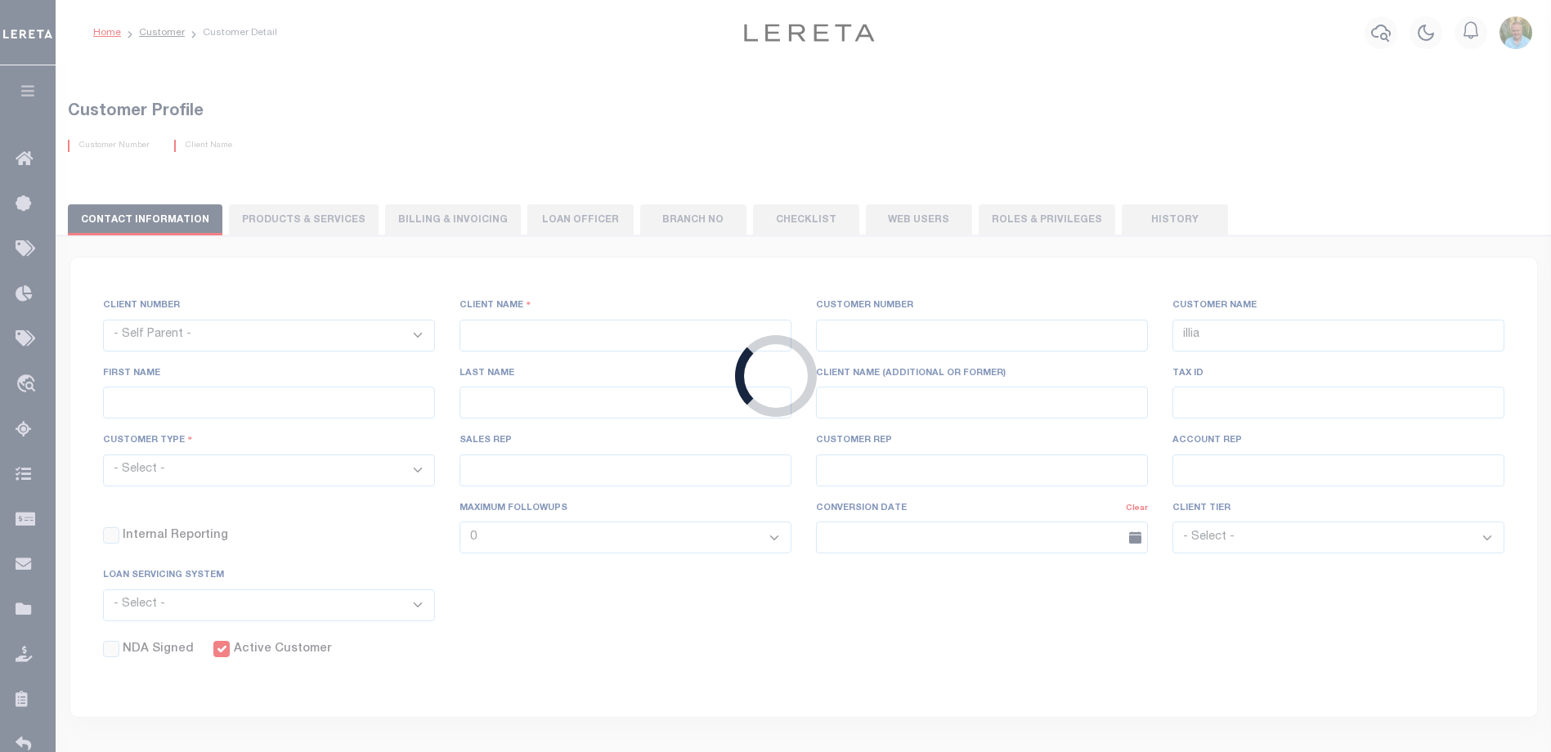
checkbox input "true"
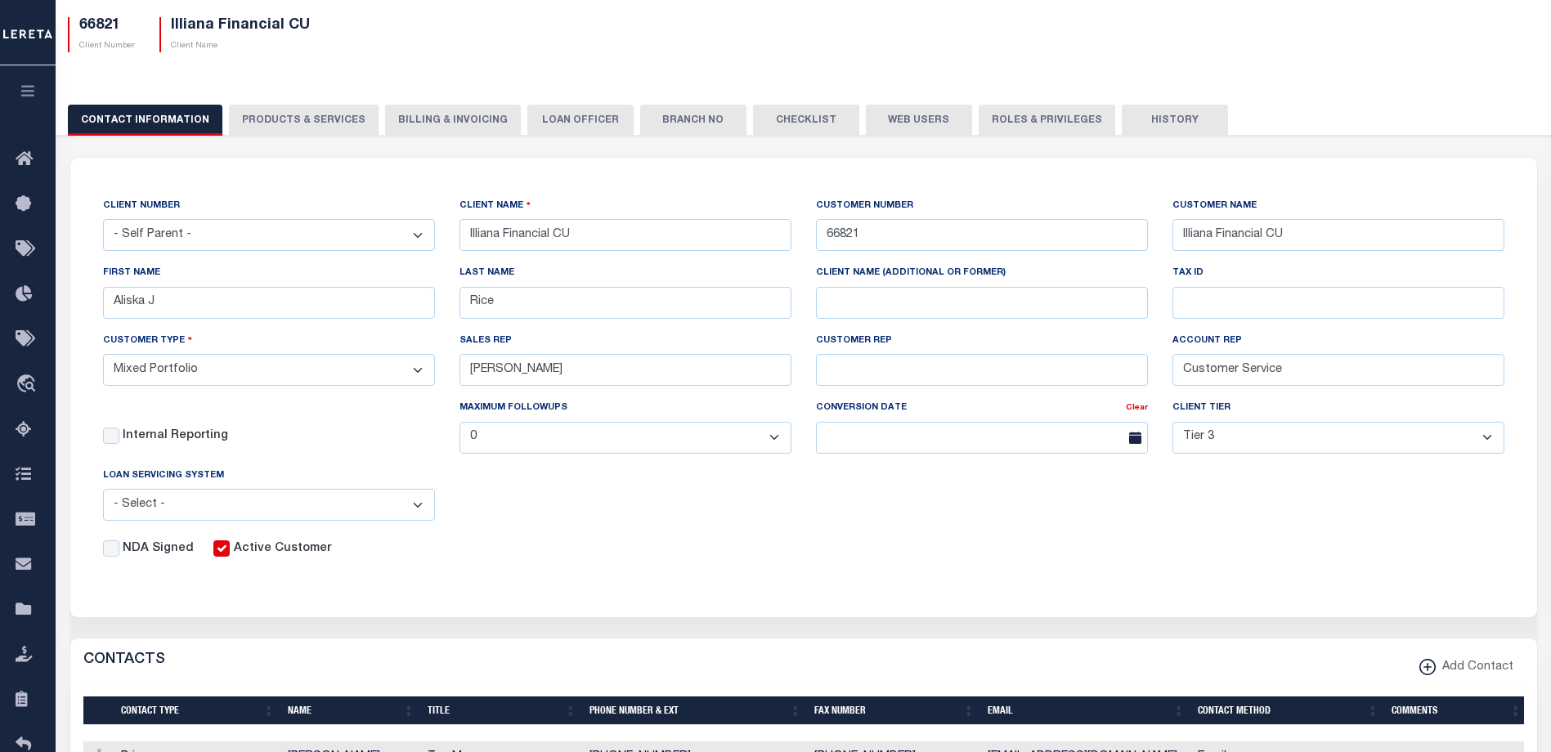
scroll to position [327, 0]
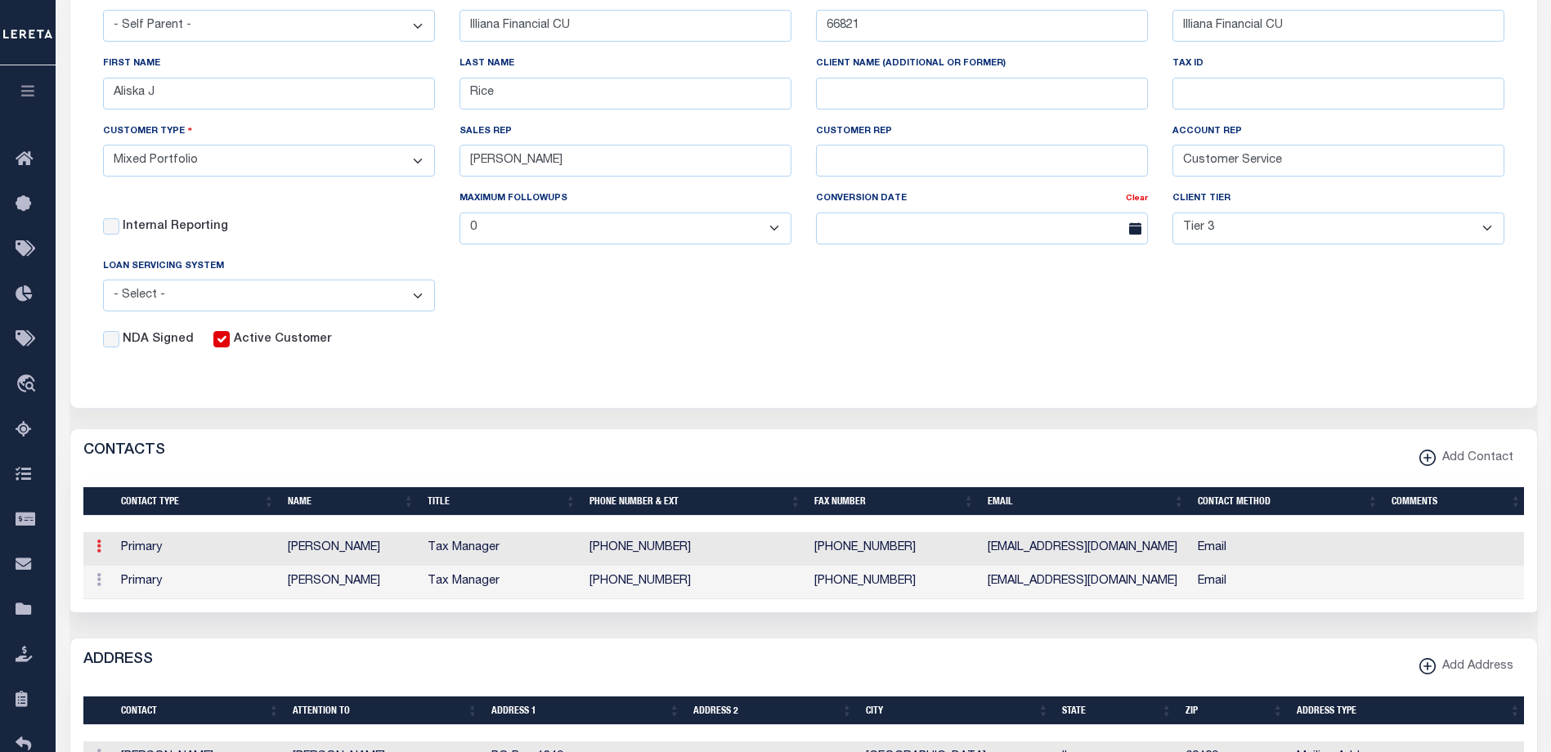
click at [96, 551] on icon at bounding box center [98, 546] width 5 height 13
click at [128, 603] on link "Edit" at bounding box center [128, 598] width 74 height 27
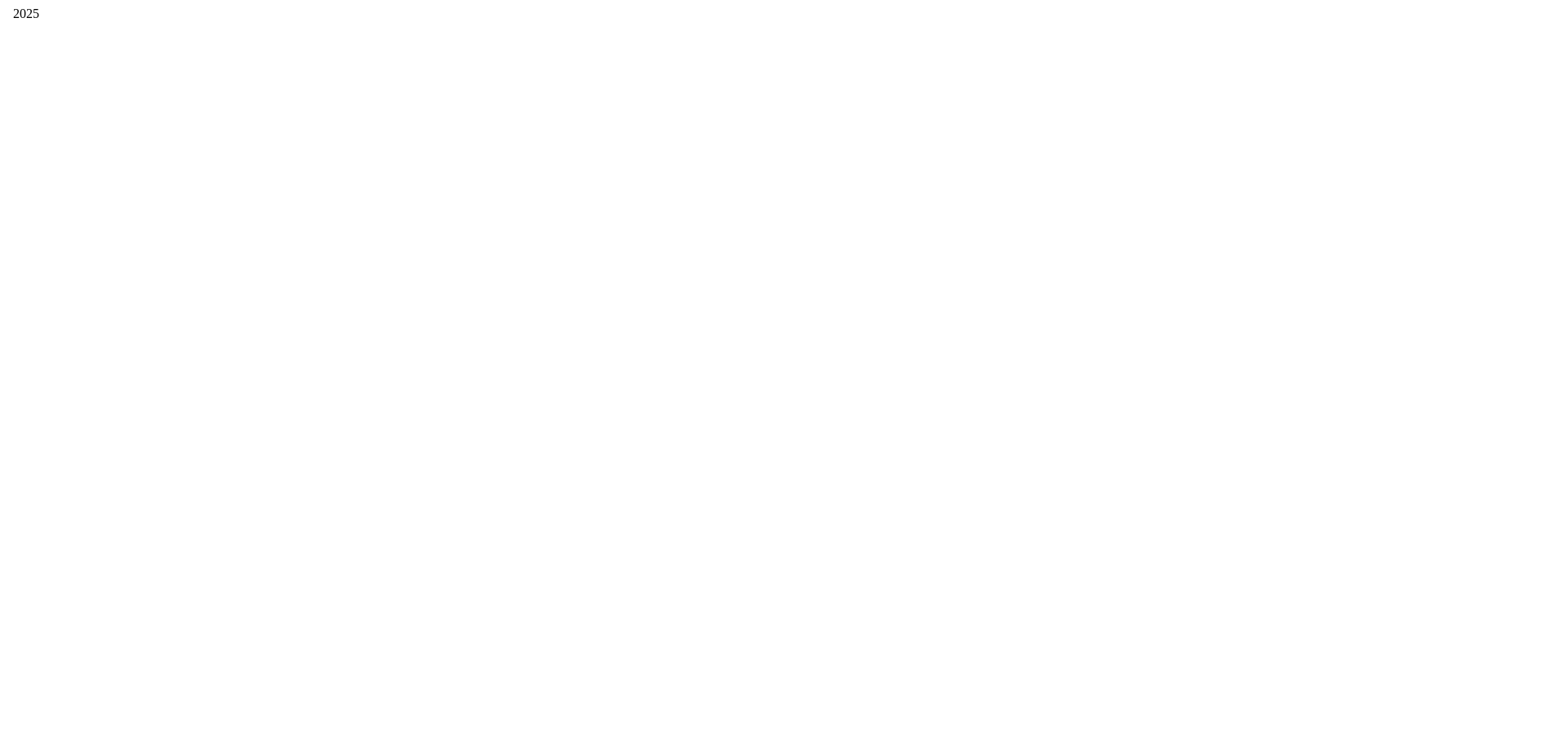
scroll to position [0, 0]
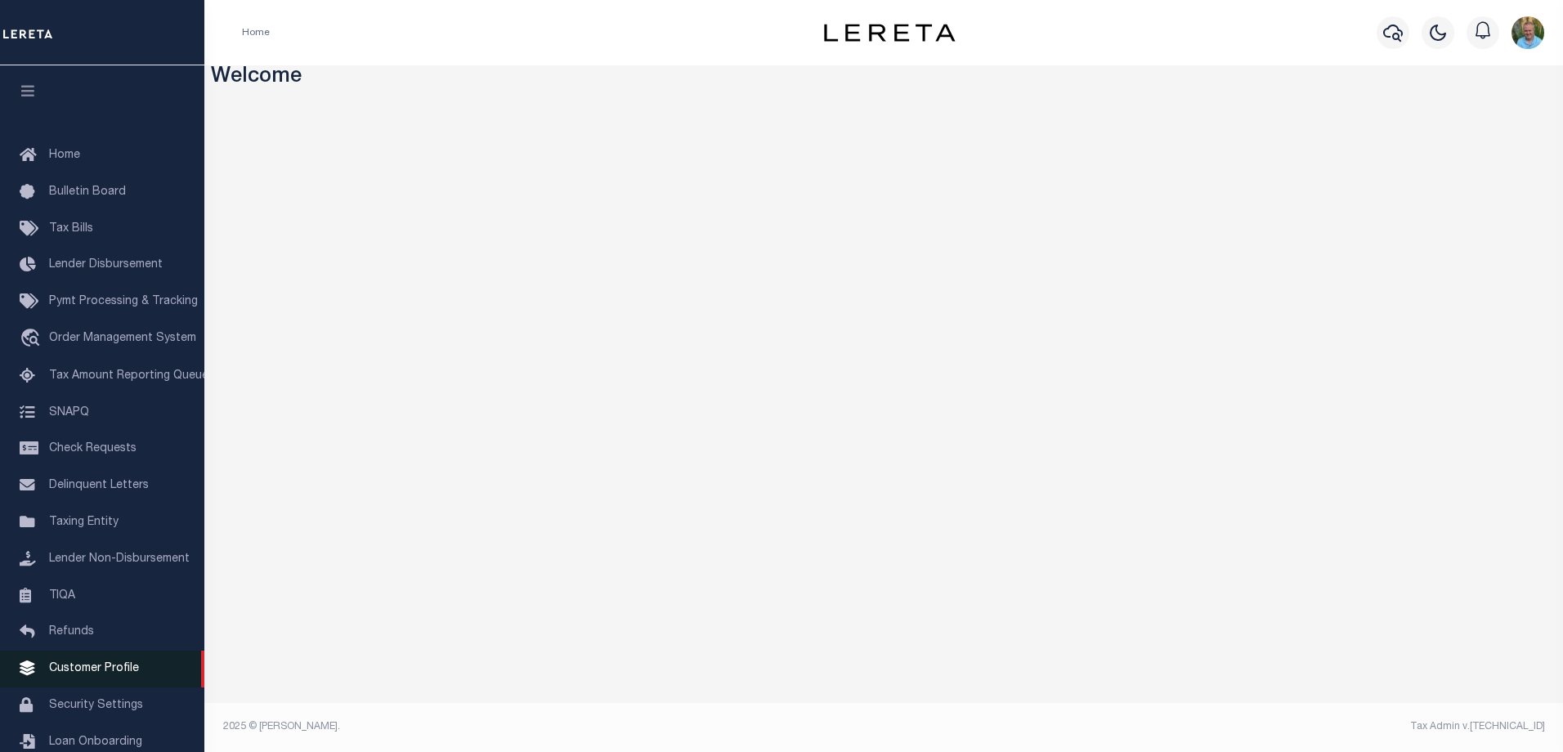
click at [101, 674] on span "Customer Profile" at bounding box center [94, 668] width 90 height 11
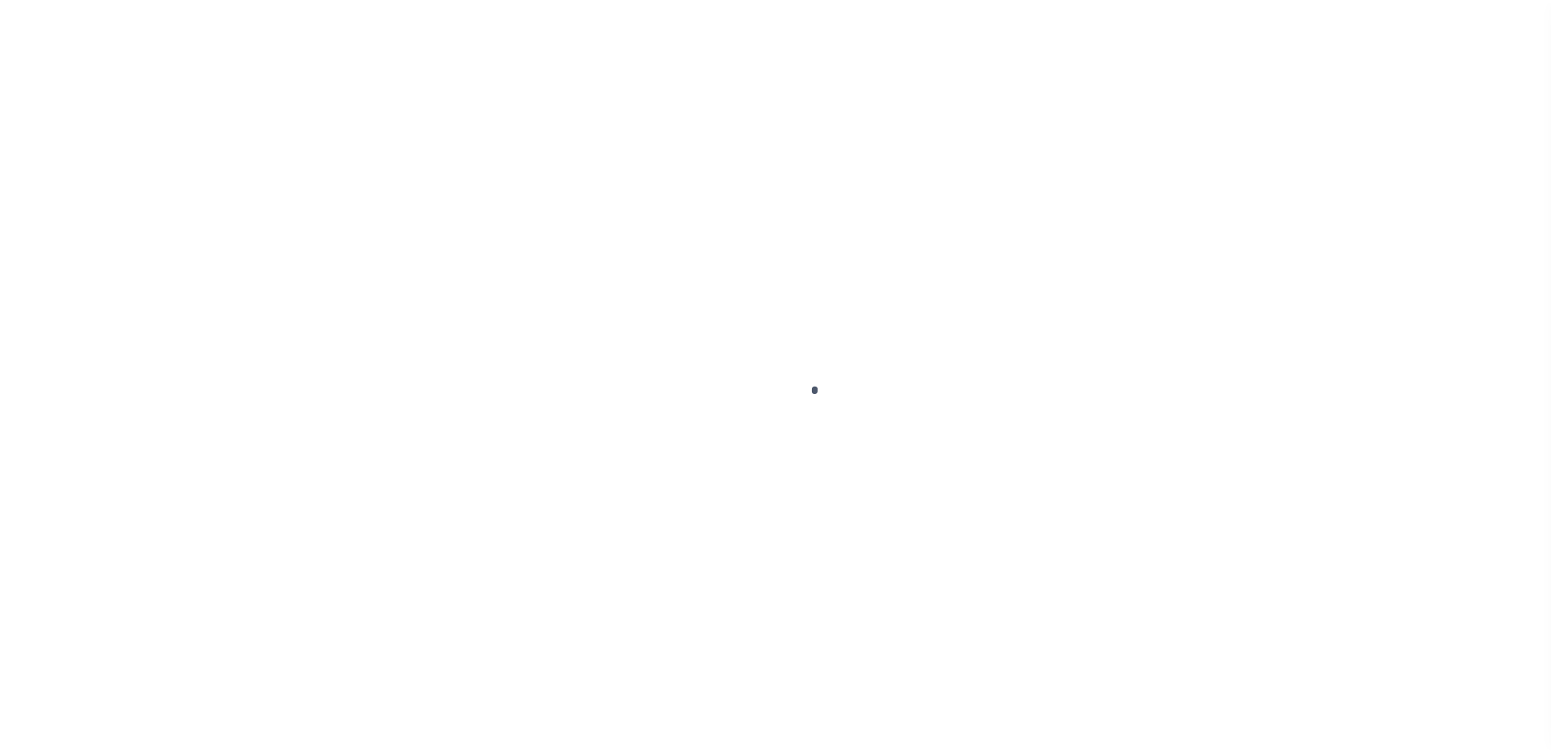
scroll to position [44, 0]
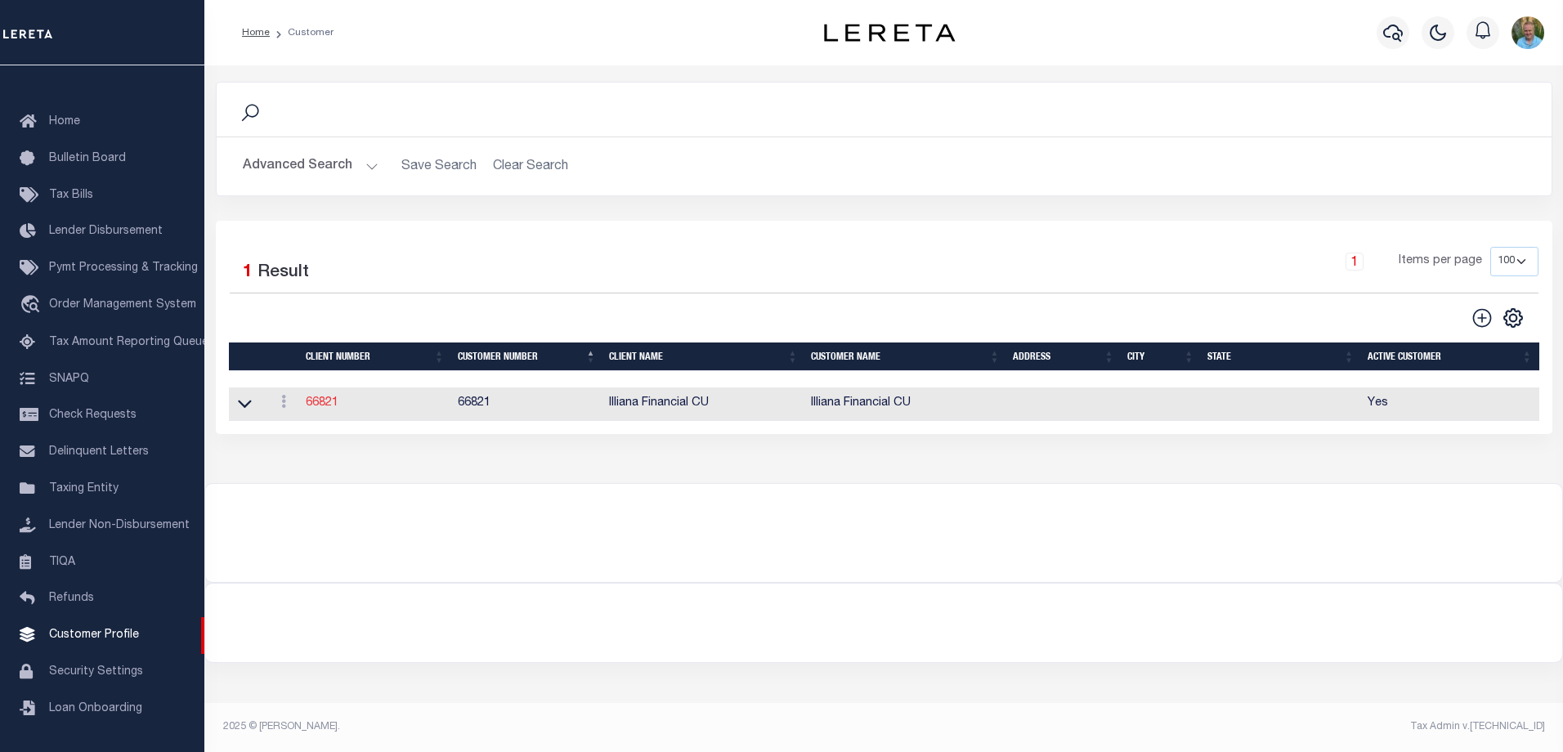
click at [322, 400] on link "66821" at bounding box center [322, 402] width 33 height 11
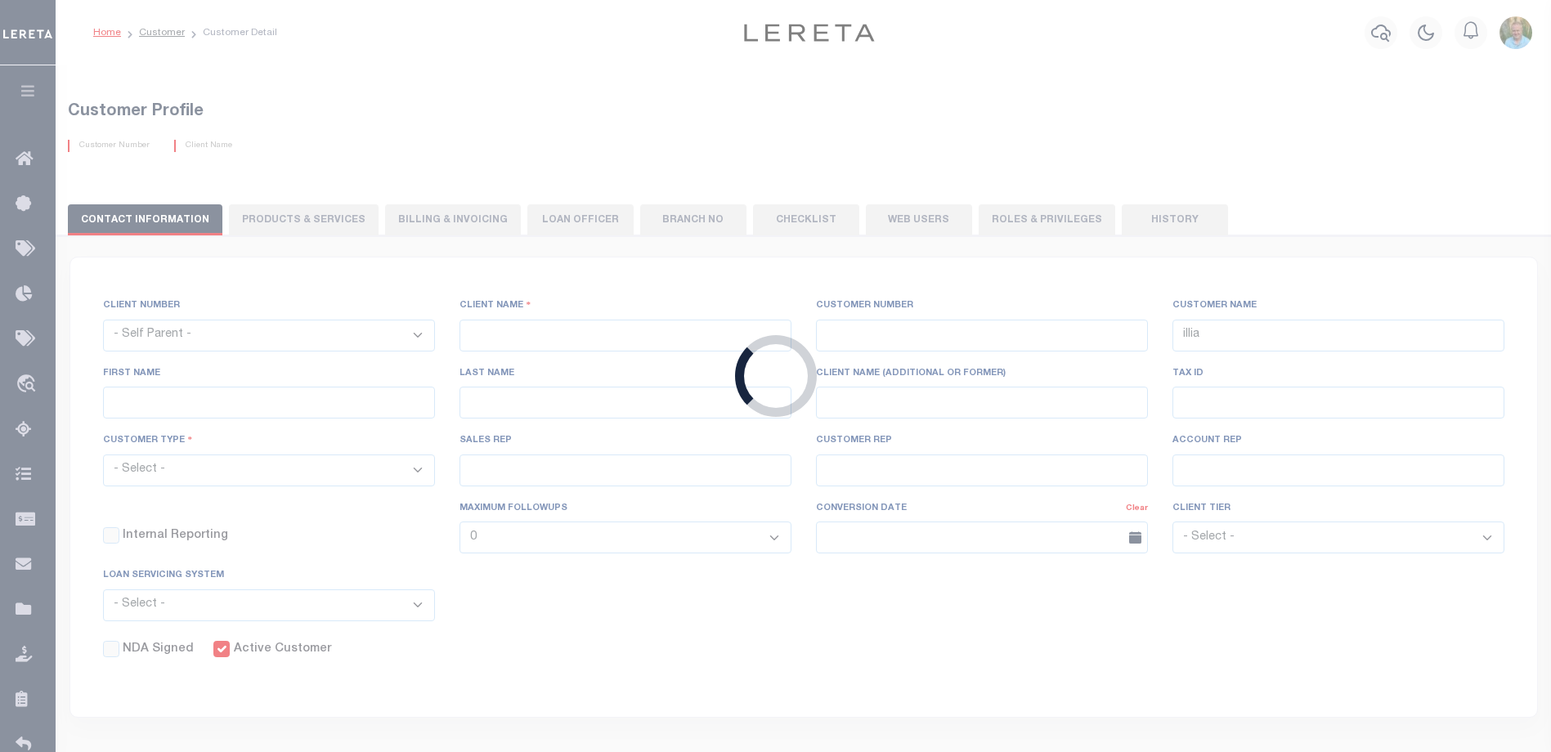
select select
type input "Illiana Financial CU"
type input "66821"
type input "Illiana Financial CU"
type input "Aliska J"
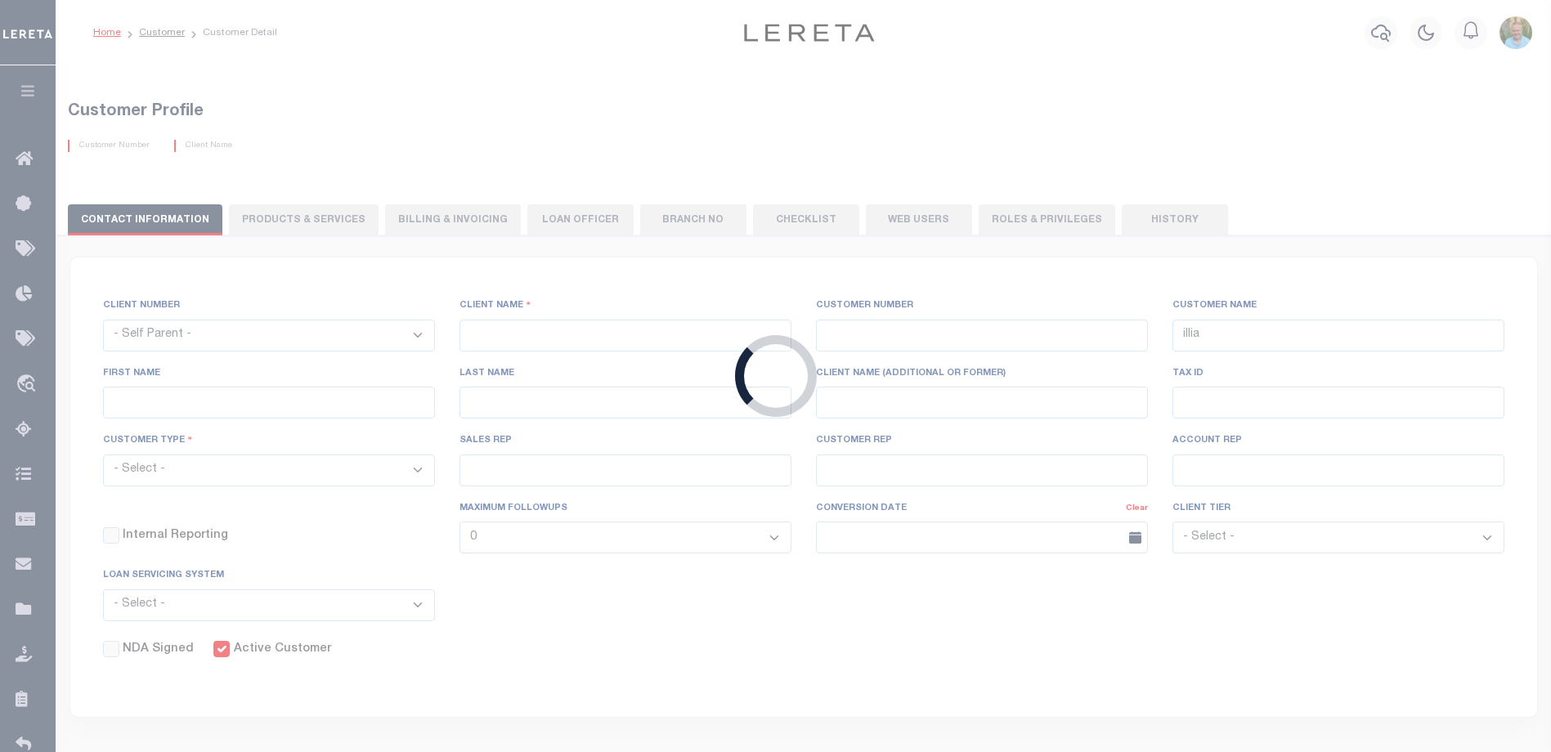
type input "Rice"
select select "Mixed Portfolio"
type input "[PERSON_NAME]"
type input "Customer Service"
select select "Tier 3"
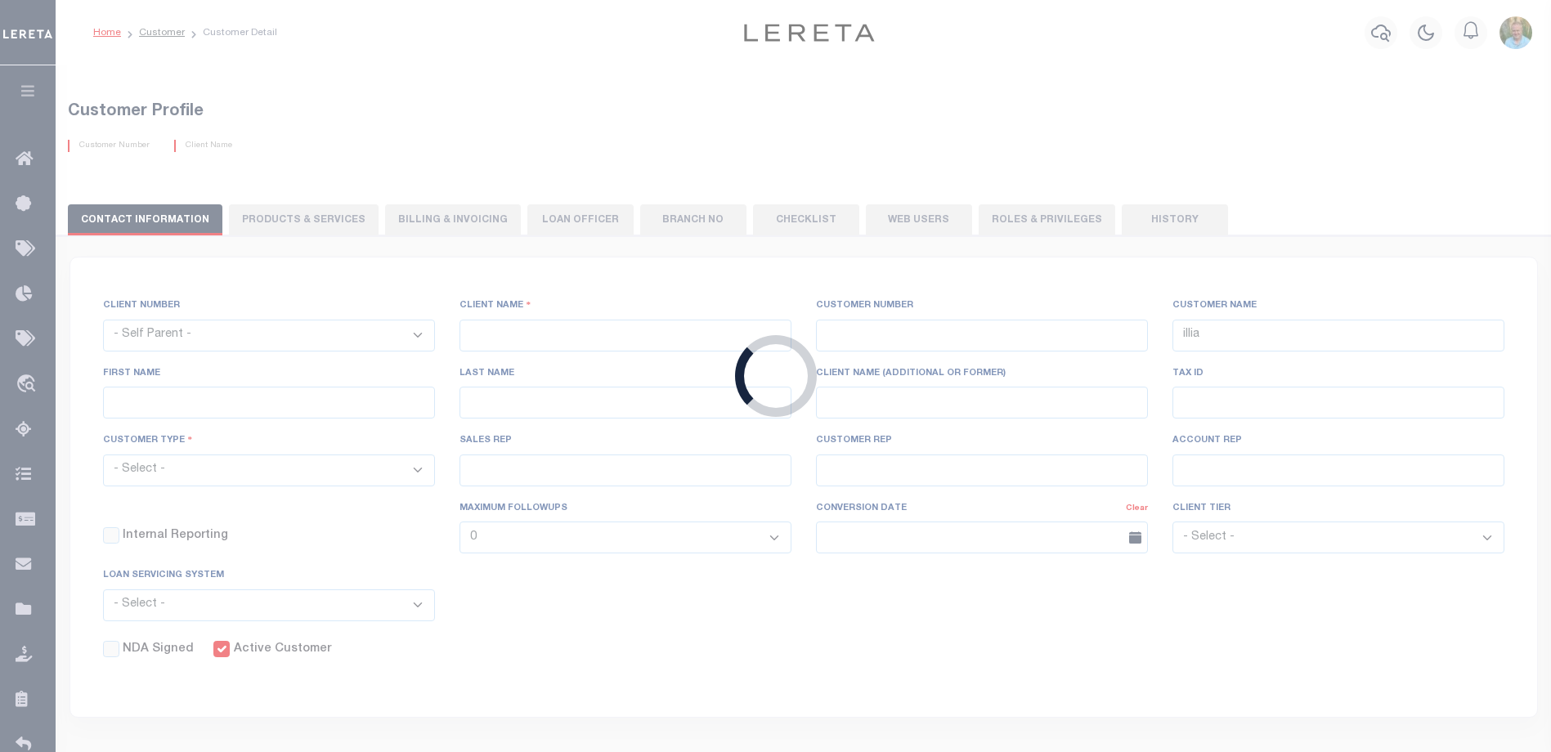
checkbox input "true"
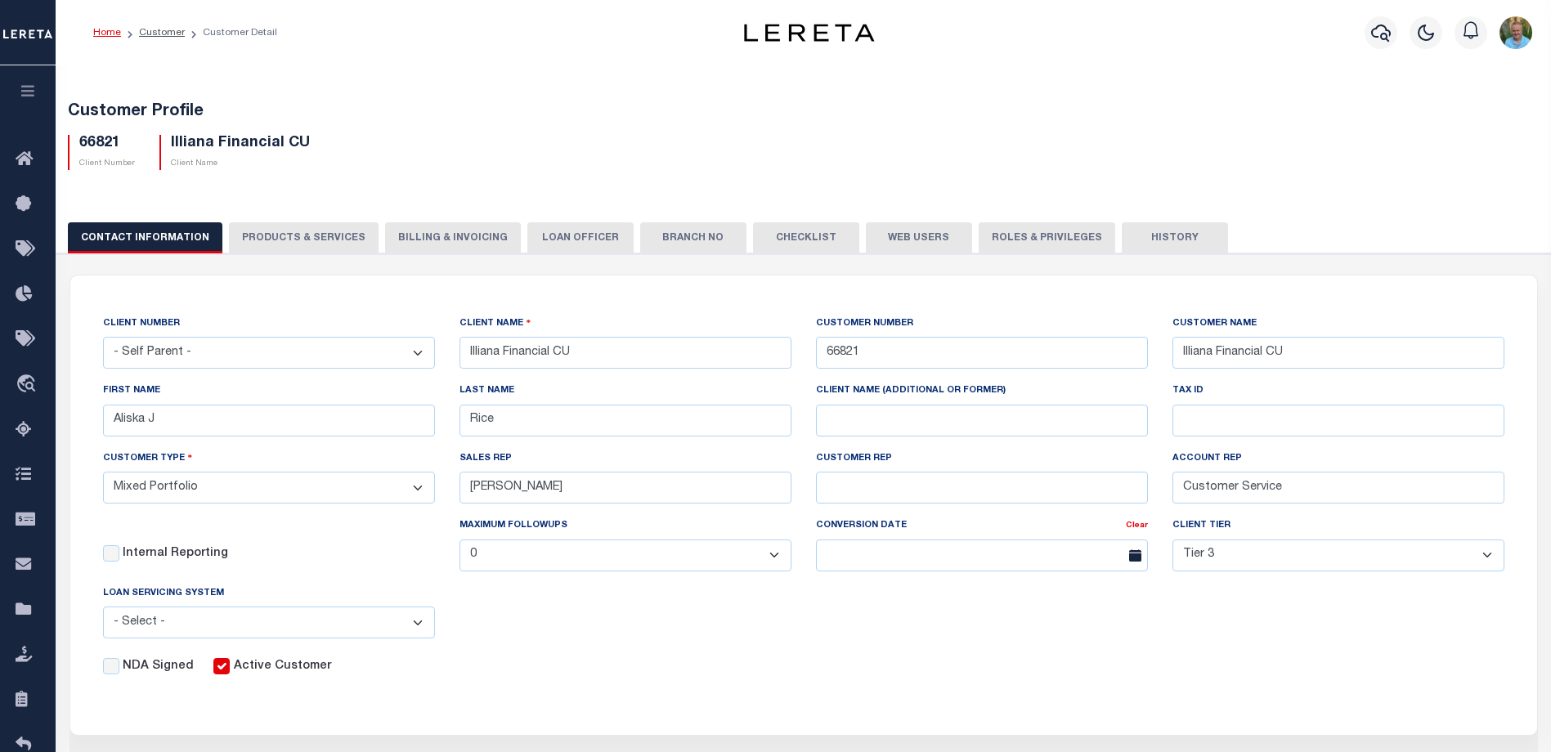
click at [1162, 235] on button "History" at bounding box center [1175, 237] width 106 height 31
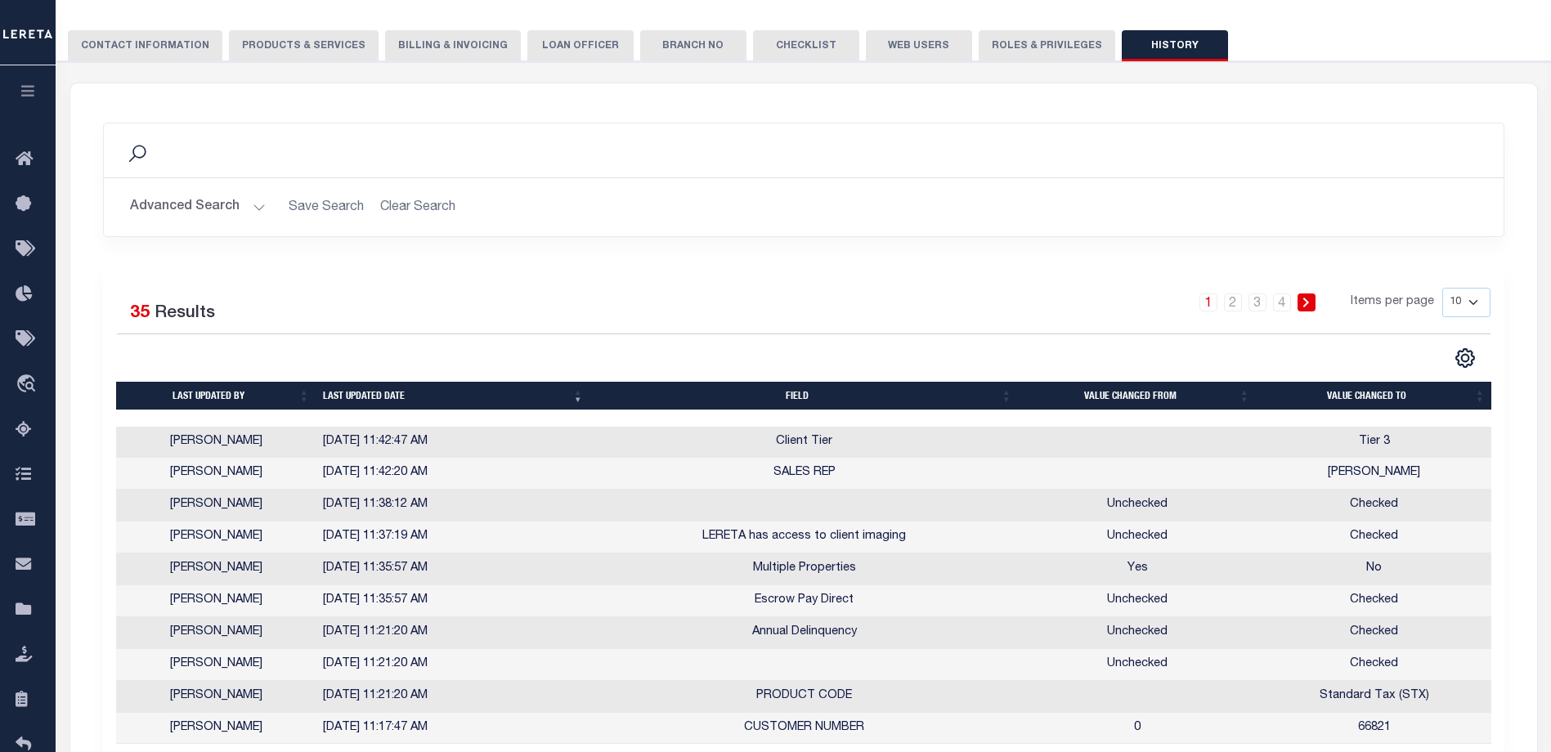
scroll to position [327, 0]
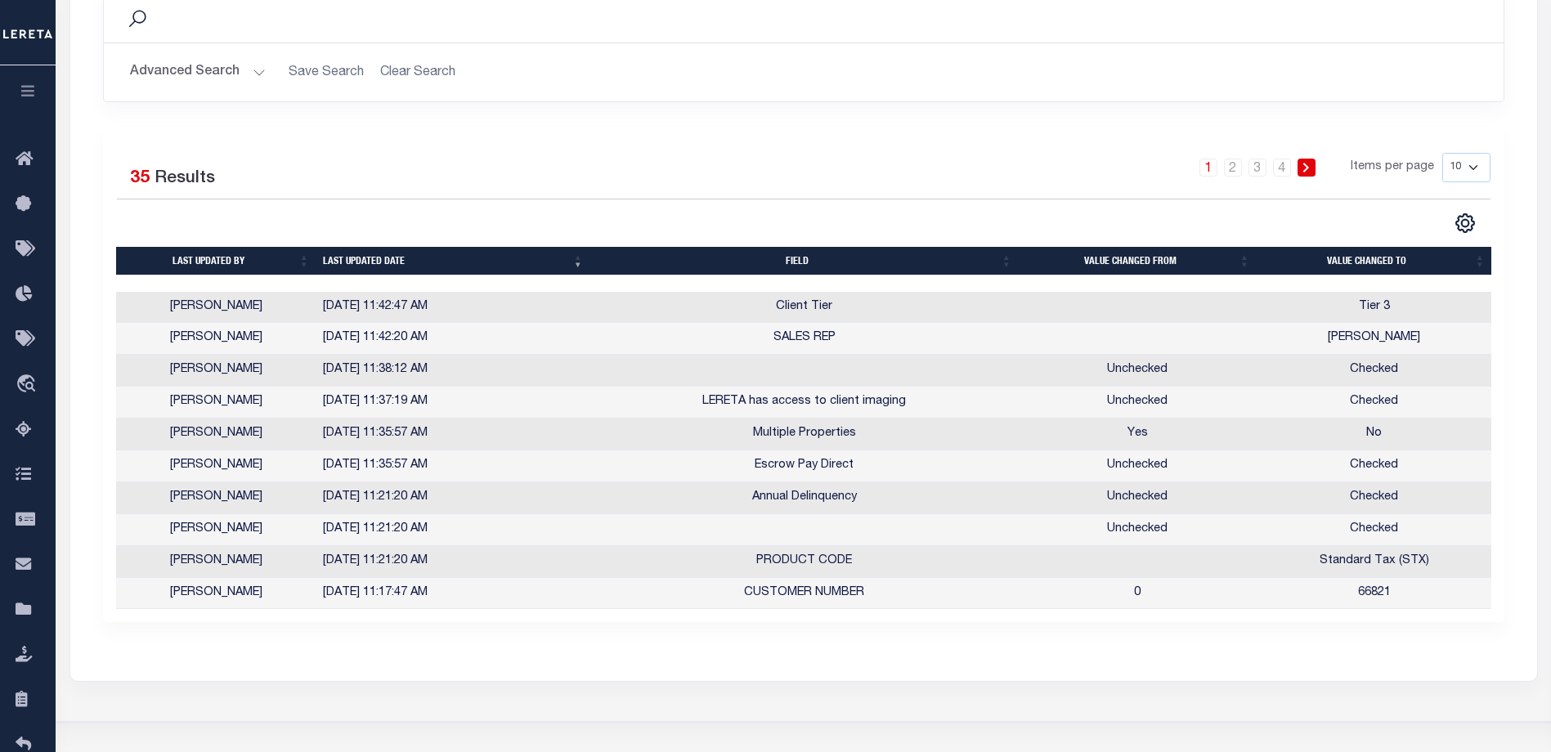
click at [1482, 167] on select "10 25 50 100" at bounding box center [1466, 167] width 48 height 29
select select "100"
click at [1442, 153] on select "10 25 50 100" at bounding box center [1466, 167] width 48 height 29
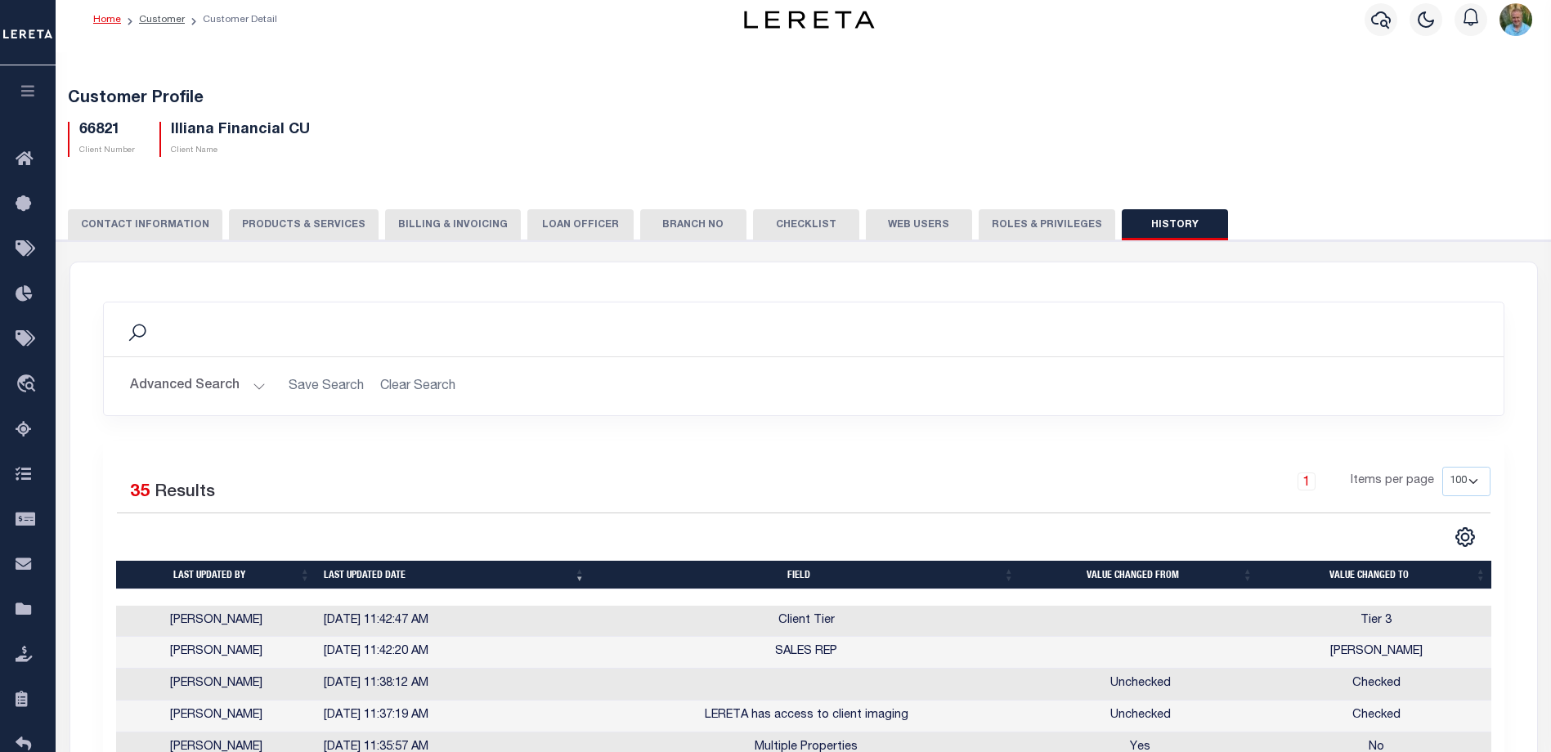
scroll to position [0, 0]
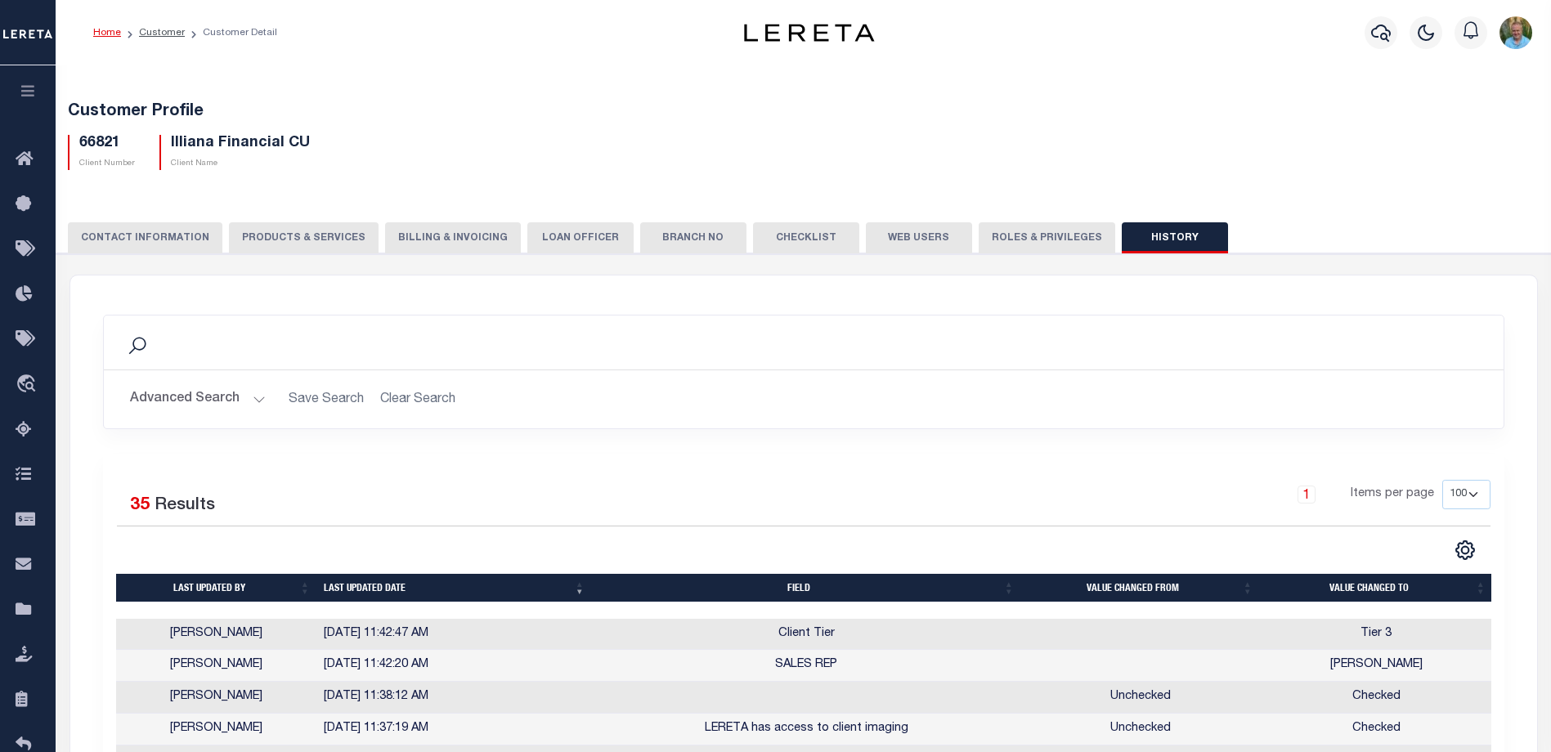
click at [257, 232] on button "PRODUCTS & SERVICES" at bounding box center [304, 237] width 150 height 31
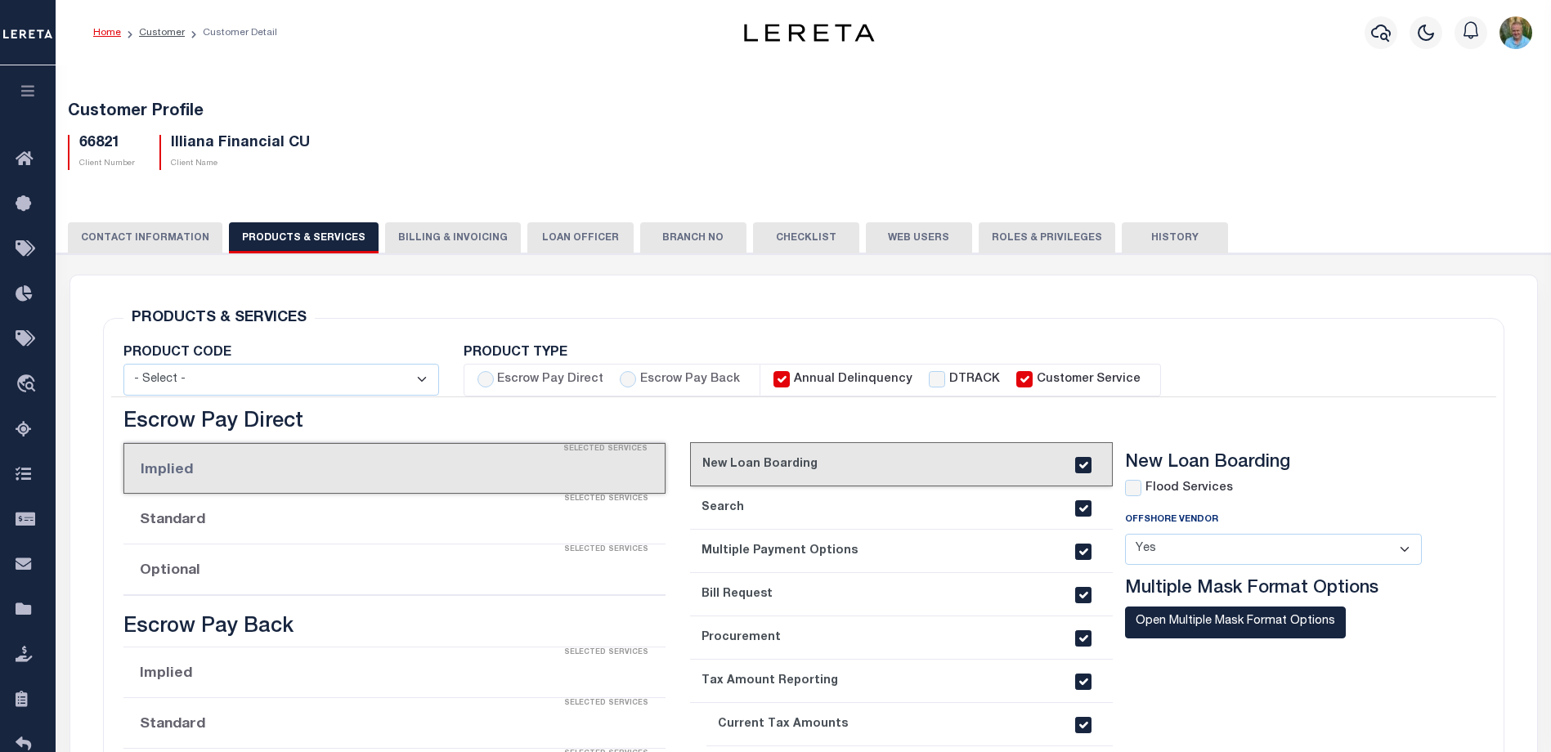
select select "STX"
radio input "true"
checkbox input "true"
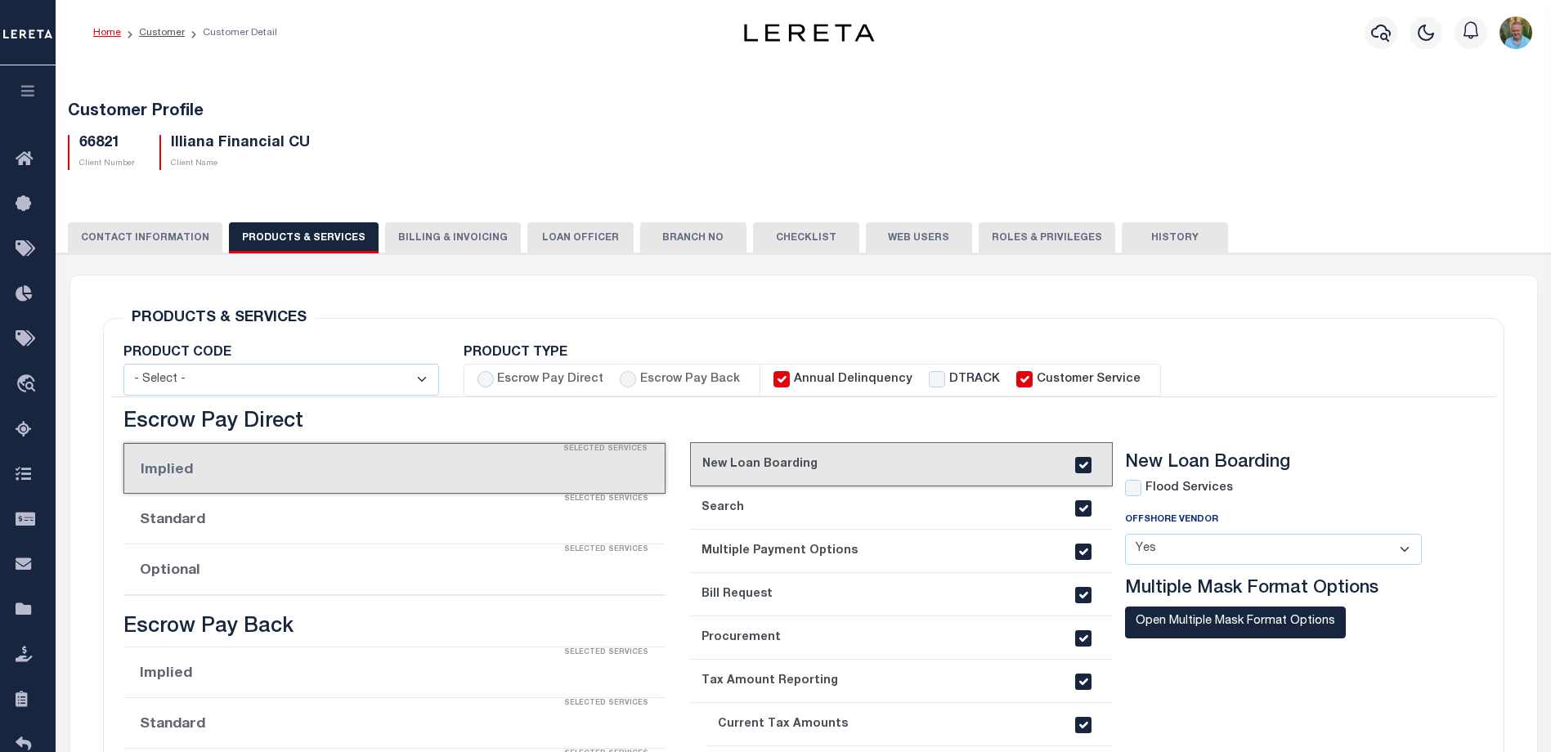
checkbox input "true"
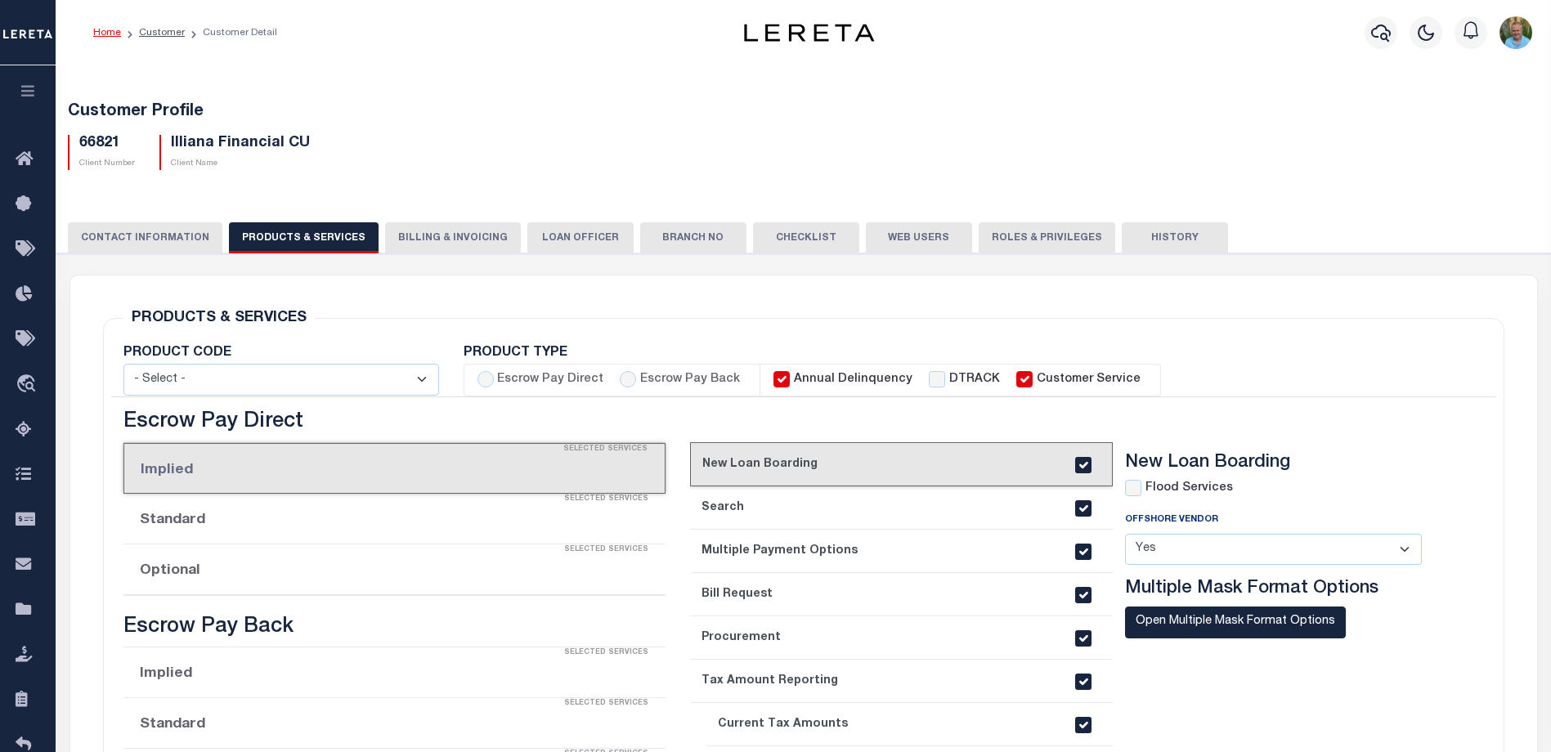
checkbox input "true"
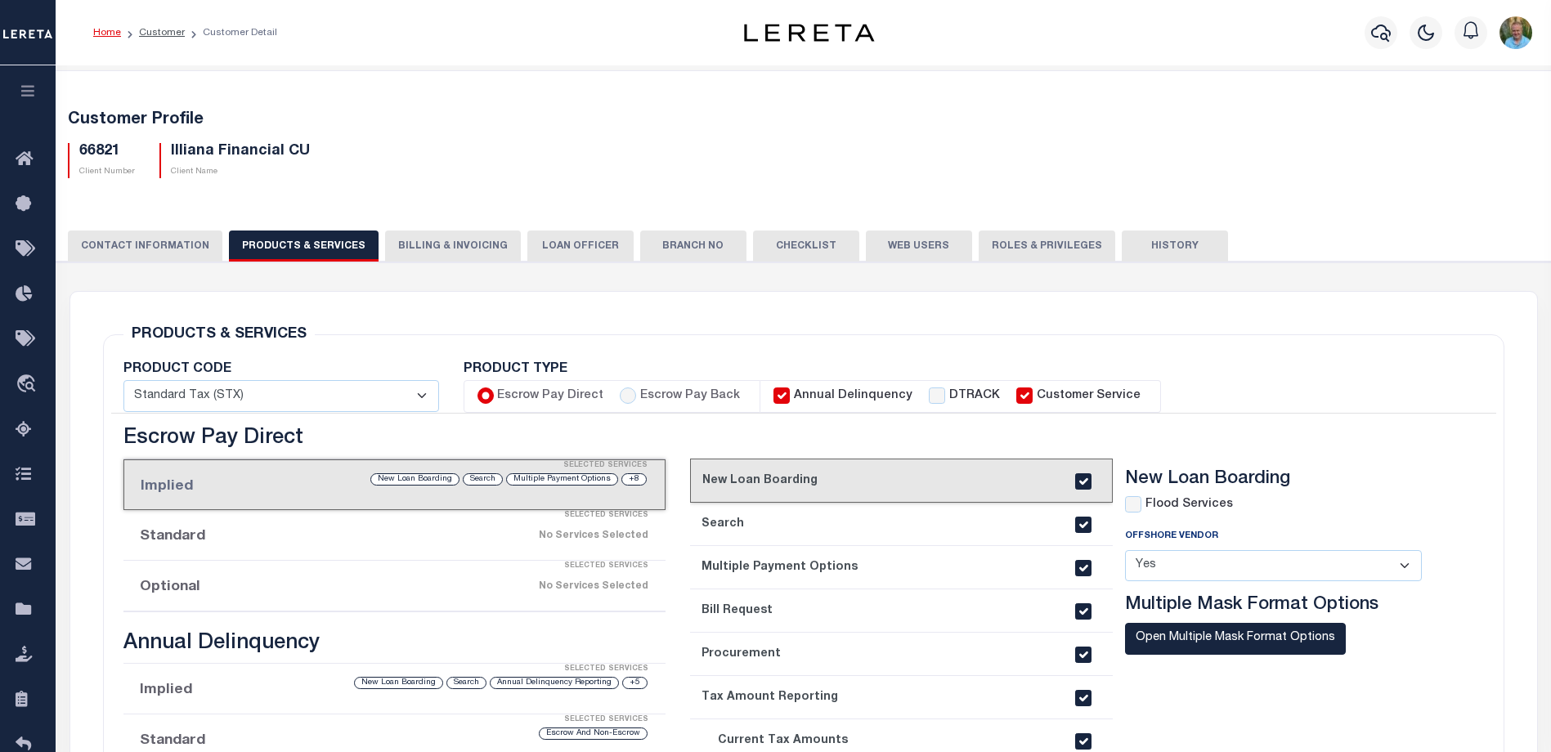
click at [155, 244] on button "CONTACT INFORMATION" at bounding box center [145, 246] width 155 height 31
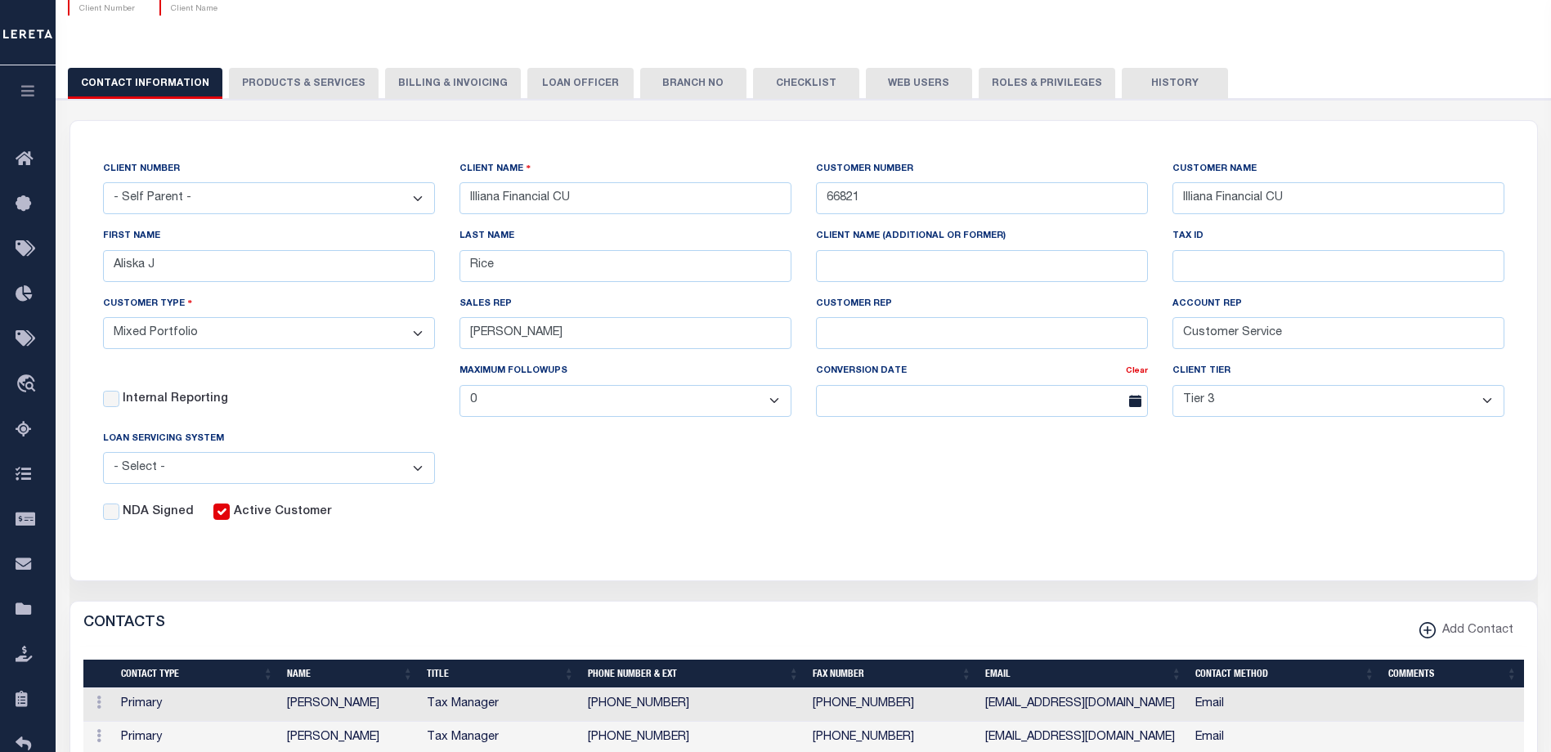
scroll to position [327, 0]
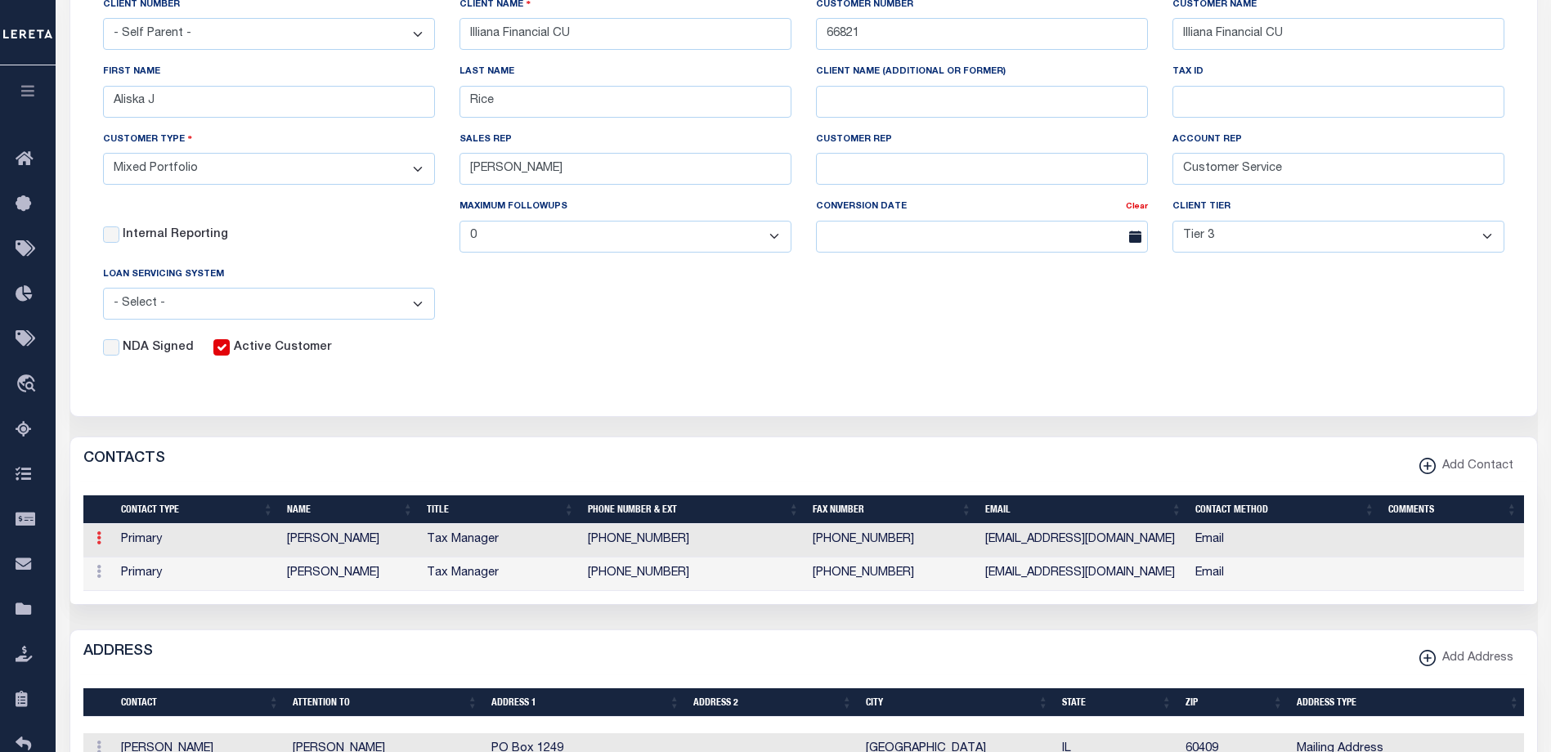
click at [99, 542] on icon at bounding box center [98, 537] width 5 height 13
click at [125, 618] on link "Delete" at bounding box center [128, 618] width 74 height 27
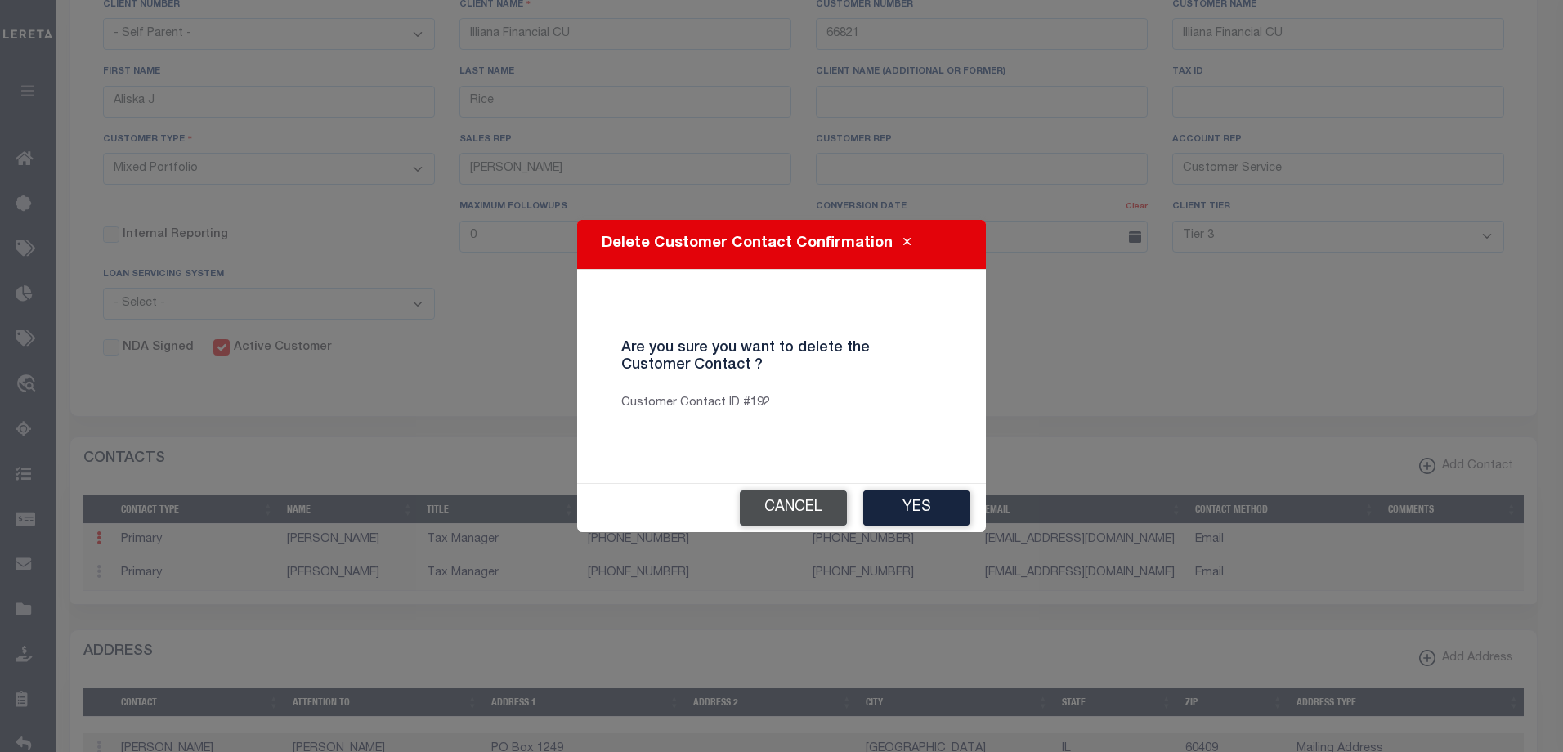
click at [792, 509] on button "Cancel" at bounding box center [793, 508] width 107 height 35
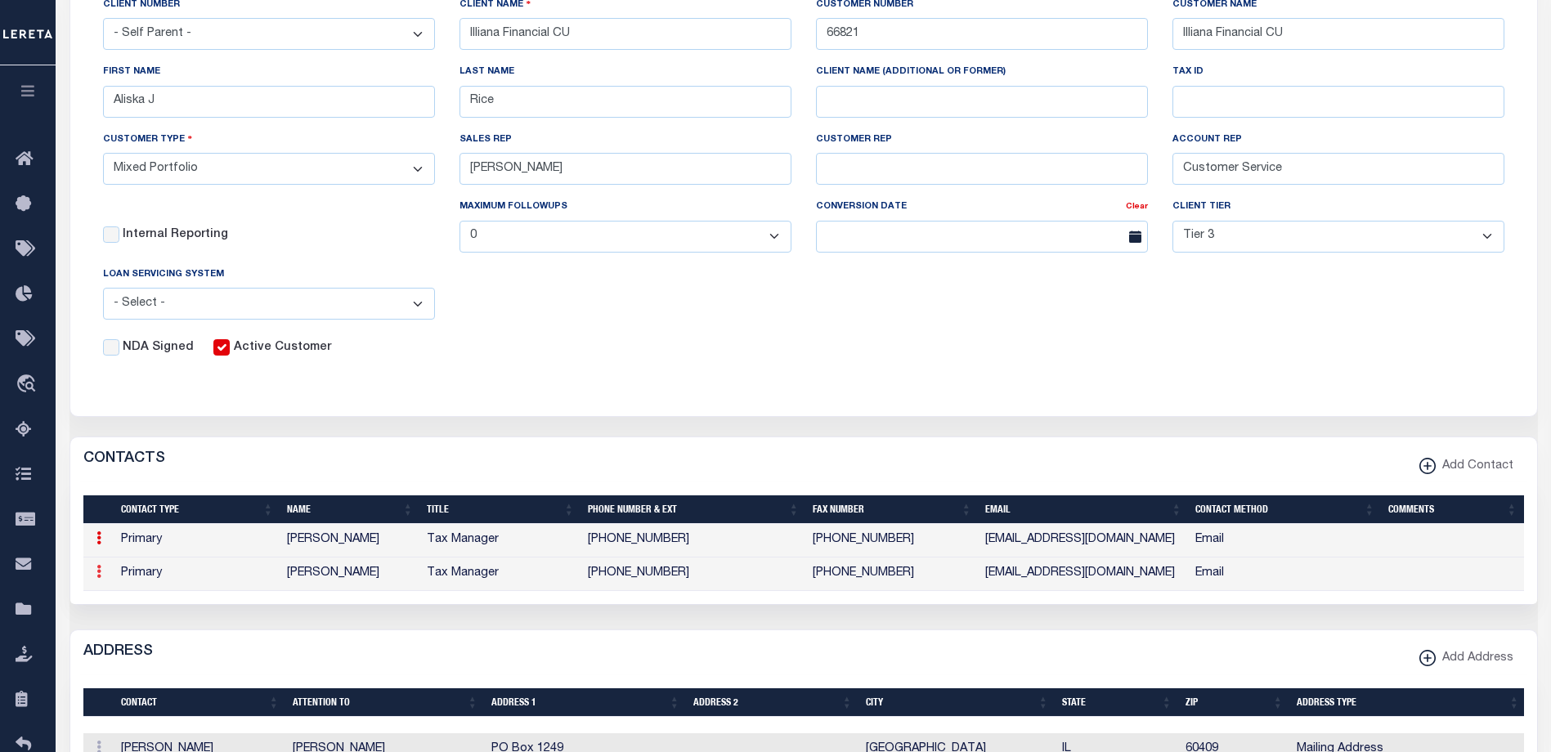
click at [100, 578] on icon at bounding box center [98, 571] width 5 height 13
click at [127, 657] on link "Delete" at bounding box center [128, 651] width 74 height 27
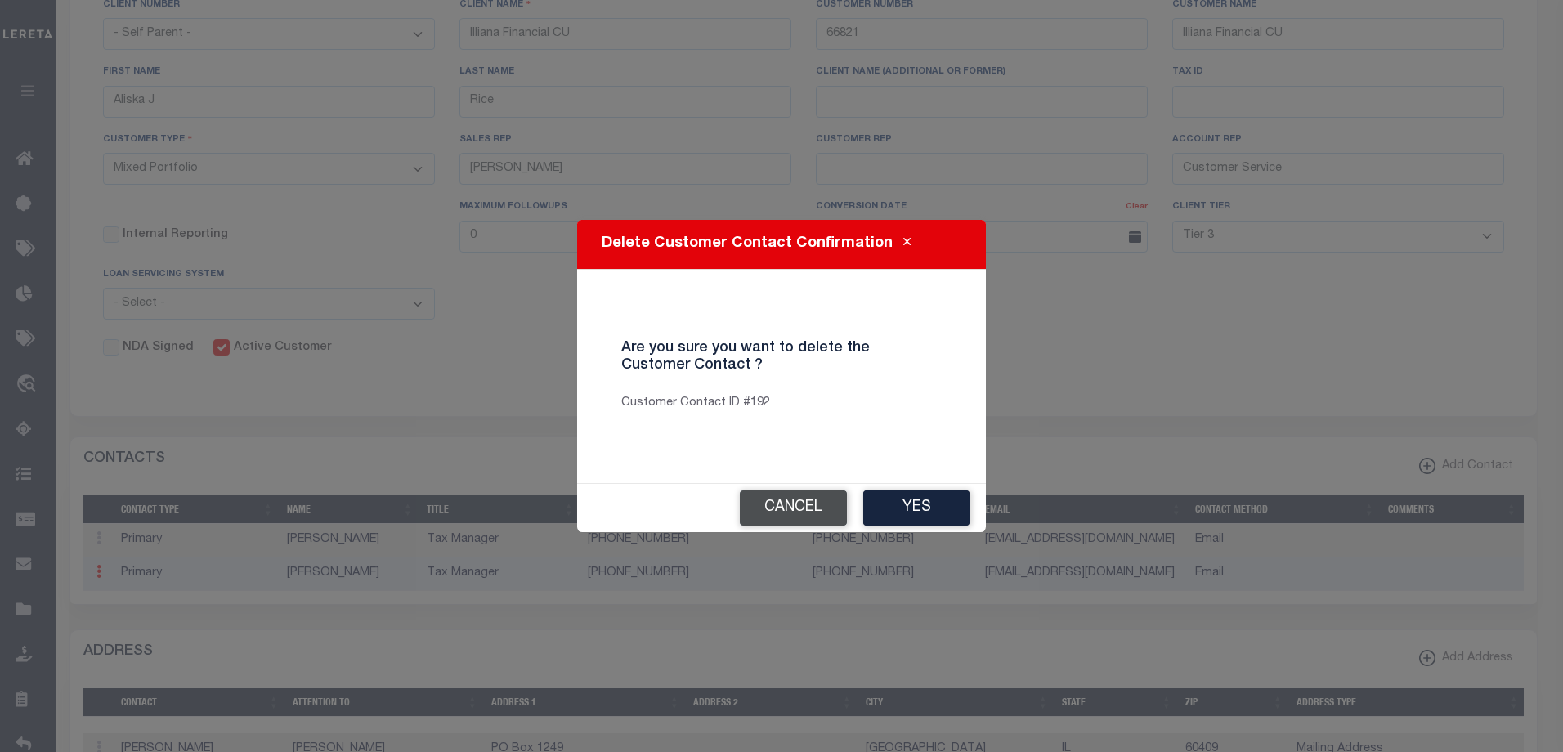
click at [787, 515] on button "Cancel" at bounding box center [793, 508] width 107 height 35
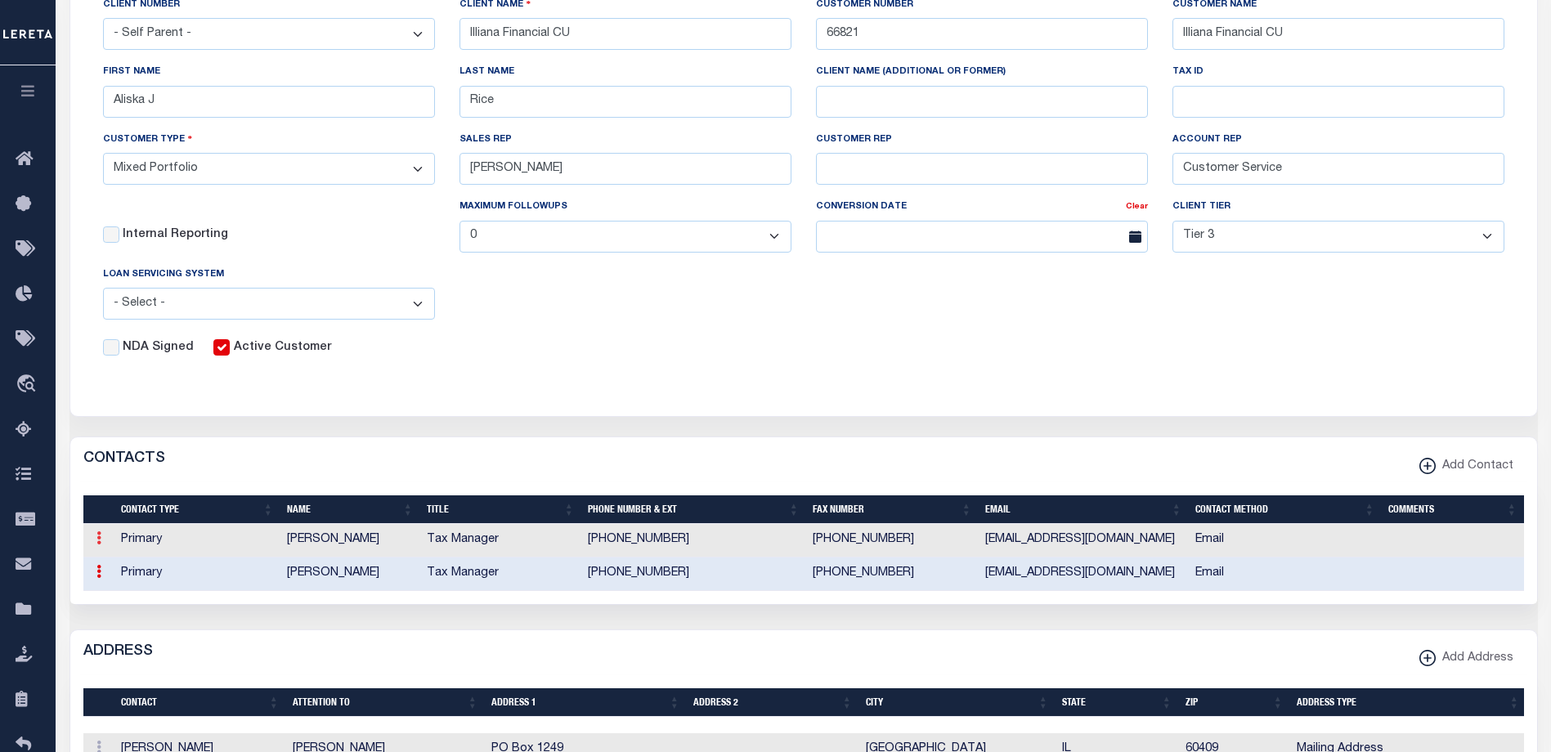
click at [98, 542] on icon at bounding box center [98, 537] width 5 height 13
click at [138, 616] on link "Delete" at bounding box center [128, 618] width 74 height 27
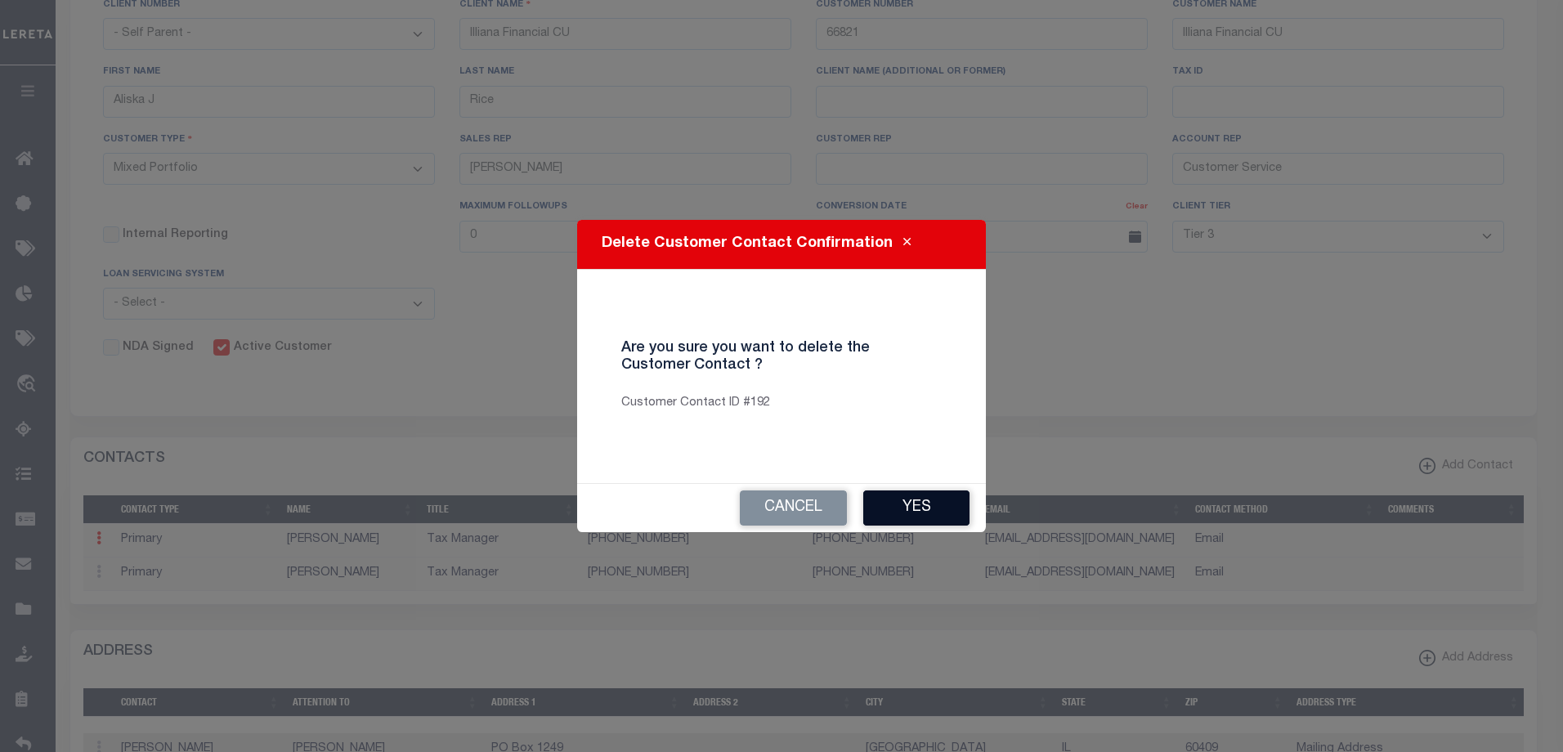
click at [921, 509] on button "Yes" at bounding box center [916, 508] width 106 height 35
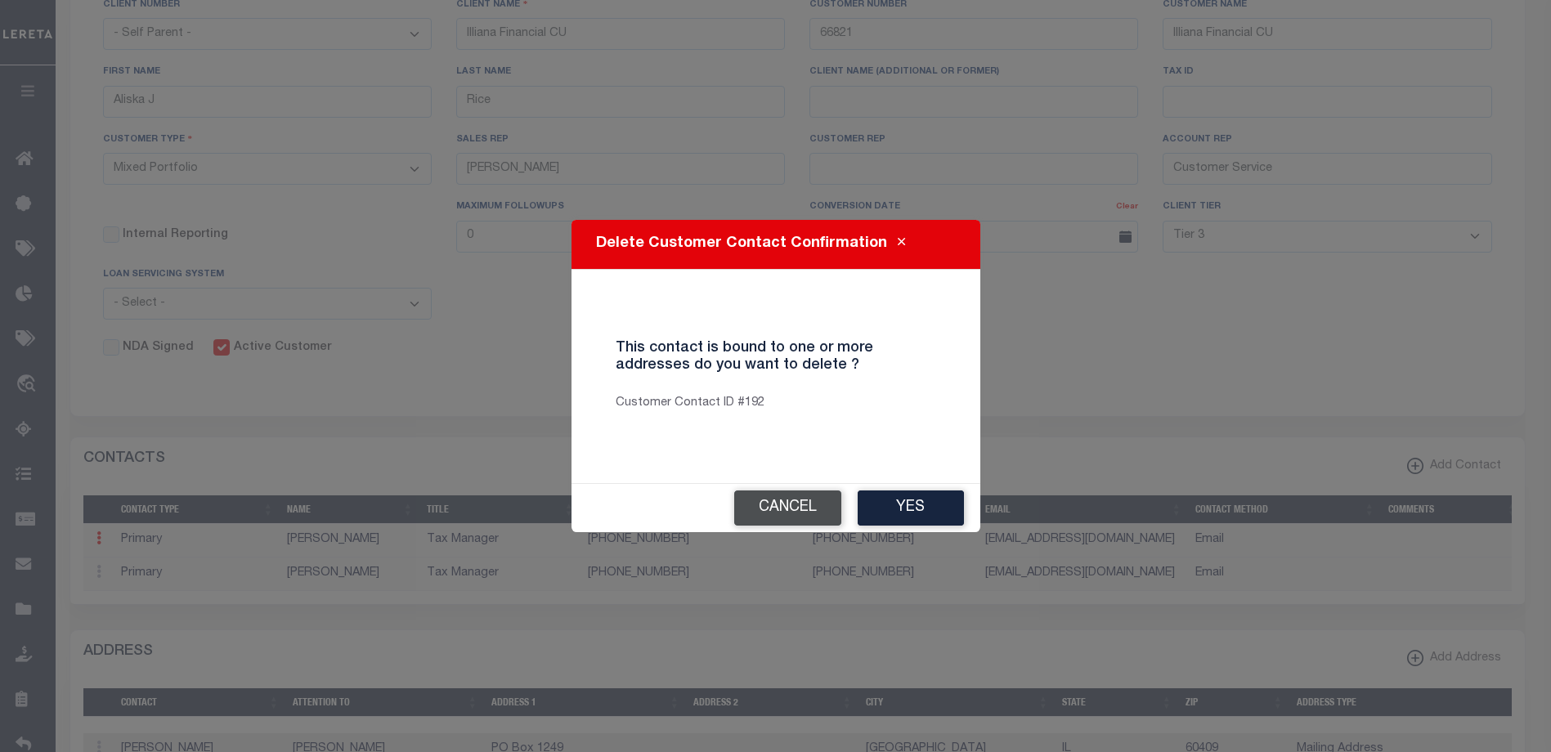
click at [793, 500] on button "Cancel" at bounding box center [787, 508] width 107 height 35
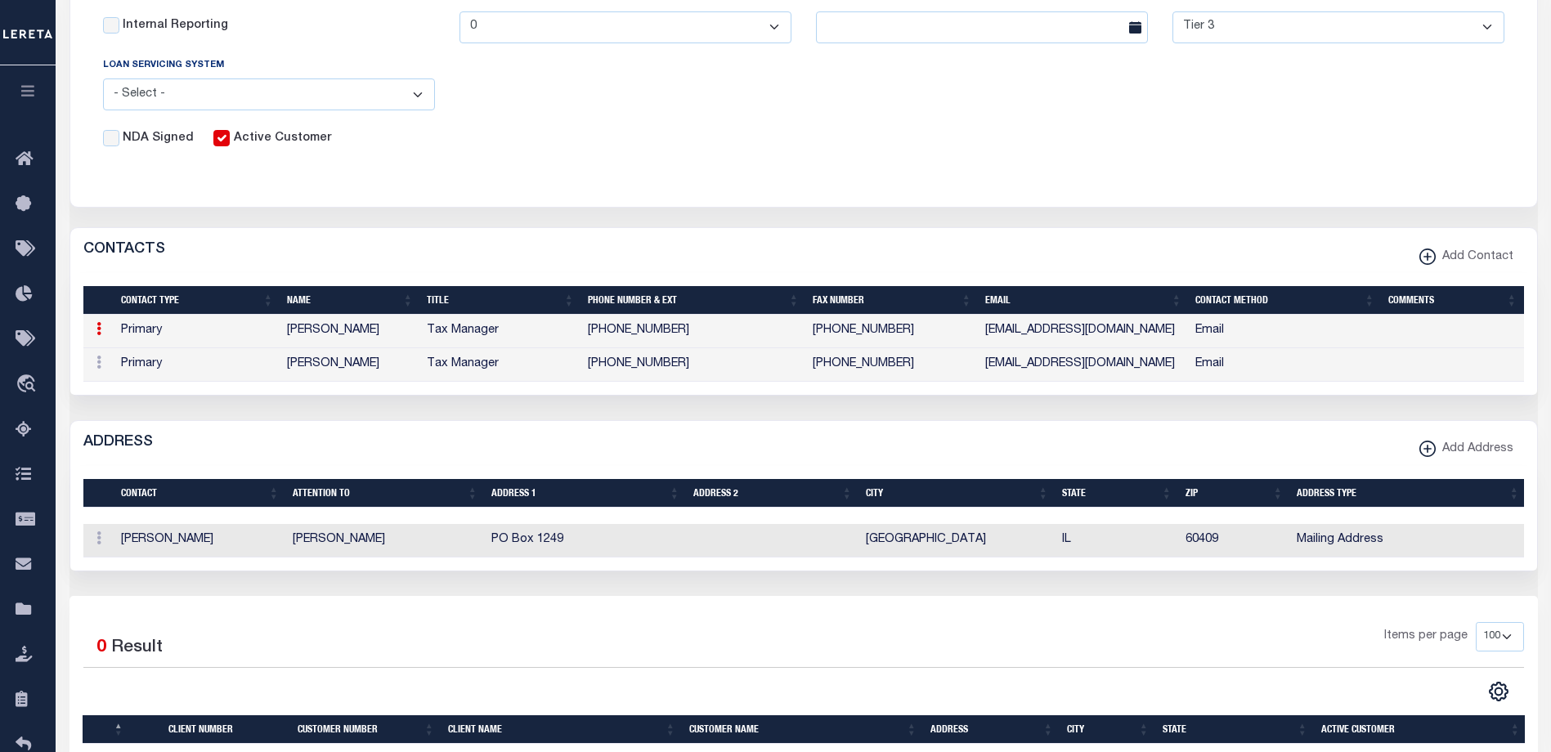
scroll to position [572, 0]
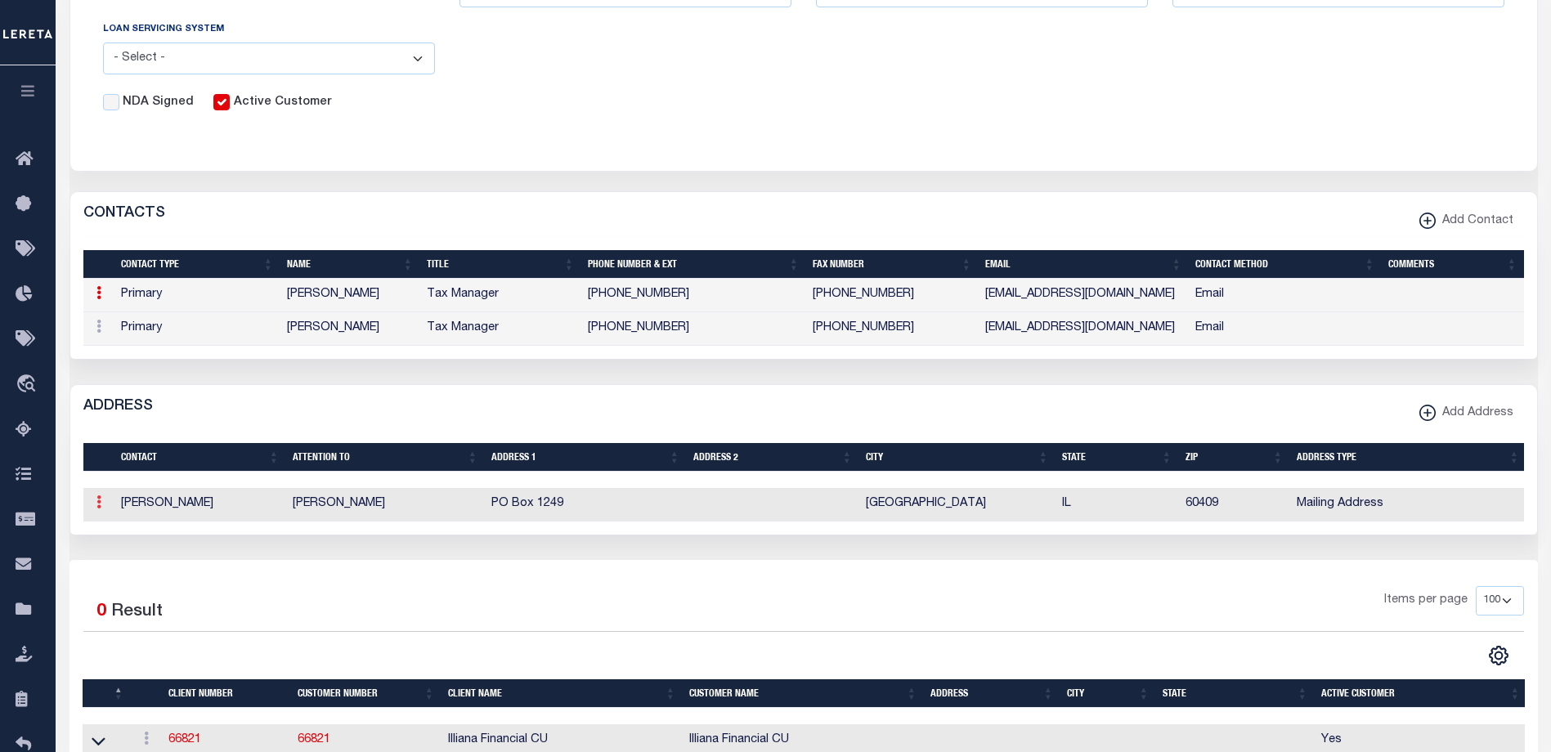
click at [101, 509] on icon at bounding box center [98, 501] width 5 height 13
click at [122, 558] on link "Edit" at bounding box center [201, 554] width 220 height 27
select select
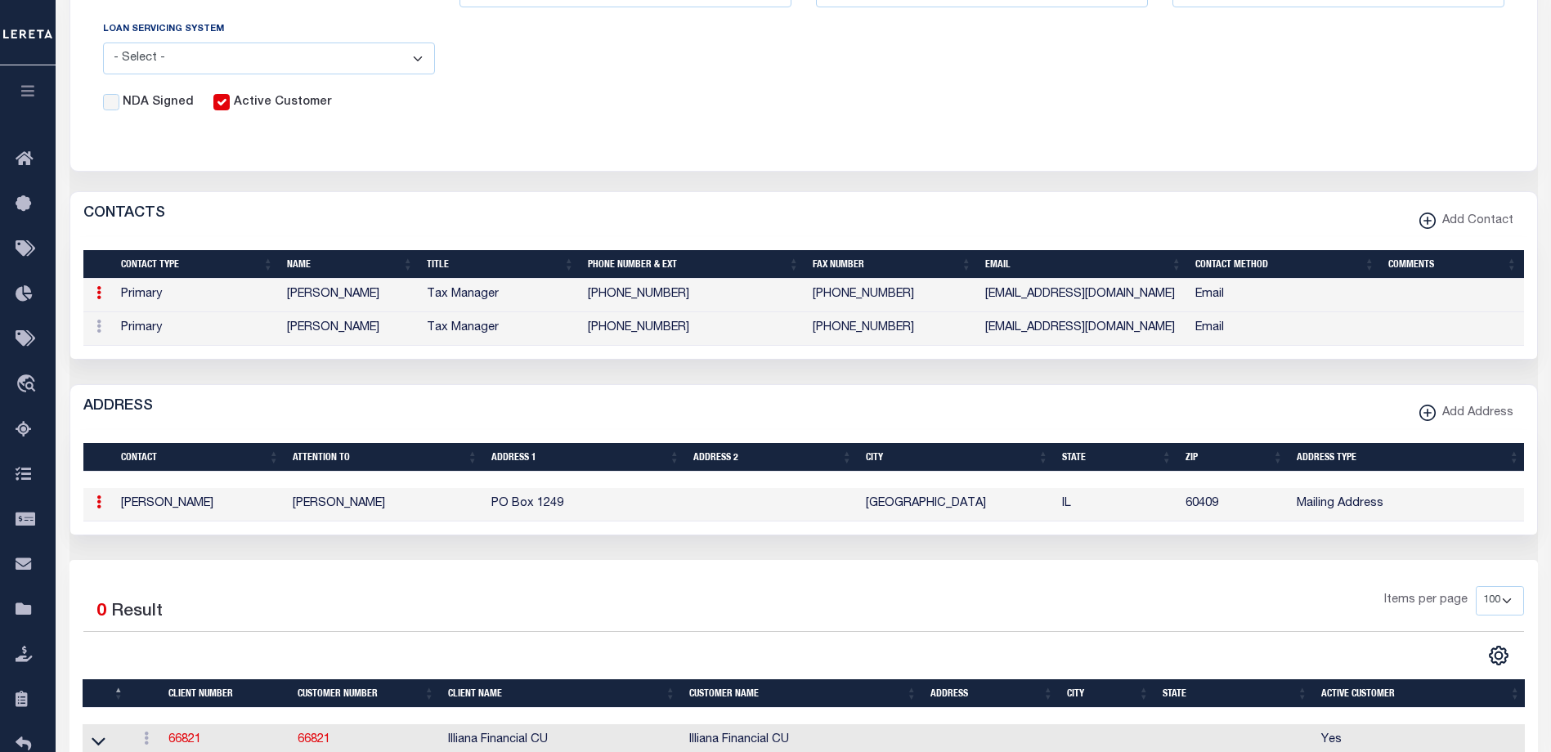
type input "PO Box 1249"
type input "[PERSON_NAME]"
type input "[GEOGRAPHIC_DATA]"
select select "IL"
type input "60409"
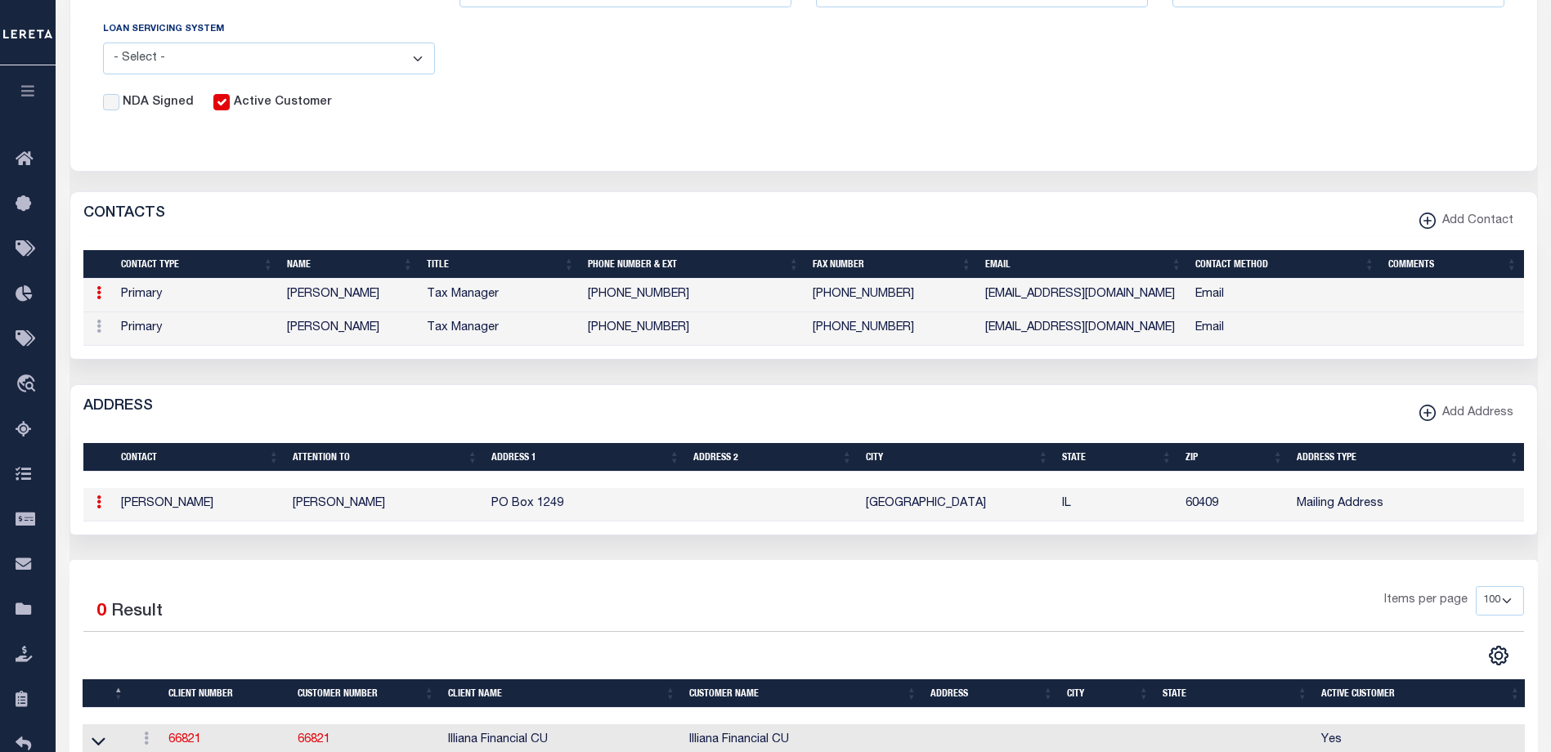
select select "2"
select select "4"
select select "192"
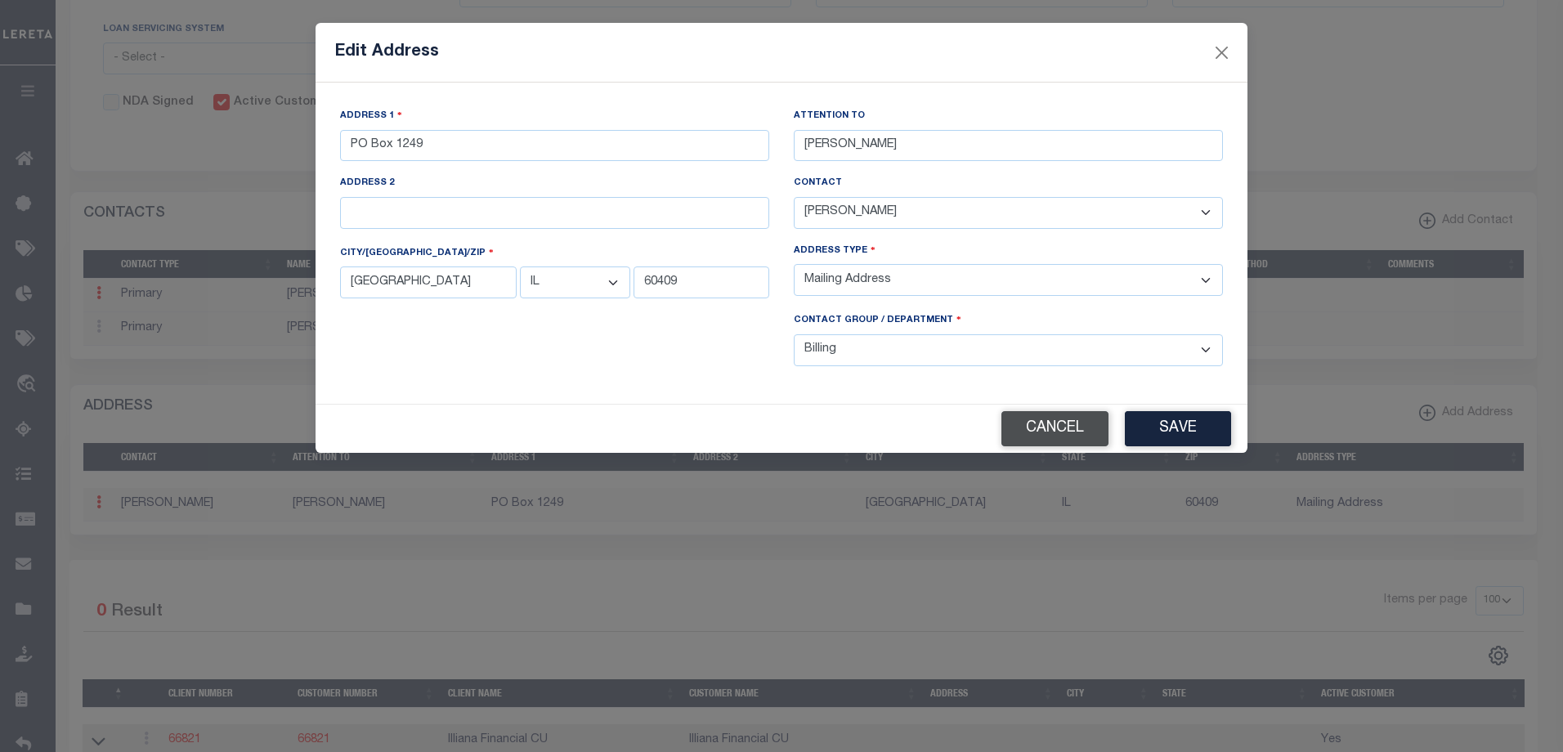
click at [1065, 430] on button "Cancel" at bounding box center [1054, 428] width 107 height 35
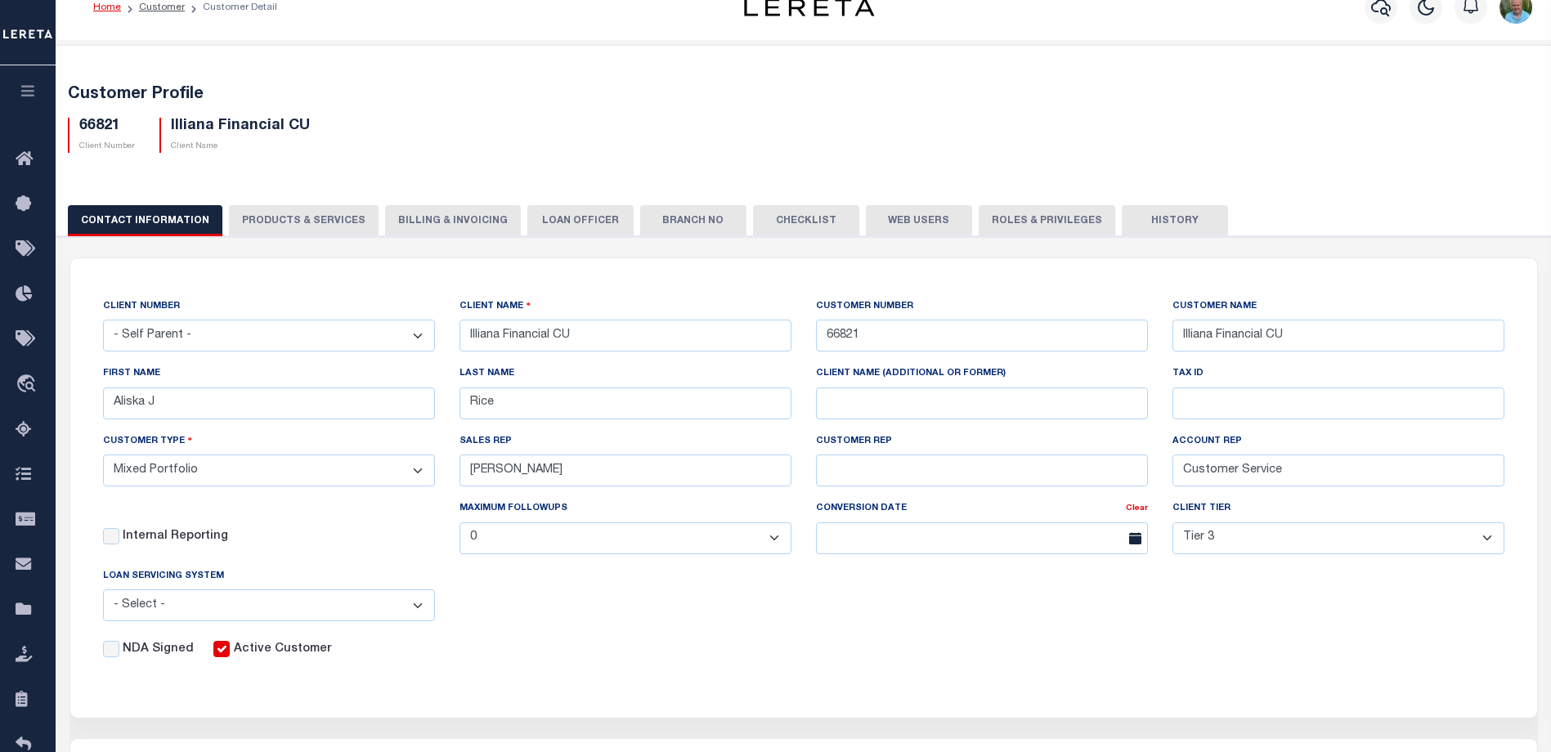
scroll to position [0, 0]
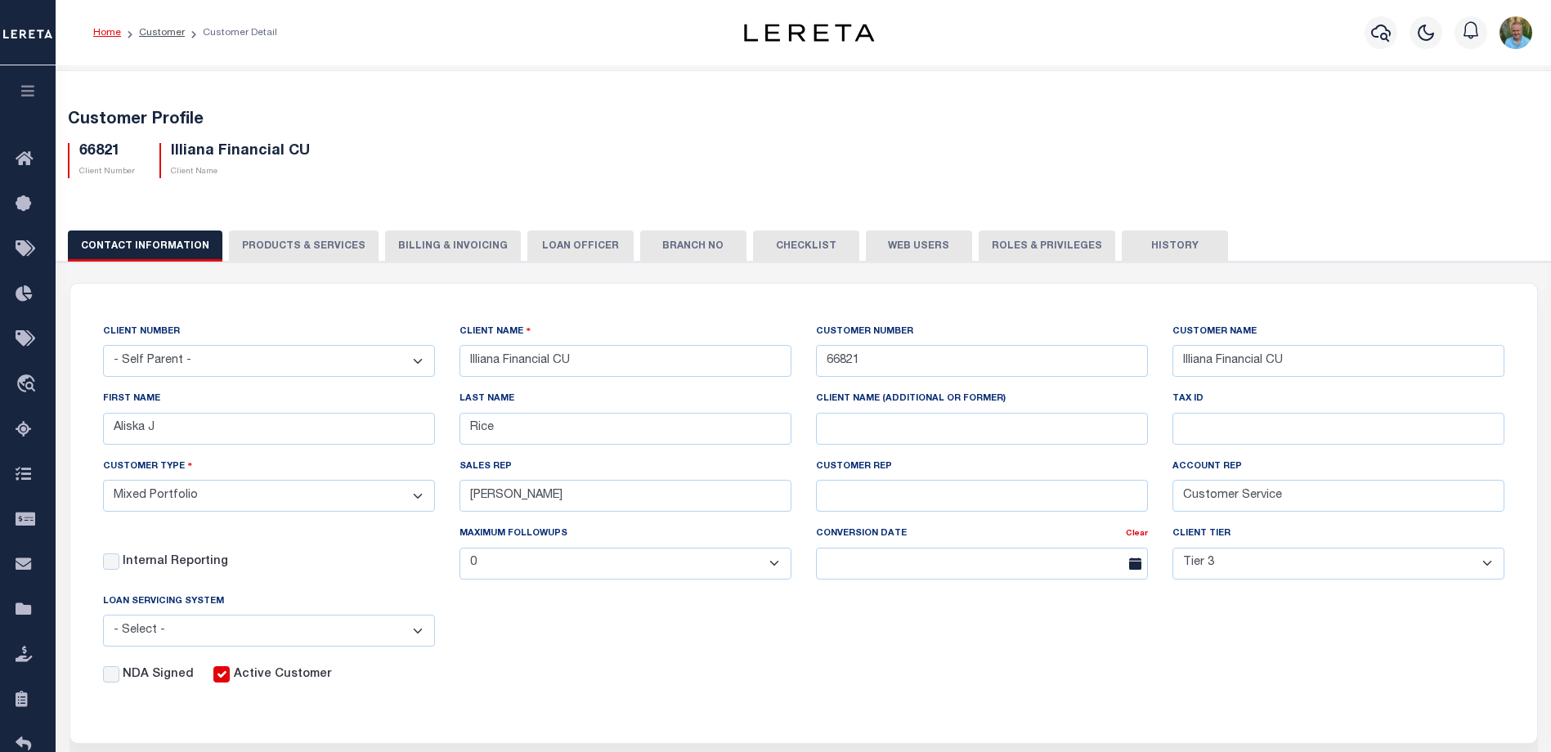
click at [102, 155] on h5 "66821" at bounding box center [107, 152] width 56 height 18
copy h5 "66821"
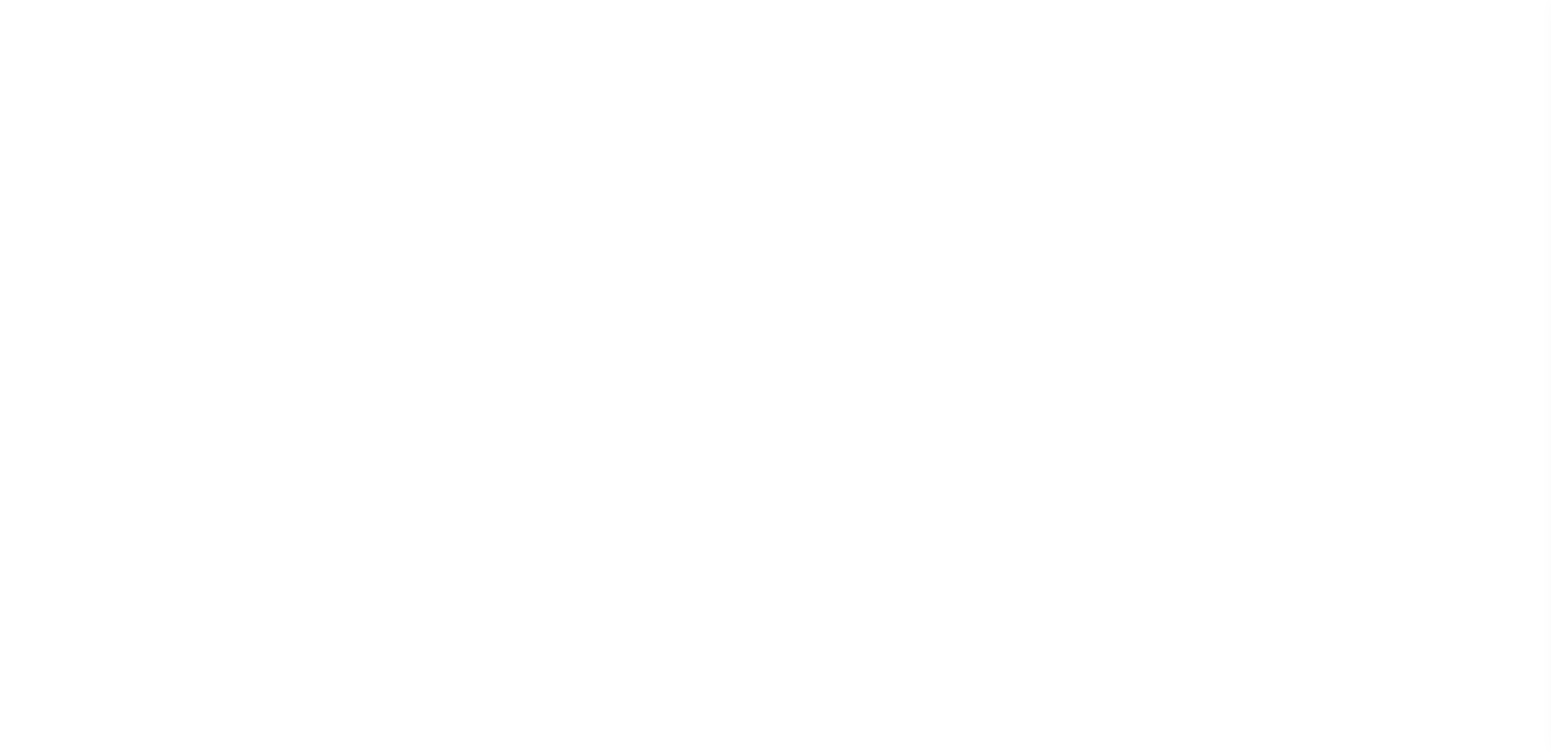
select select "Mixed Portfolio"
select select "Tier 3"
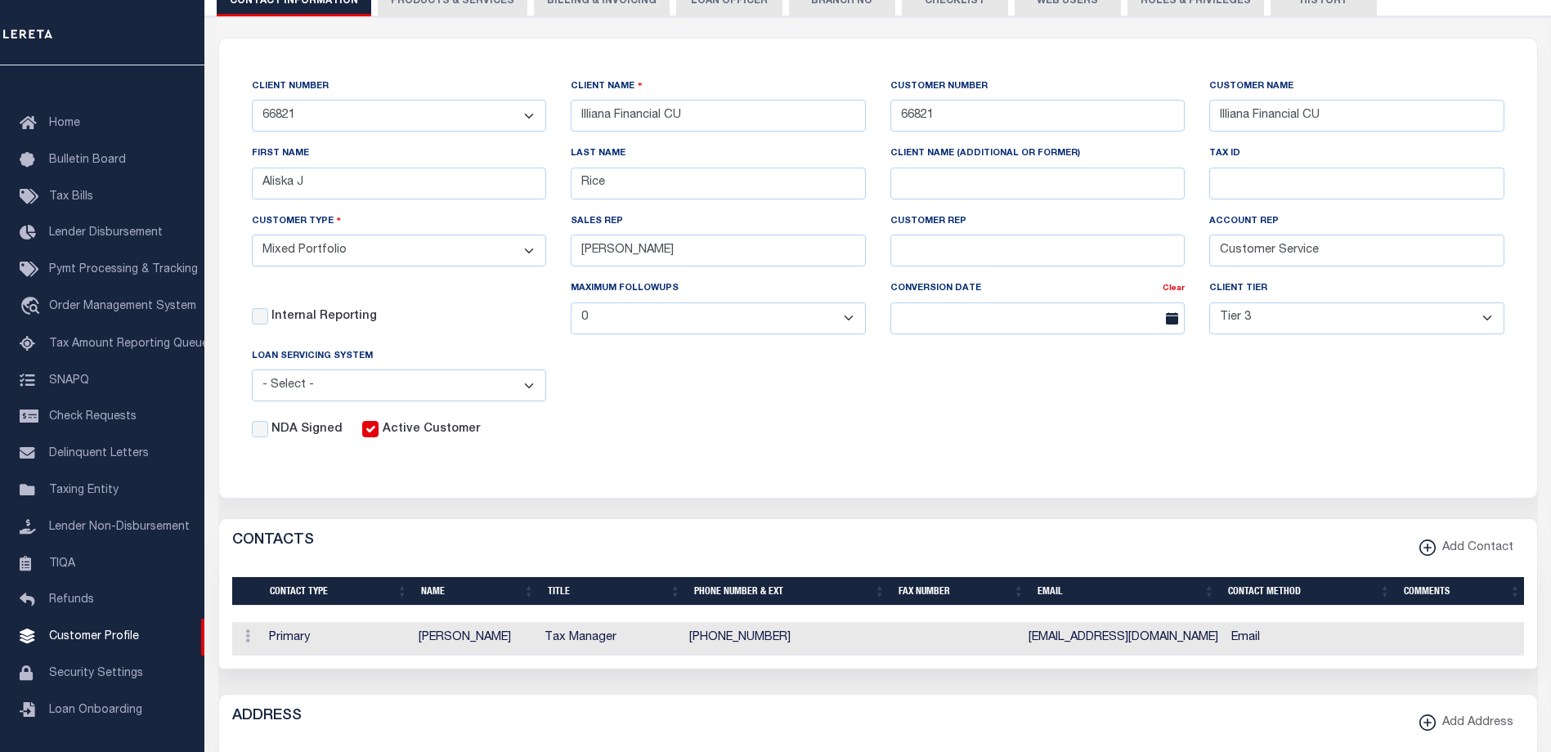
scroll to position [245, 0]
